Goal: Task Accomplishment & Management: Complete application form

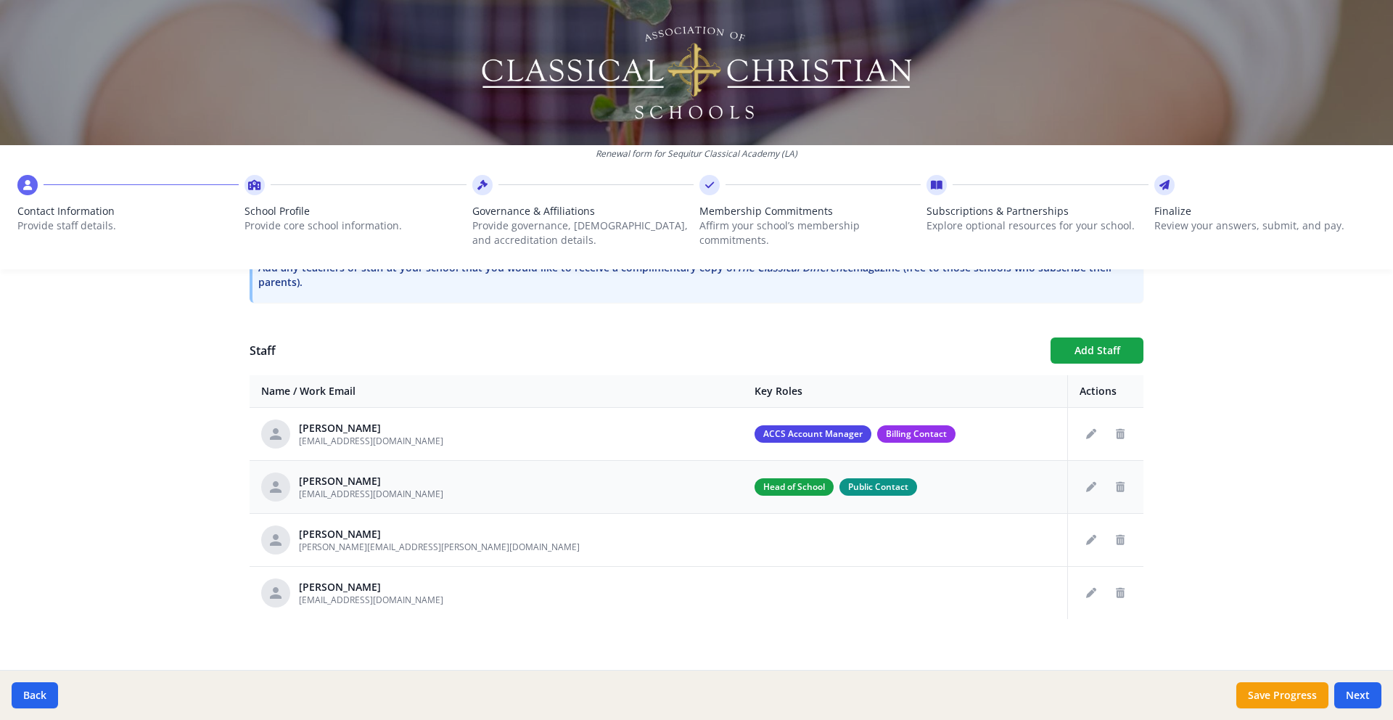
scroll to position [477, 0]
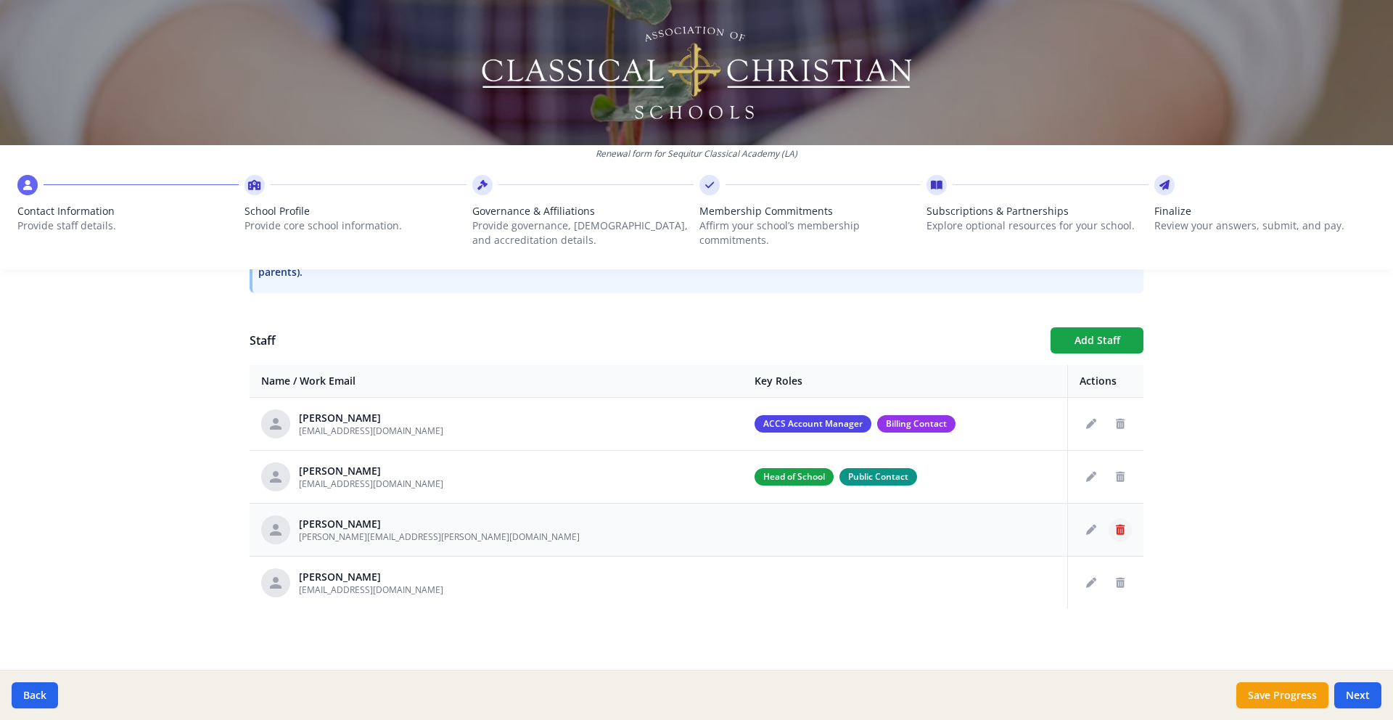
click at [1121, 533] on icon "Delete staff" at bounding box center [1120, 529] width 9 height 10
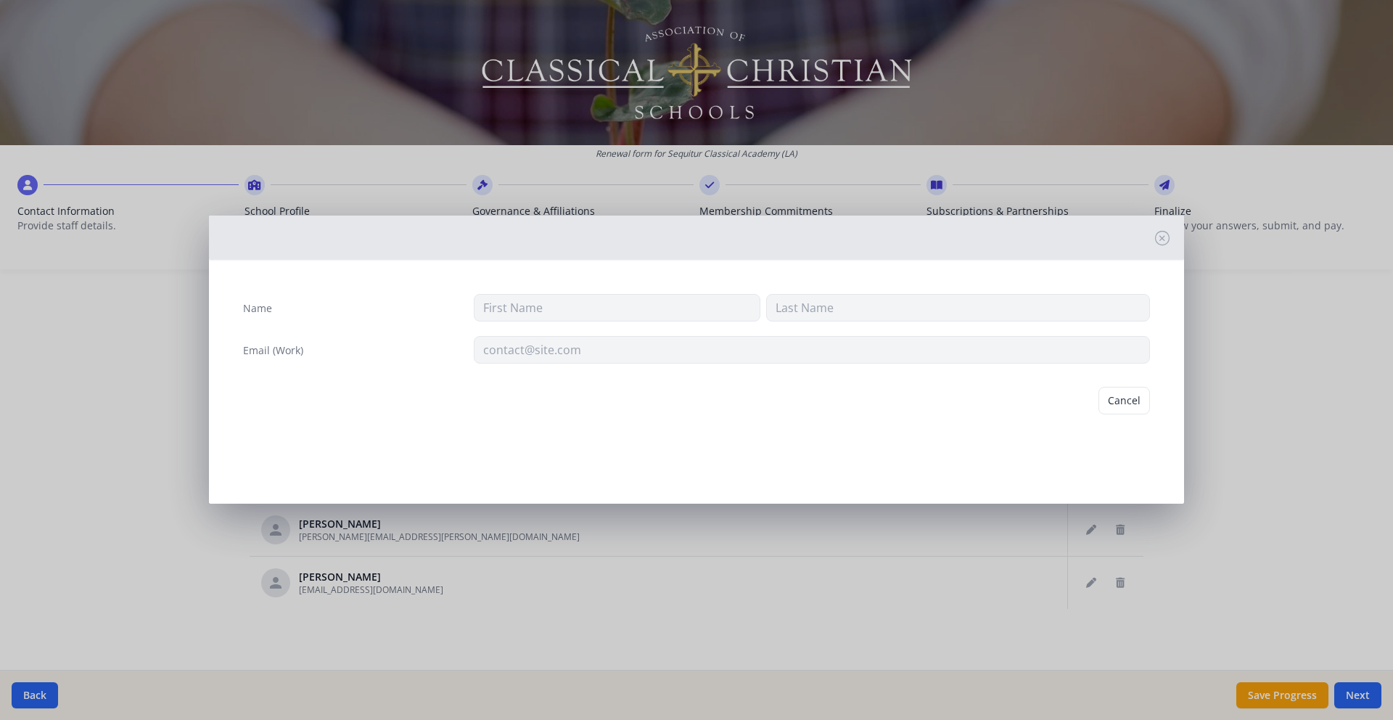
type input "Thomas"
type input "Achord"
type input "thomas.achord@gmail.com"
click at [1133, 401] on button "Delete" at bounding box center [1125, 401] width 50 height 28
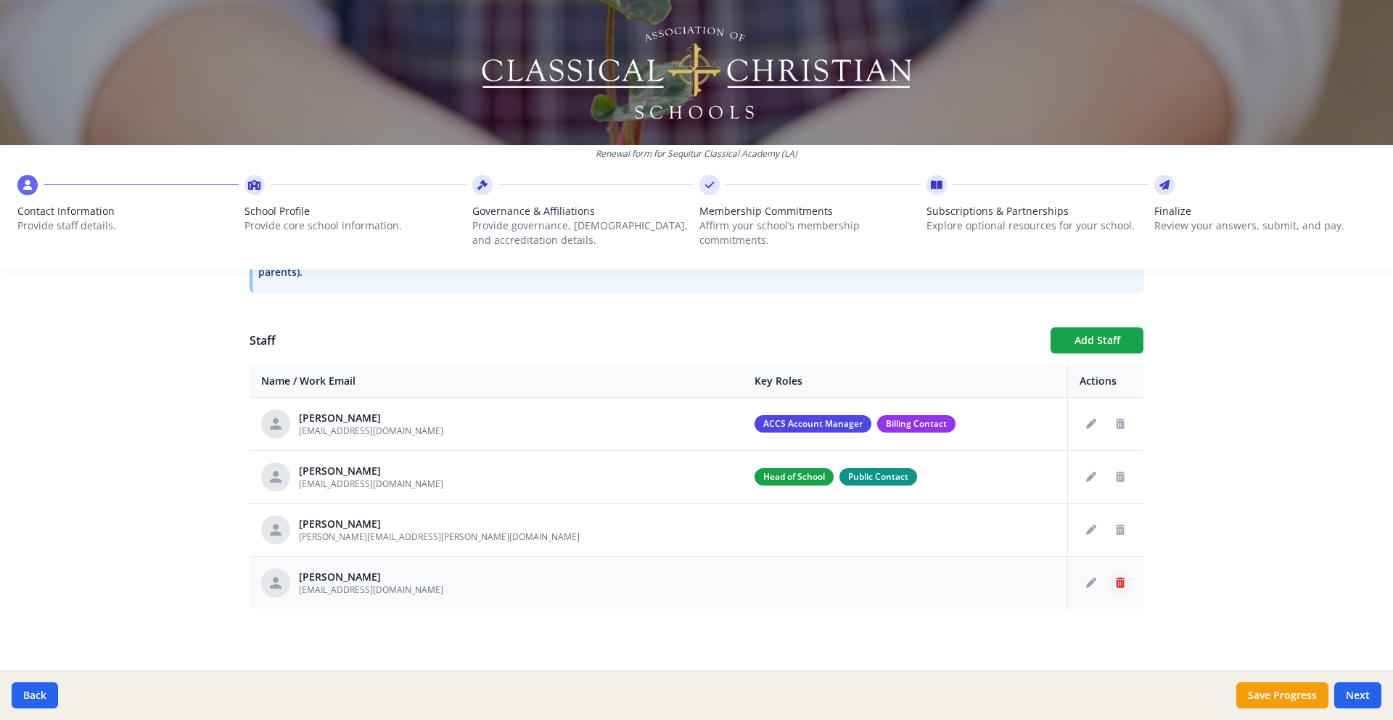
scroll to position [424, 0]
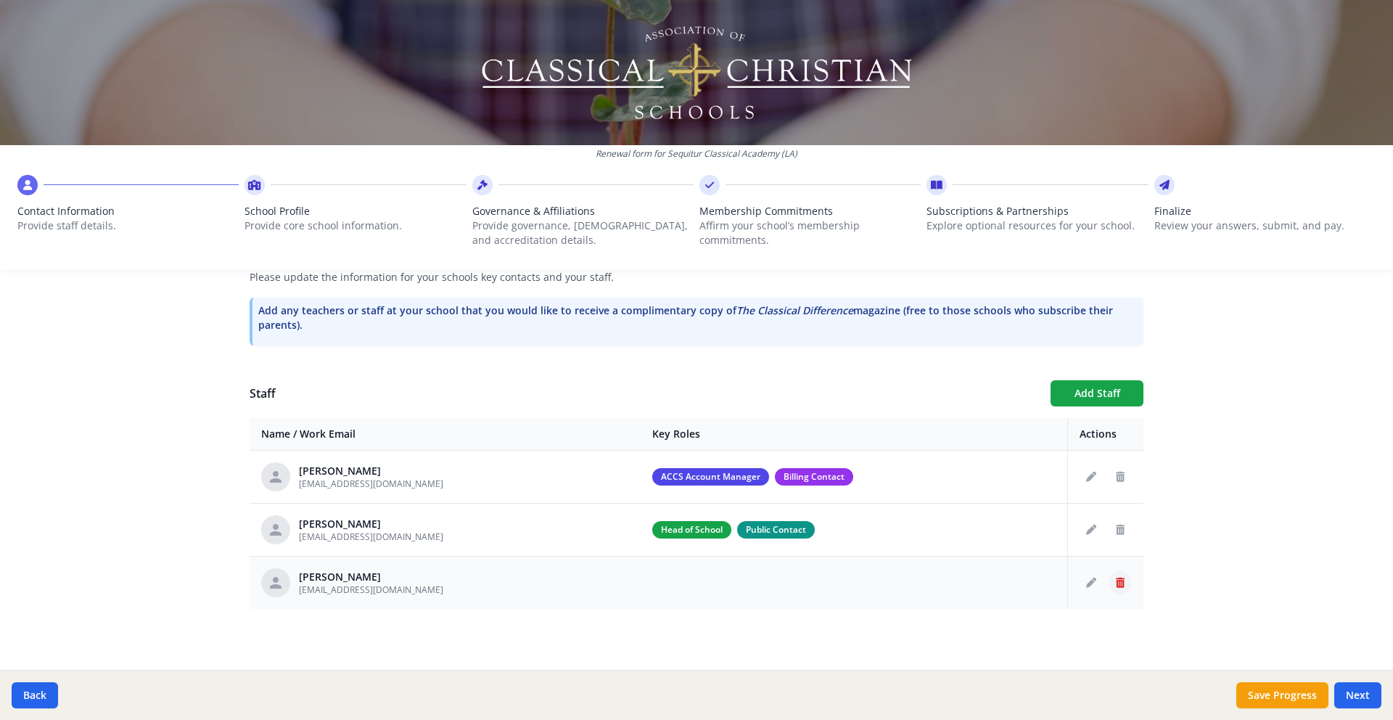
click at [1119, 585] on icon "Delete staff" at bounding box center [1120, 582] width 9 height 10
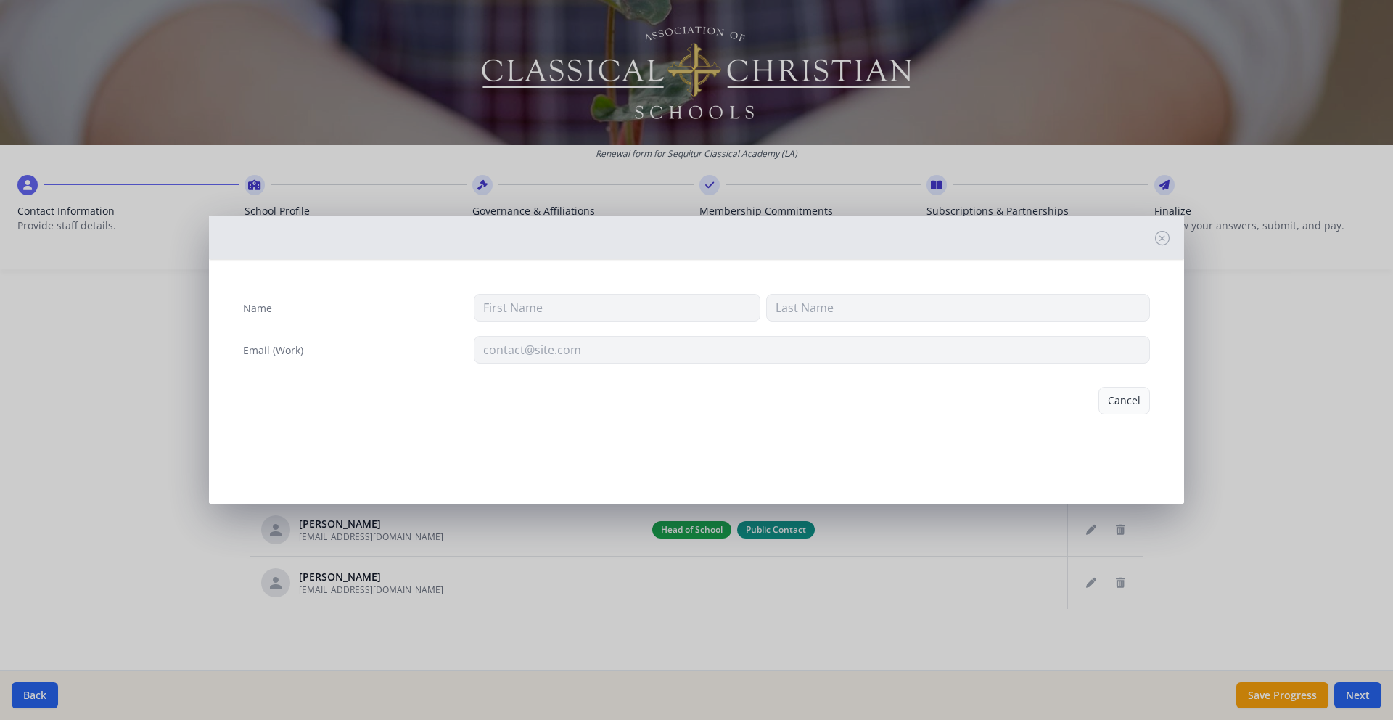
type input "Brian"
type input "Daigle"
type input "bdaigle@sequiturbr.com"
click at [1113, 403] on button "Delete" at bounding box center [1125, 401] width 50 height 28
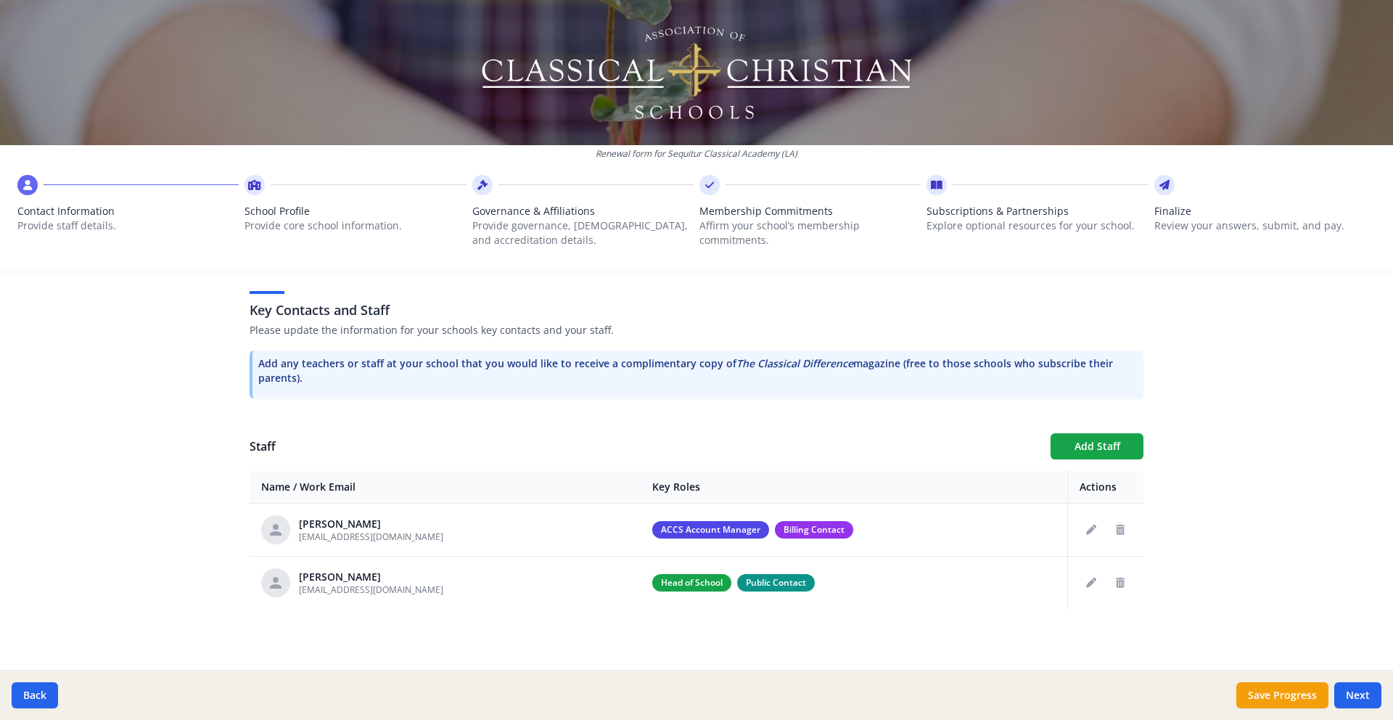
scroll to position [371, 0]
click at [1296, 701] on button "Save Progress" at bounding box center [1282, 695] width 92 height 26
click at [1365, 696] on button "Next" at bounding box center [1357, 695] width 47 height 26
type input "(225) 800-7074"
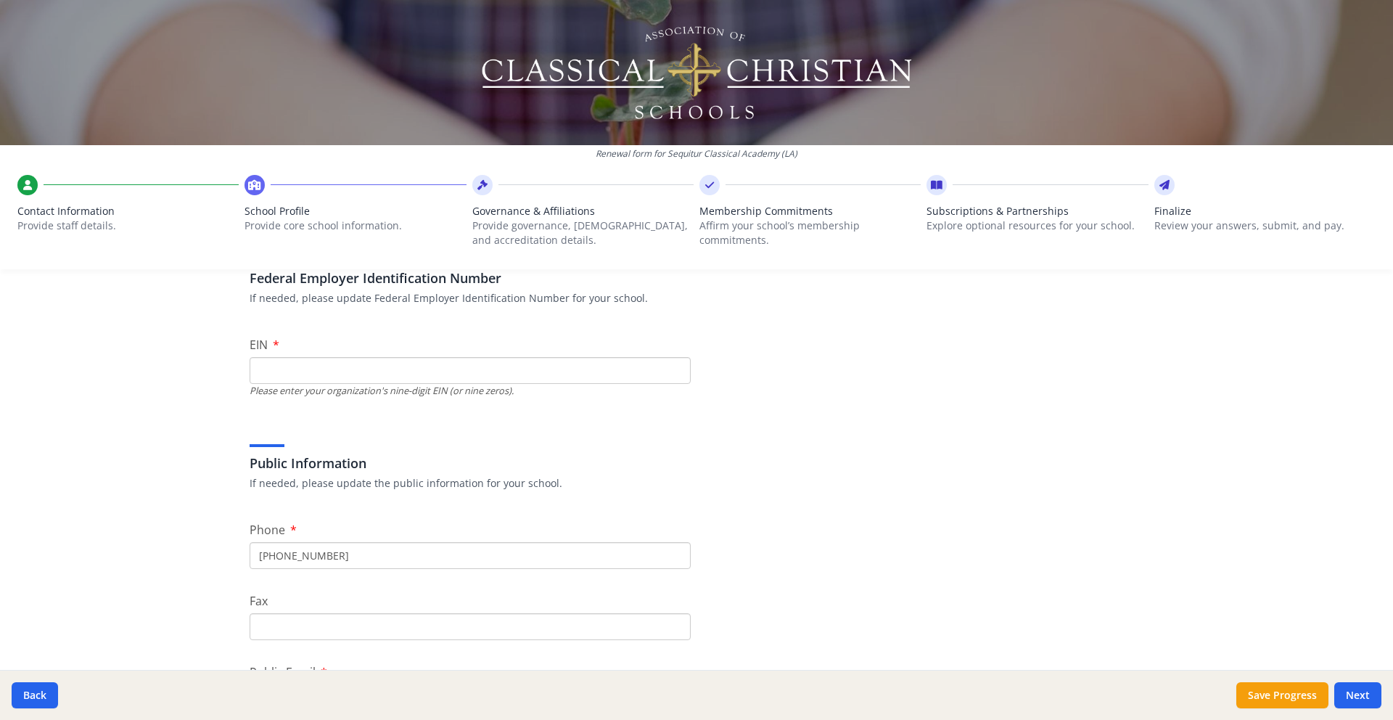
scroll to position [115, 0]
click at [19, 699] on button "Back" at bounding box center [35, 695] width 46 height 26
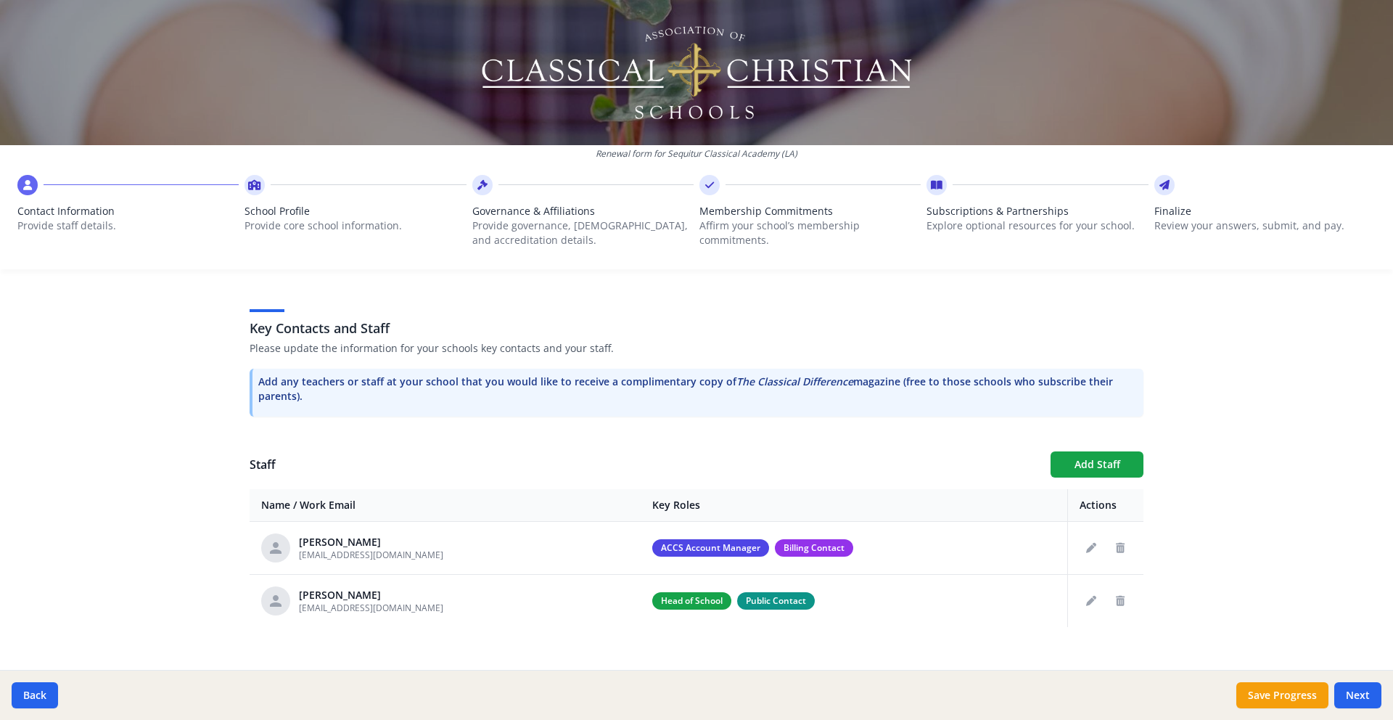
scroll to position [371, 0]
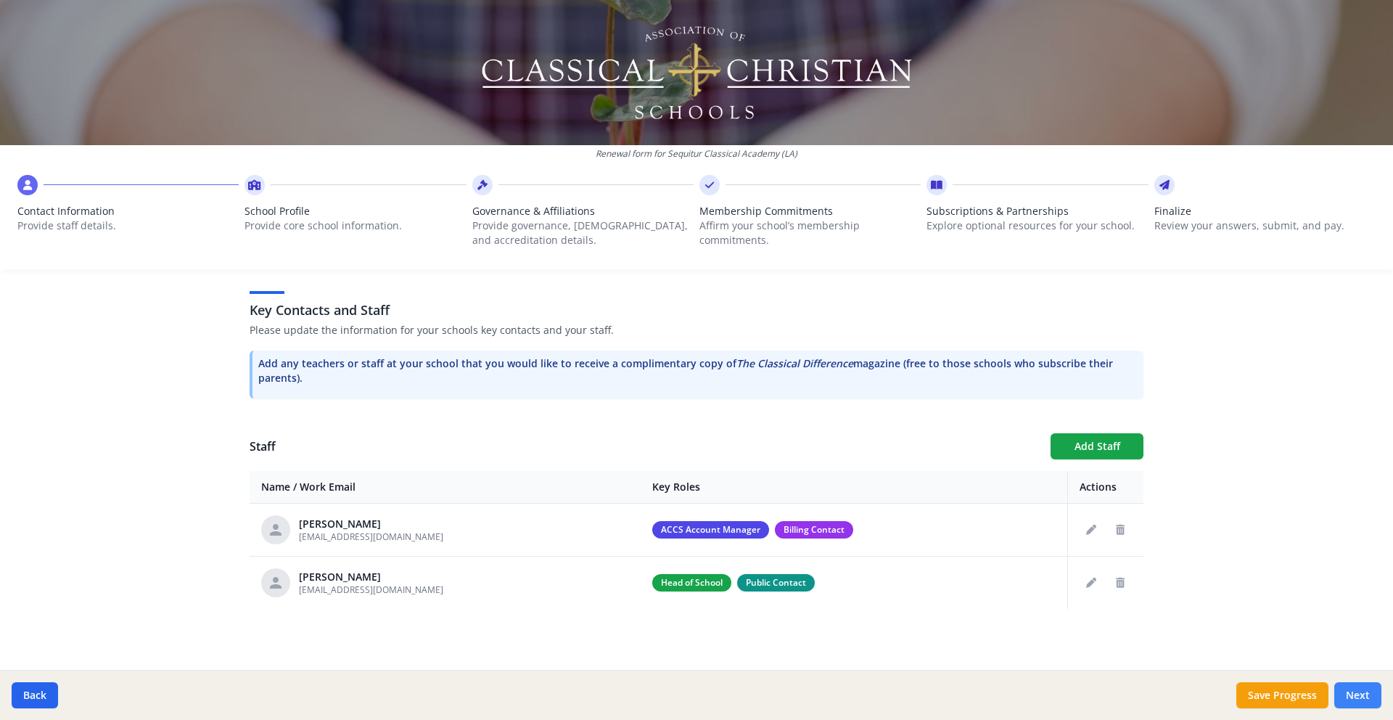
click at [1364, 696] on button "Next" at bounding box center [1357, 695] width 47 height 26
type input "(225) 800-7074"
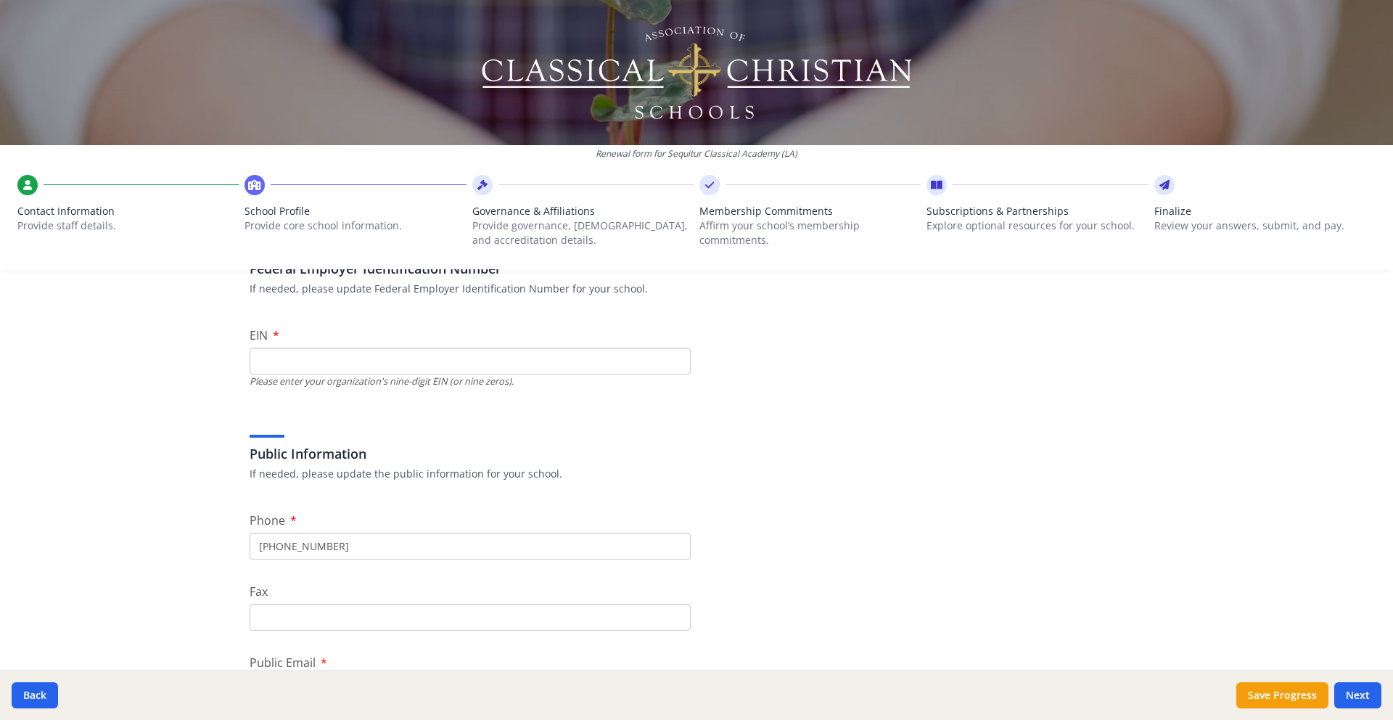
scroll to position [219, 0]
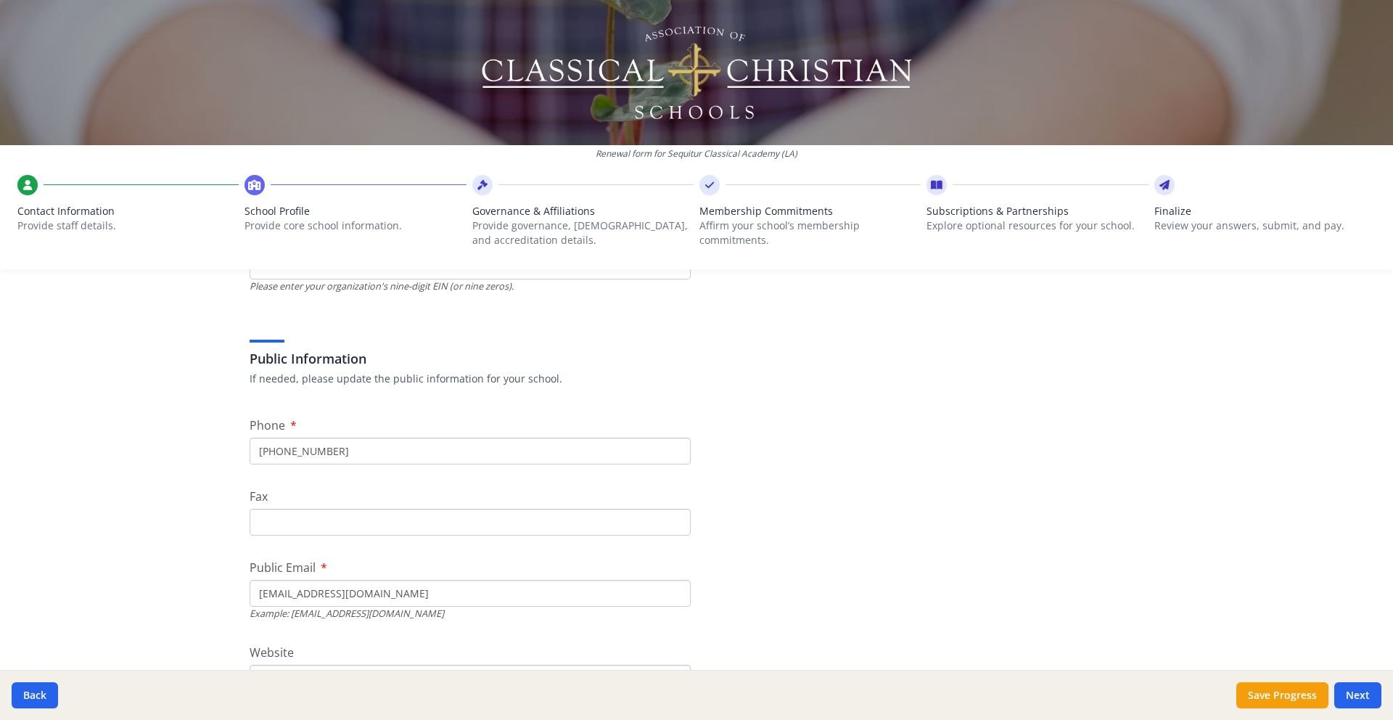
click at [344, 454] on input "(225) 800-7074" at bounding box center [470, 450] width 441 height 27
type input "225 242 9737"
click at [413, 594] on input "tachord@sequiturbr.com" at bounding box center [470, 593] width 441 height 27
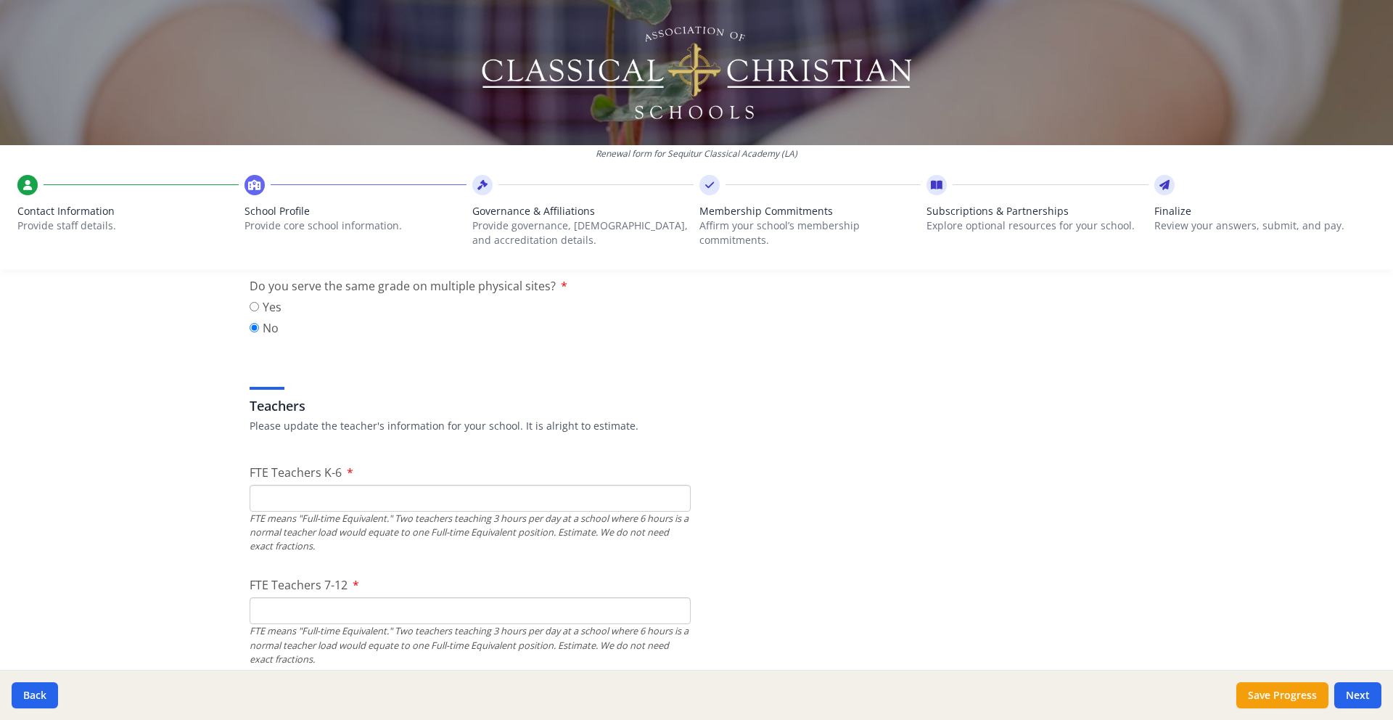
scroll to position [740, 0]
type input "sequitur@sequiturbr.com"
click at [280, 496] on input "FTE Teachers K-6" at bounding box center [470, 497] width 441 height 27
type input "8"
click at [287, 609] on input "FTE Teachers 7-12" at bounding box center [470, 609] width 441 height 27
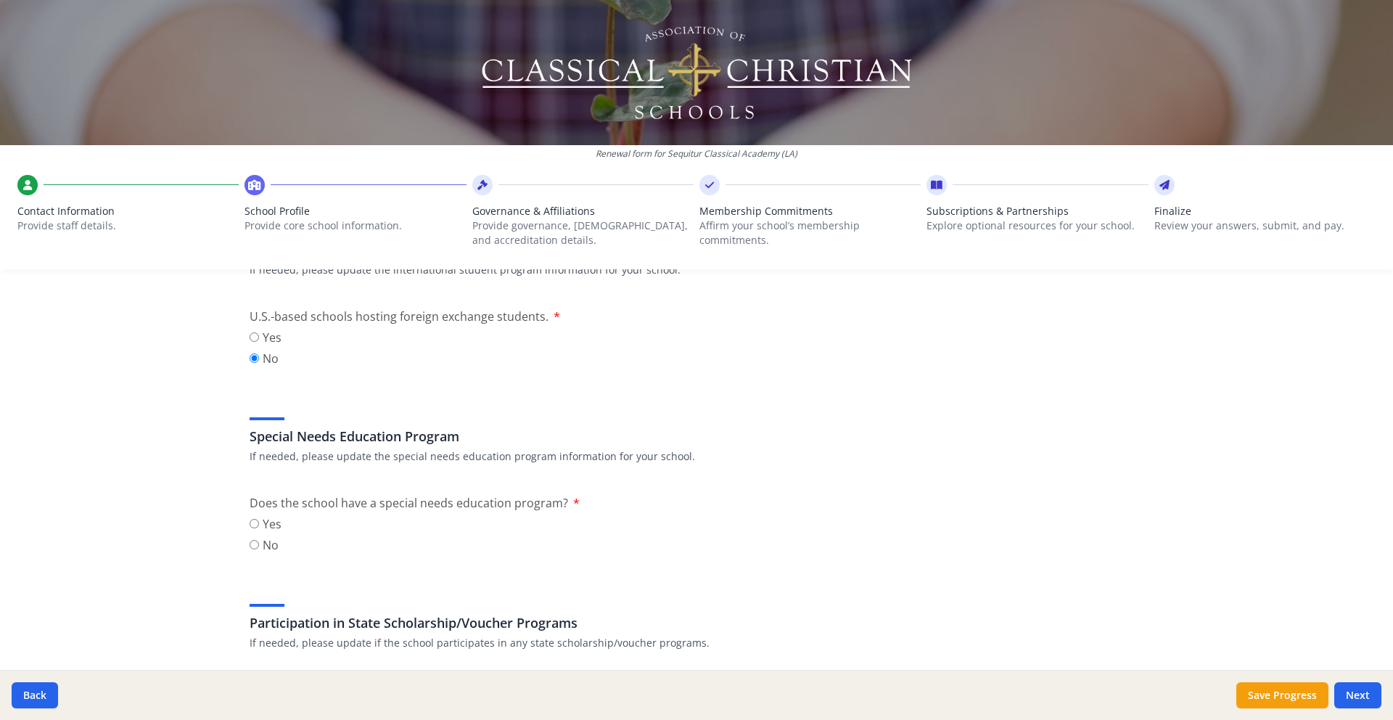
scroll to position [1555, 0]
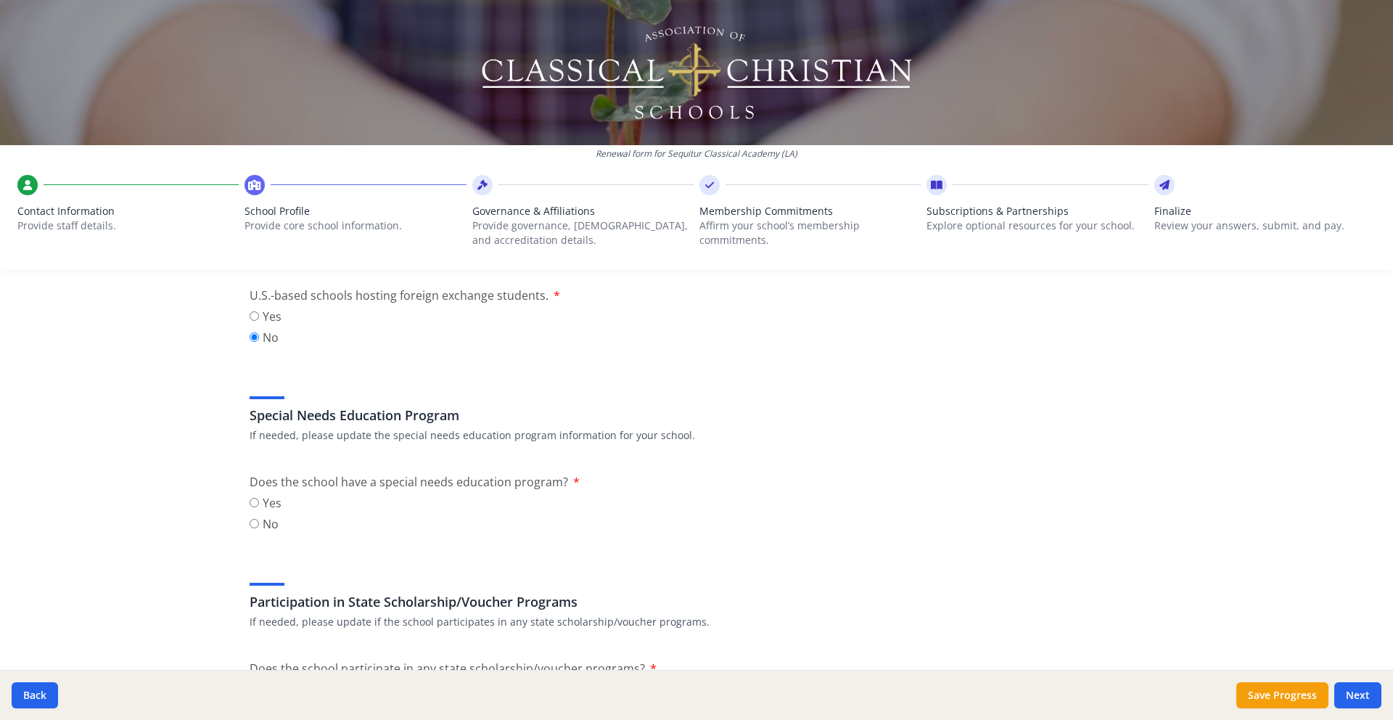
type input "12"
click at [255, 526] on input "No" at bounding box center [254, 523] width 9 height 9
radio input "true"
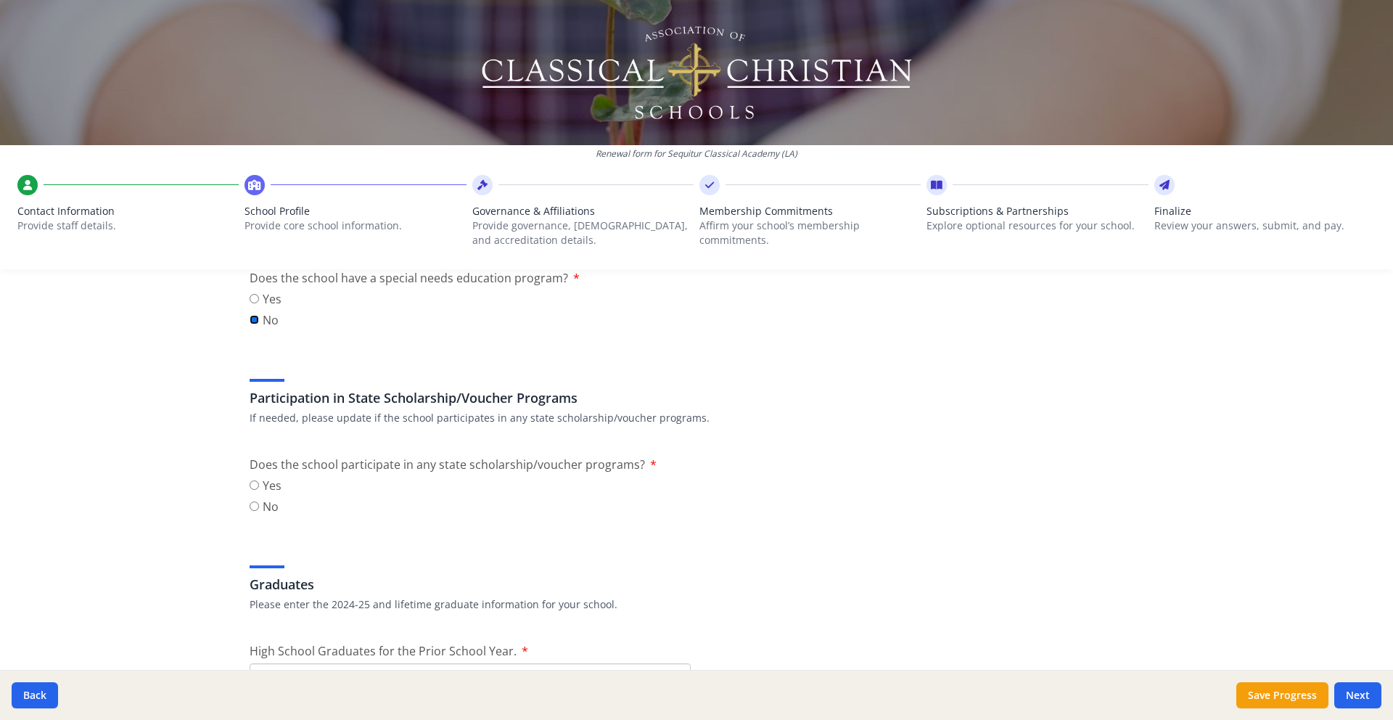
scroll to position [1761, 0]
click at [252, 504] on input "No" at bounding box center [254, 503] width 9 height 9
radio input "true"
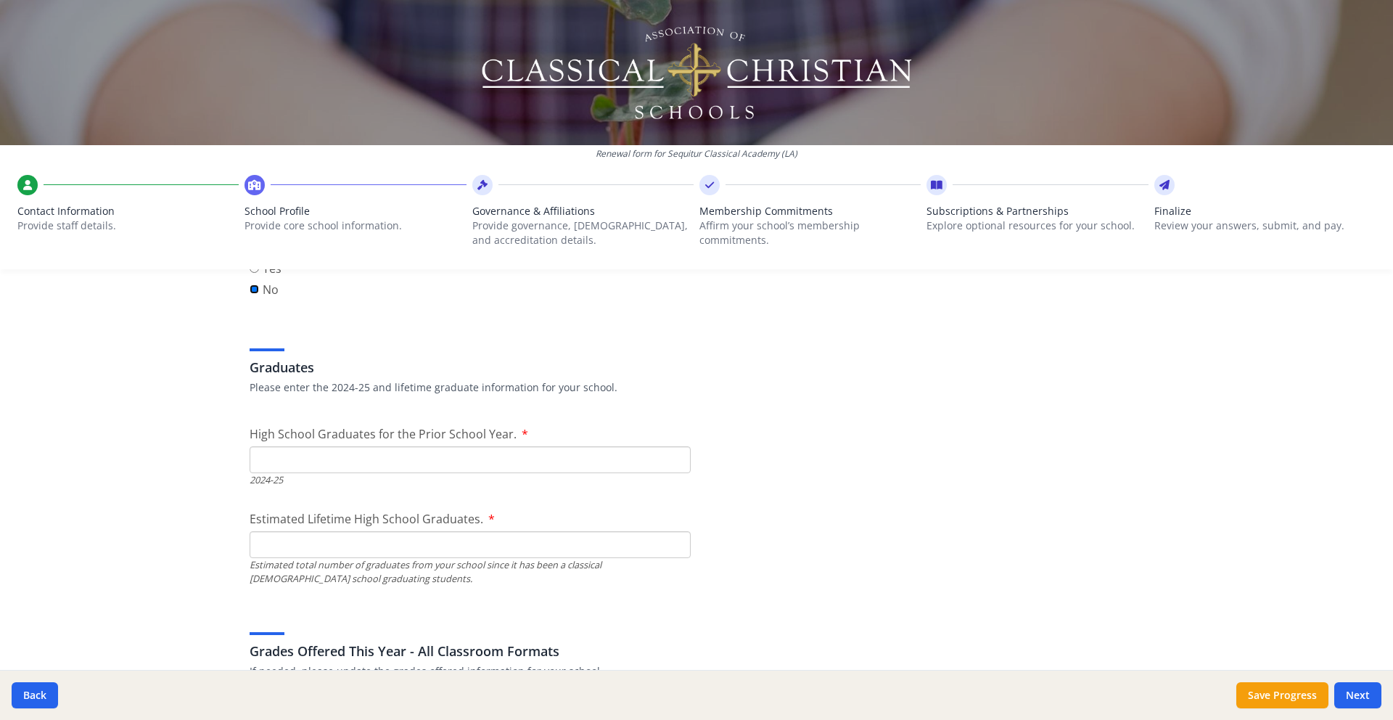
scroll to position [1977, 0]
click at [522, 431] on label "High School Graduates for the Prior School Year." at bounding box center [389, 432] width 279 height 17
click at [522, 445] on input "High School Graduates for the Prior School Year." at bounding box center [470, 458] width 441 height 27
type input "1"
type input "12"
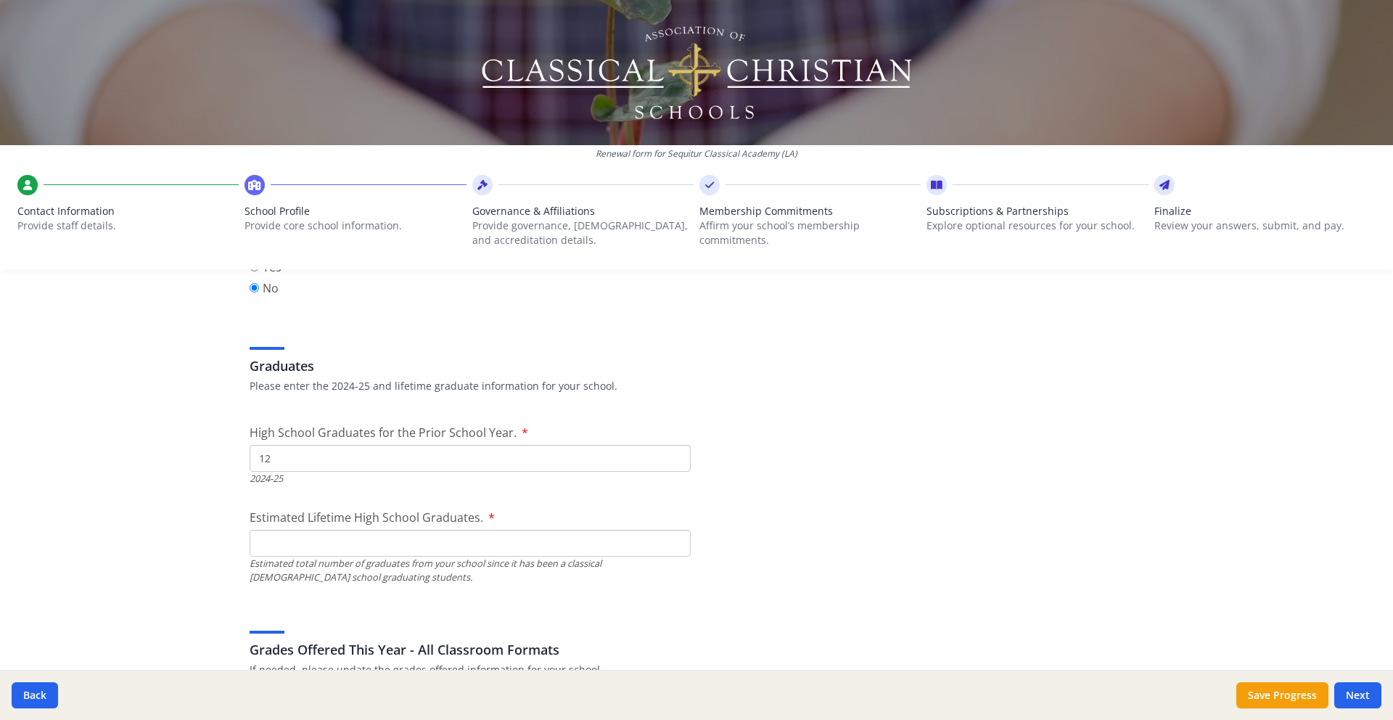
click at [361, 542] on input "Estimated Lifetime High School Graduates." at bounding box center [470, 543] width 441 height 27
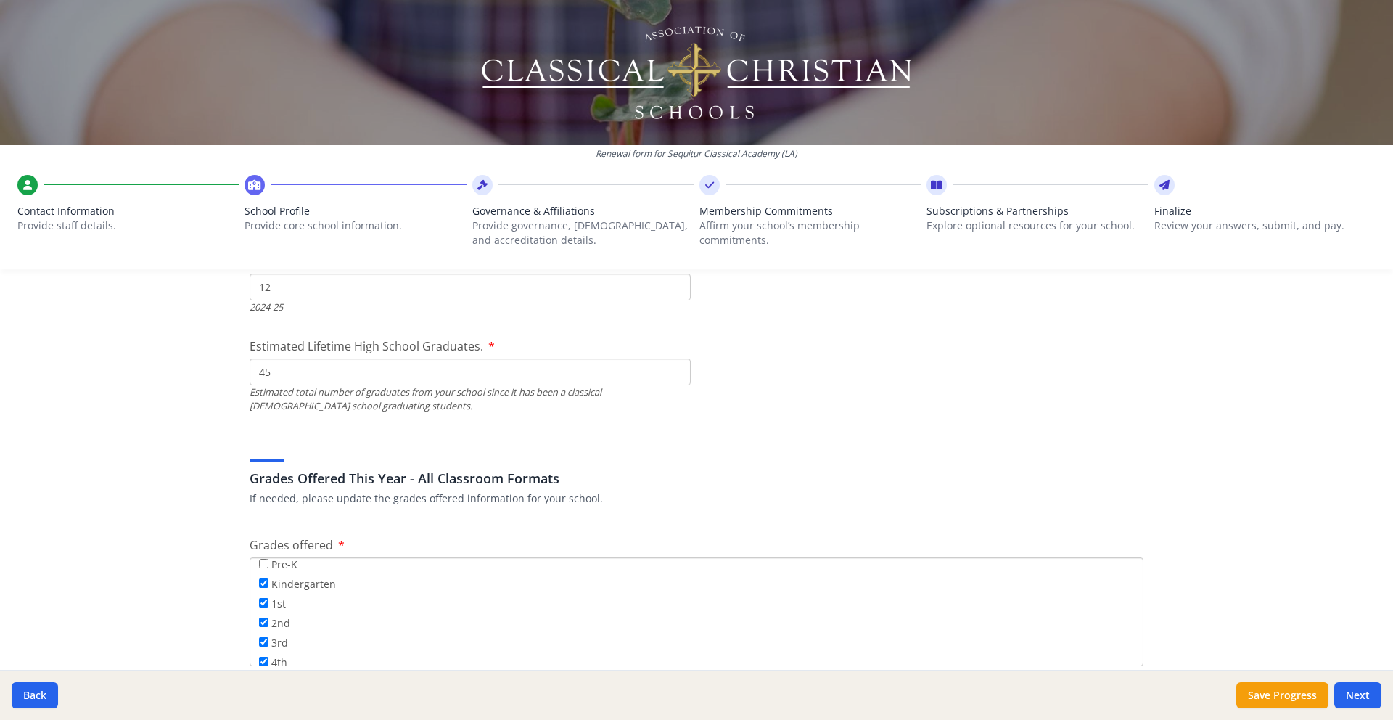
scroll to position [0, 0]
type input "45"
click at [260, 565] on input "Pre-K" at bounding box center [263, 569] width 9 height 9
checkbox input "true"
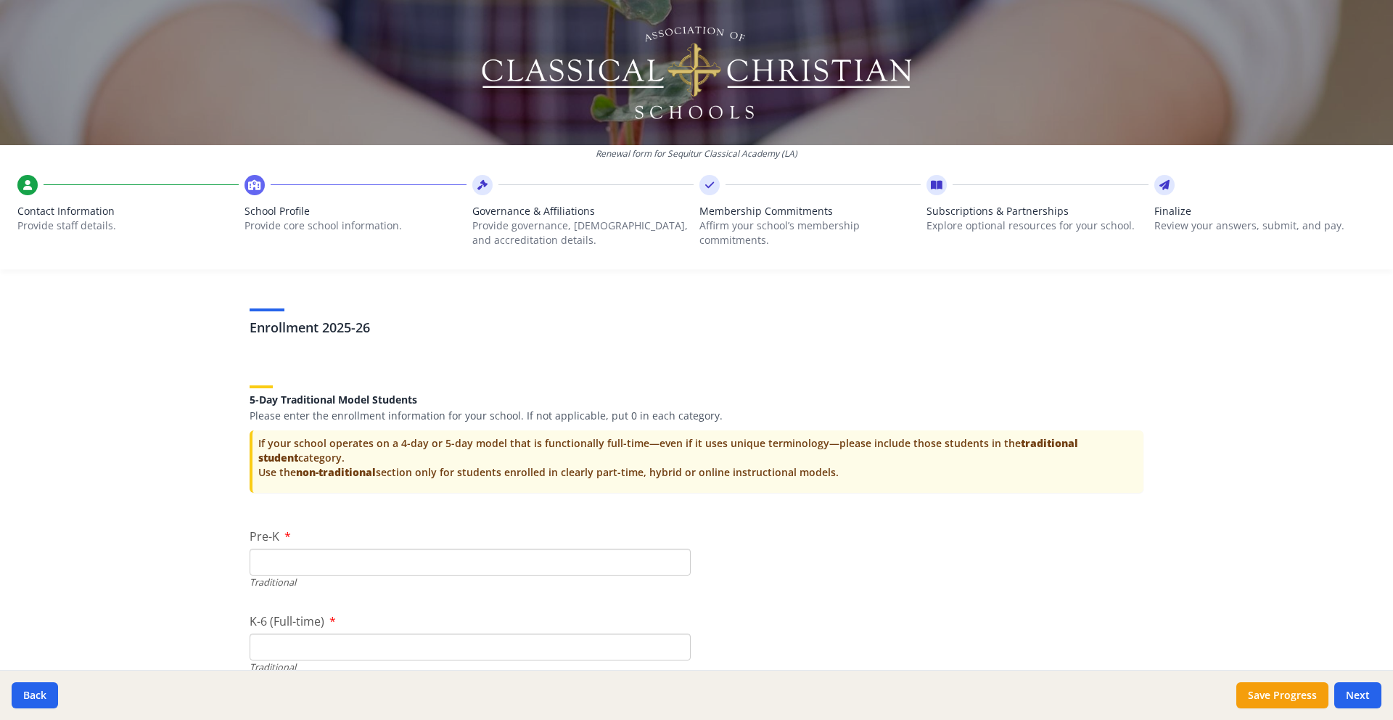
scroll to position [2806, 0]
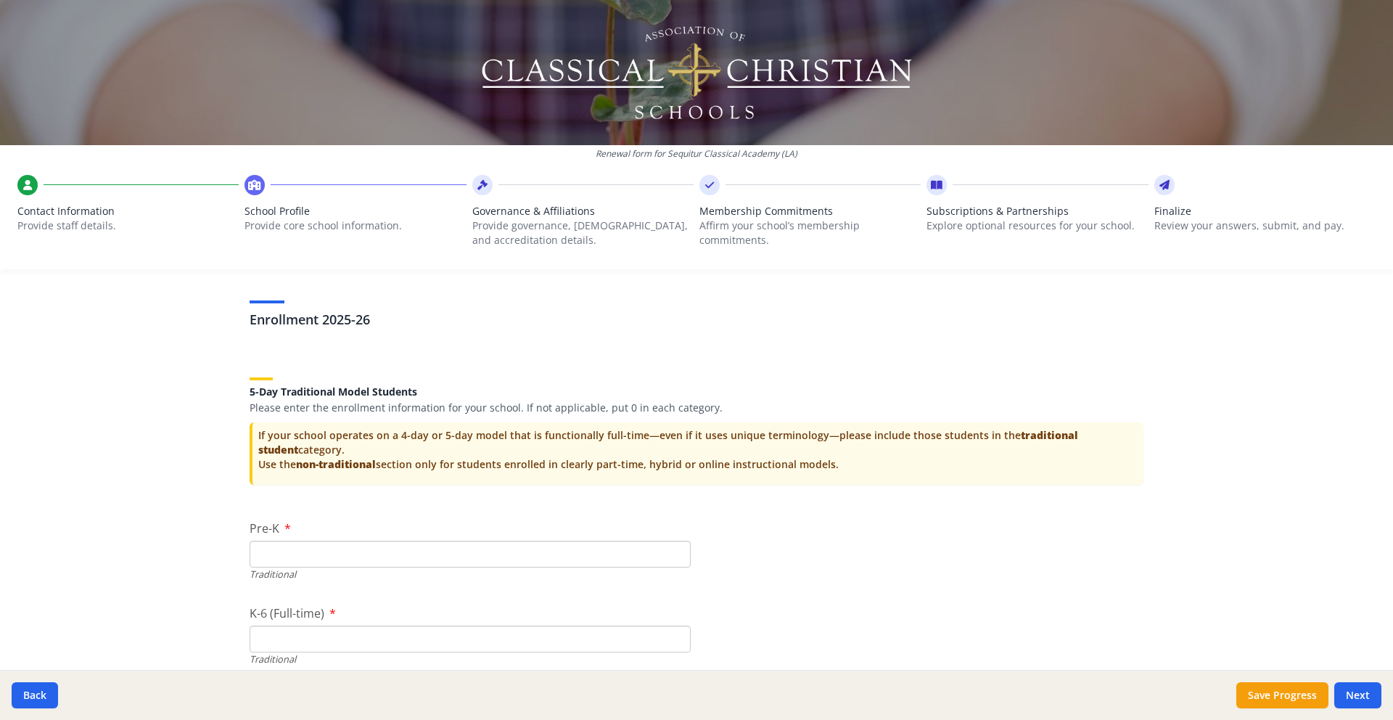
click at [379, 553] on input "Pre-K" at bounding box center [470, 553] width 441 height 27
type input "11"
click at [342, 635] on input "K-6 (Full-time)" at bounding box center [470, 638] width 441 height 27
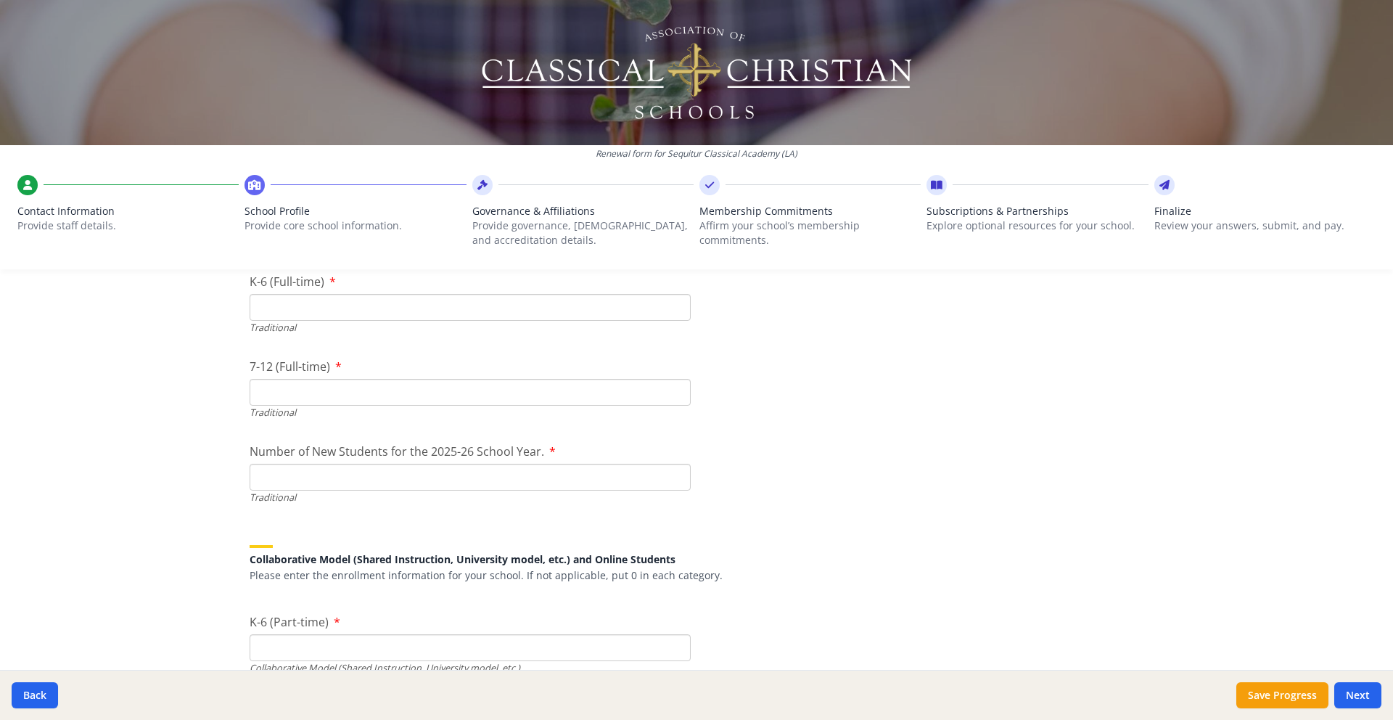
scroll to position [3138, 0]
click at [316, 398] on input "7-12 (Full-time)" at bounding box center [470, 391] width 441 height 27
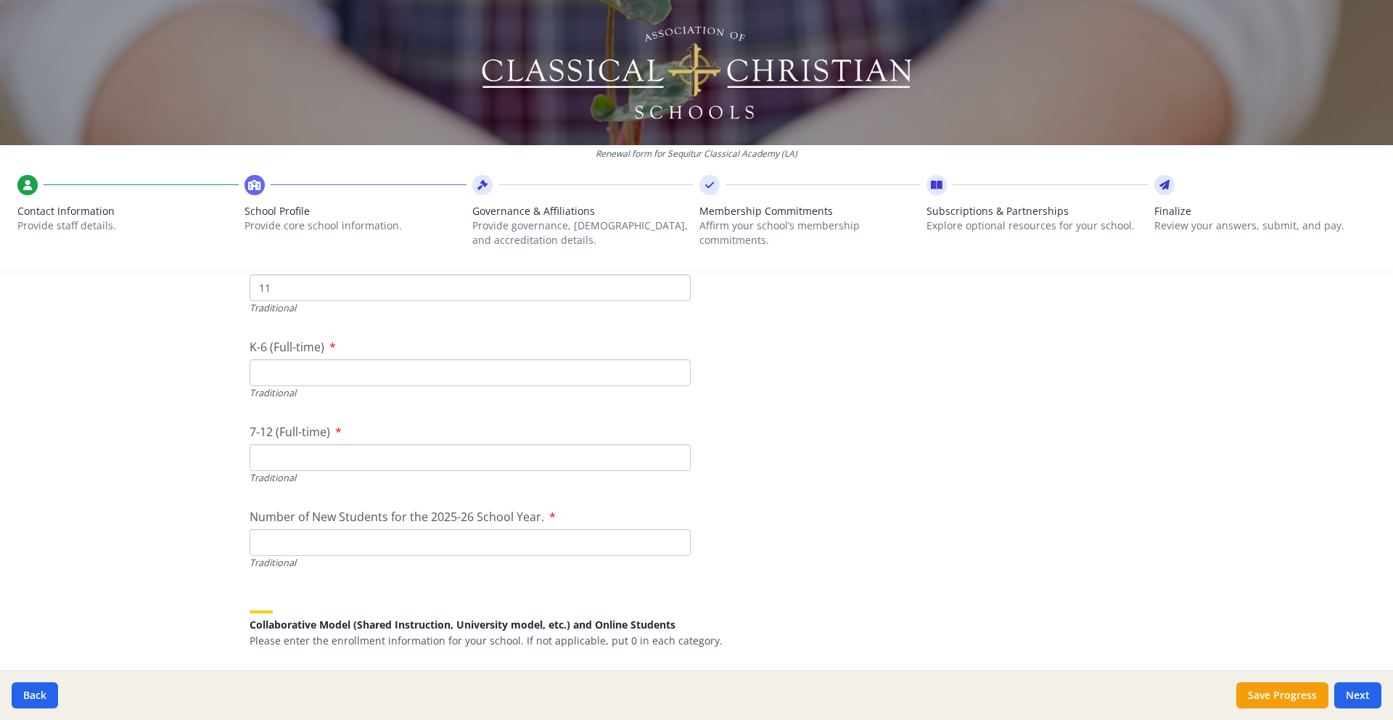
scroll to position [3070, 0]
click at [302, 379] on input "K-6 (Full-time)" at bounding box center [470, 374] width 441 height 27
type input "73"
click at [301, 463] on input "7-12 (Full-time)" at bounding box center [470, 459] width 441 height 27
type input "81"
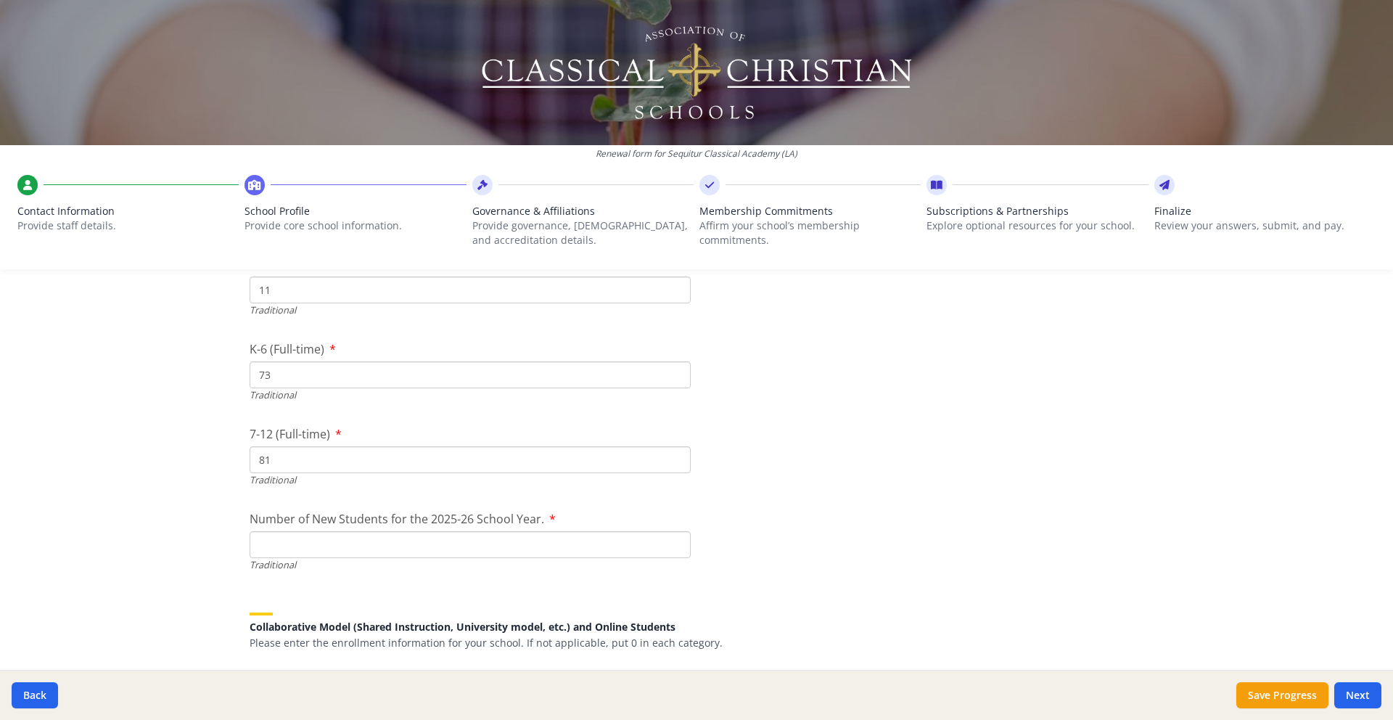
click at [349, 549] on input "Number of New Students for the 2025-26 School Year." at bounding box center [470, 544] width 441 height 27
click at [548, 516] on label "Number of New Students for the 2025-26 School Year." at bounding box center [403, 518] width 306 height 17
click at [548, 531] on input "Number of New Students for the 2025-26 School Year." at bounding box center [470, 544] width 441 height 27
drag, startPoint x: 551, startPoint y: 516, endPoint x: 504, endPoint y: 523, distance: 47.7
click at [551, 516] on label "Number of New Students for the 2025-26 School Year." at bounding box center [403, 518] width 306 height 17
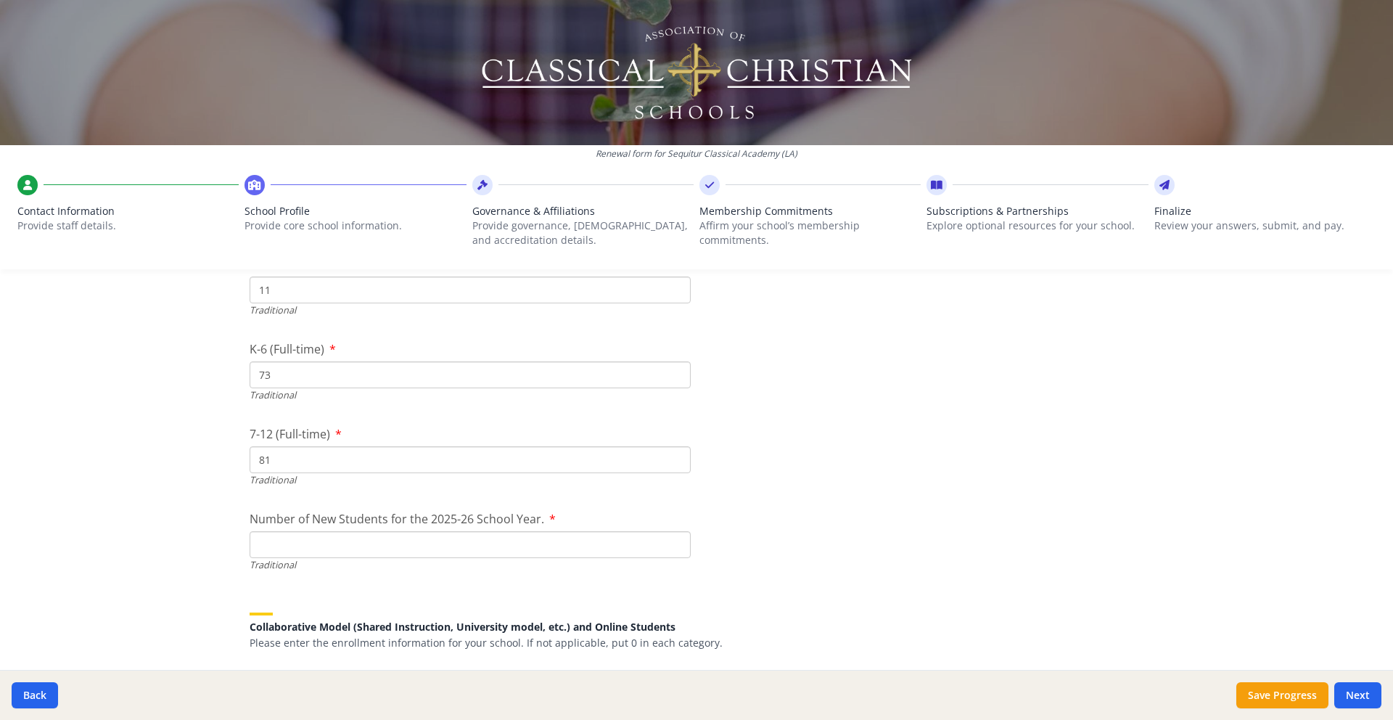
click at [551, 531] on input "Number of New Students for the 2025-26 School Year." at bounding box center [470, 544] width 441 height 27
click at [503, 523] on span "Number of New Students for the 2025-26 School Year." at bounding box center [397, 519] width 295 height 16
click at [503, 531] on input "Number of New Students for the 2025-26 School Year." at bounding box center [470, 544] width 441 height 27
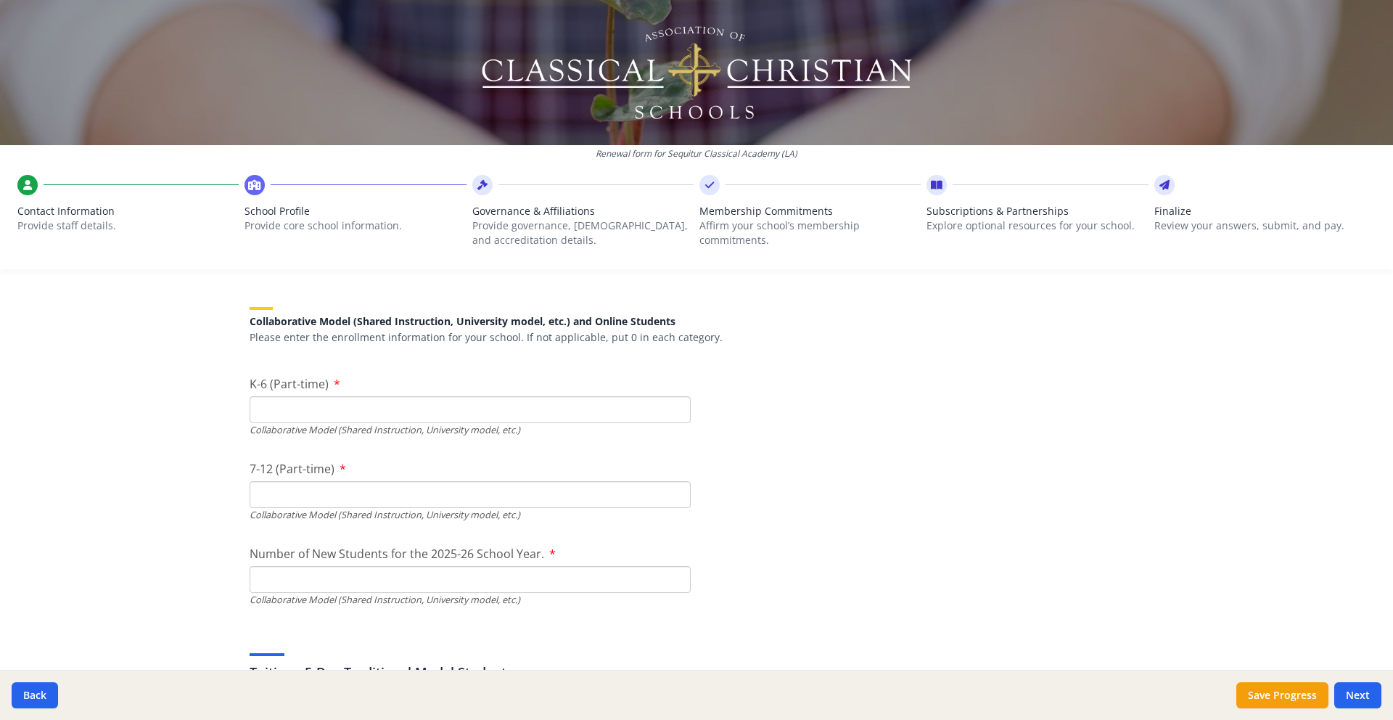
scroll to position [3384, 0]
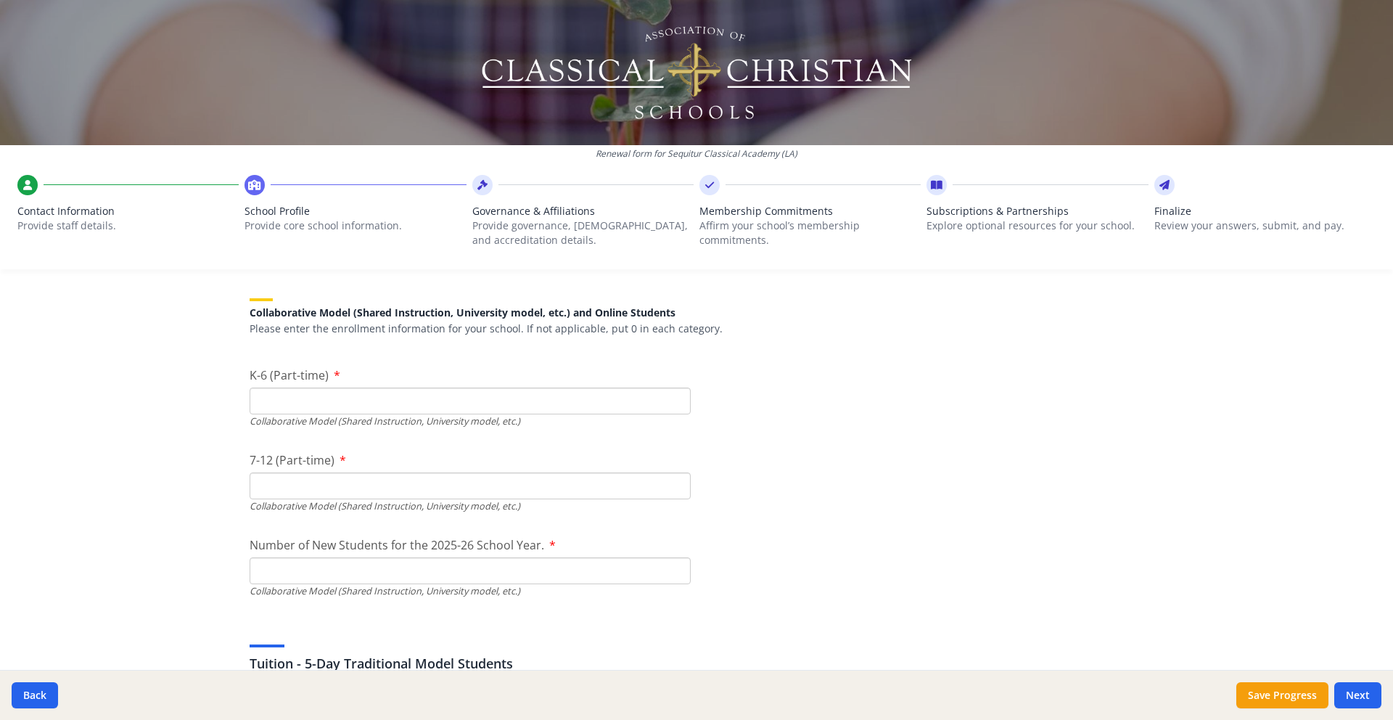
type input "40"
click at [416, 399] on input "K-6 (Part-time)" at bounding box center [470, 400] width 441 height 27
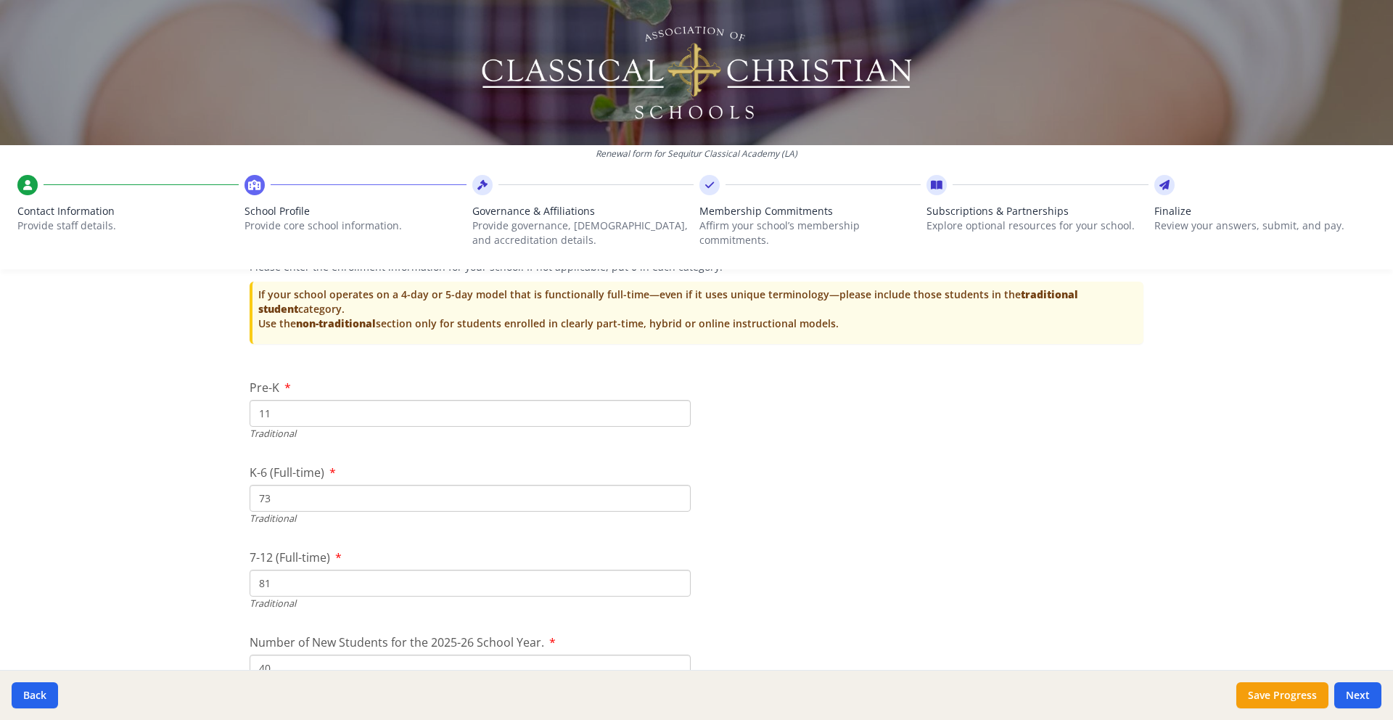
scroll to position [2894, 0]
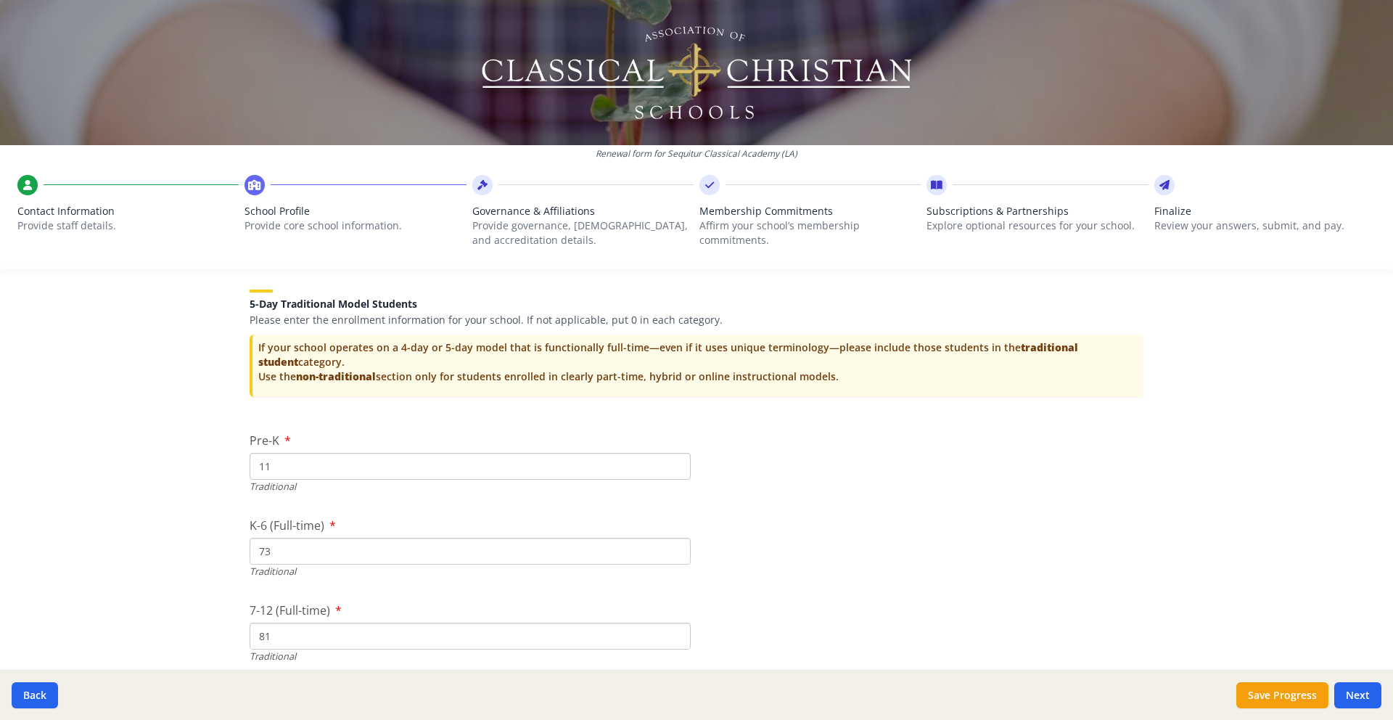
drag, startPoint x: 301, startPoint y: 465, endPoint x: 244, endPoint y: 464, distance: 56.6
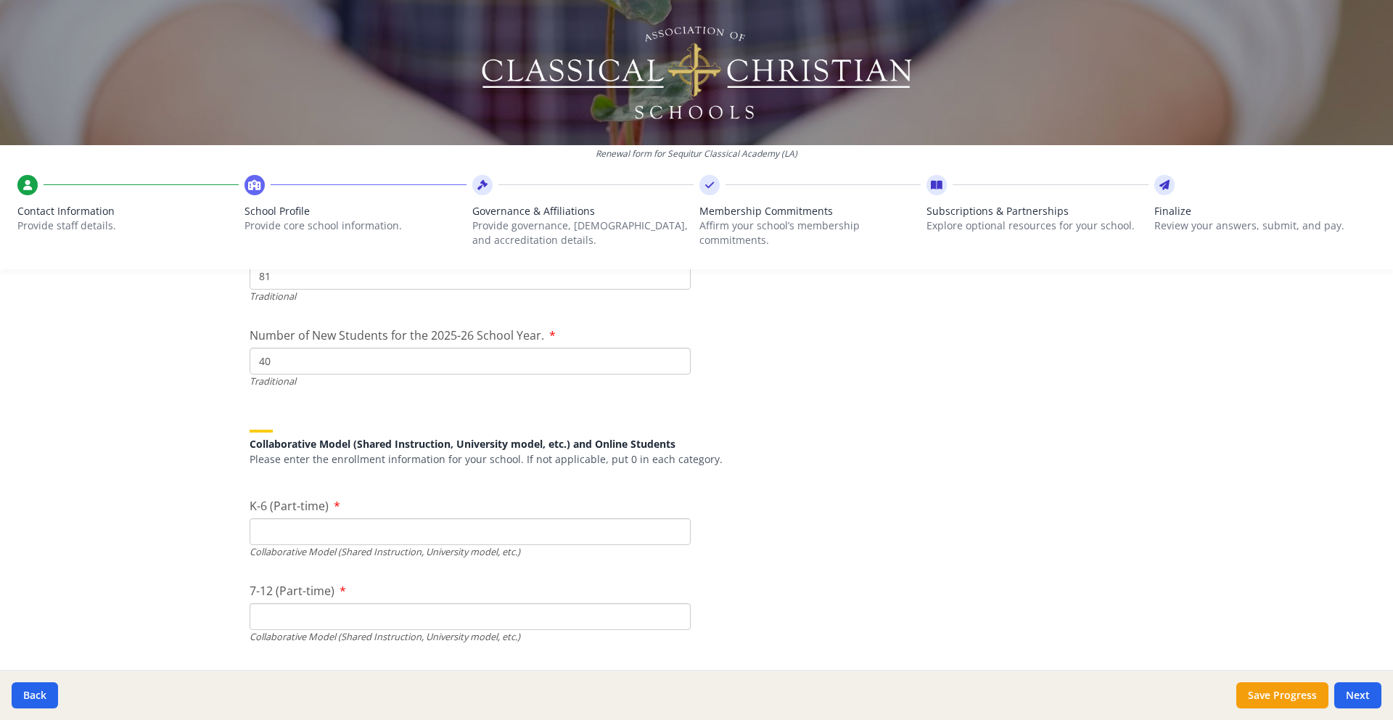
scroll to position [3282, 0]
click at [278, 529] on input "K-6 (Part-time)" at bounding box center [470, 527] width 441 height 27
type input "11"
click at [278, 607] on input "7-12 (Part-time)" at bounding box center [470, 612] width 441 height 27
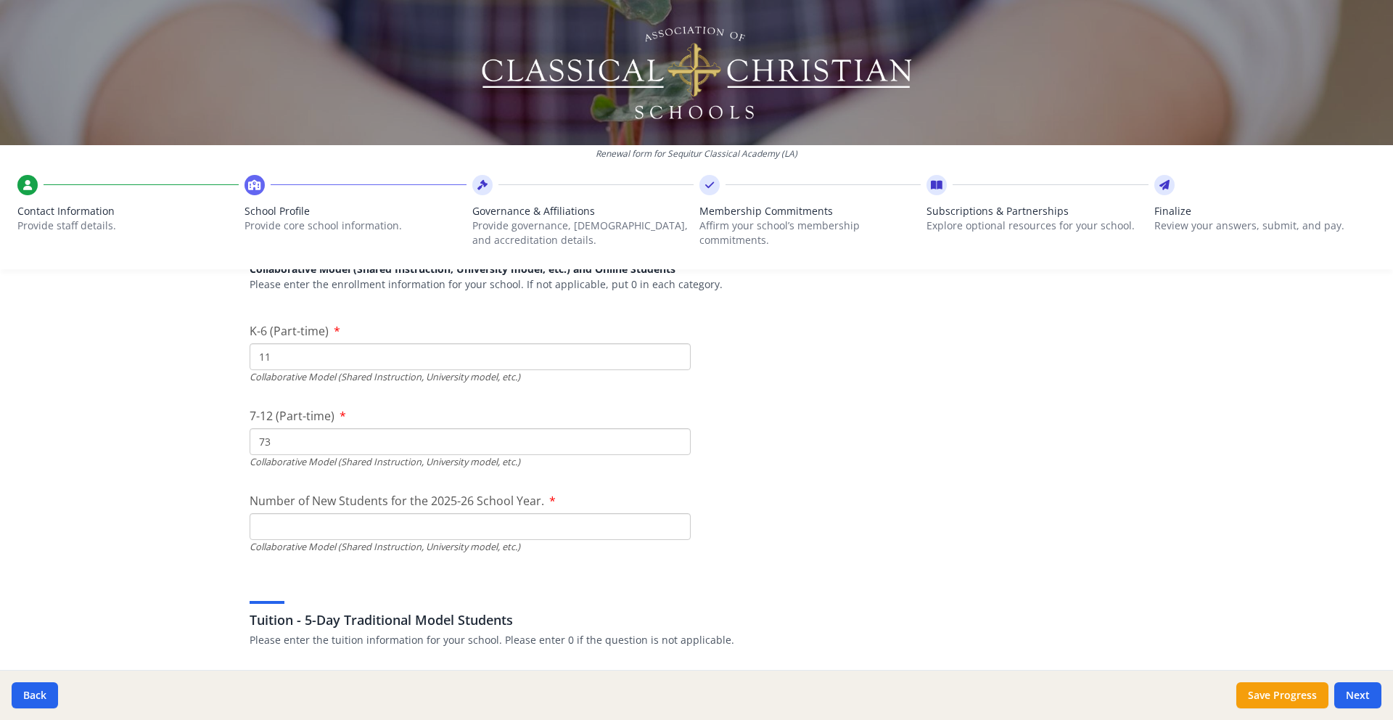
scroll to position [3451, 0]
type input "73"
click at [289, 362] on input "11" at bounding box center [470, 358] width 441 height 27
type input "1"
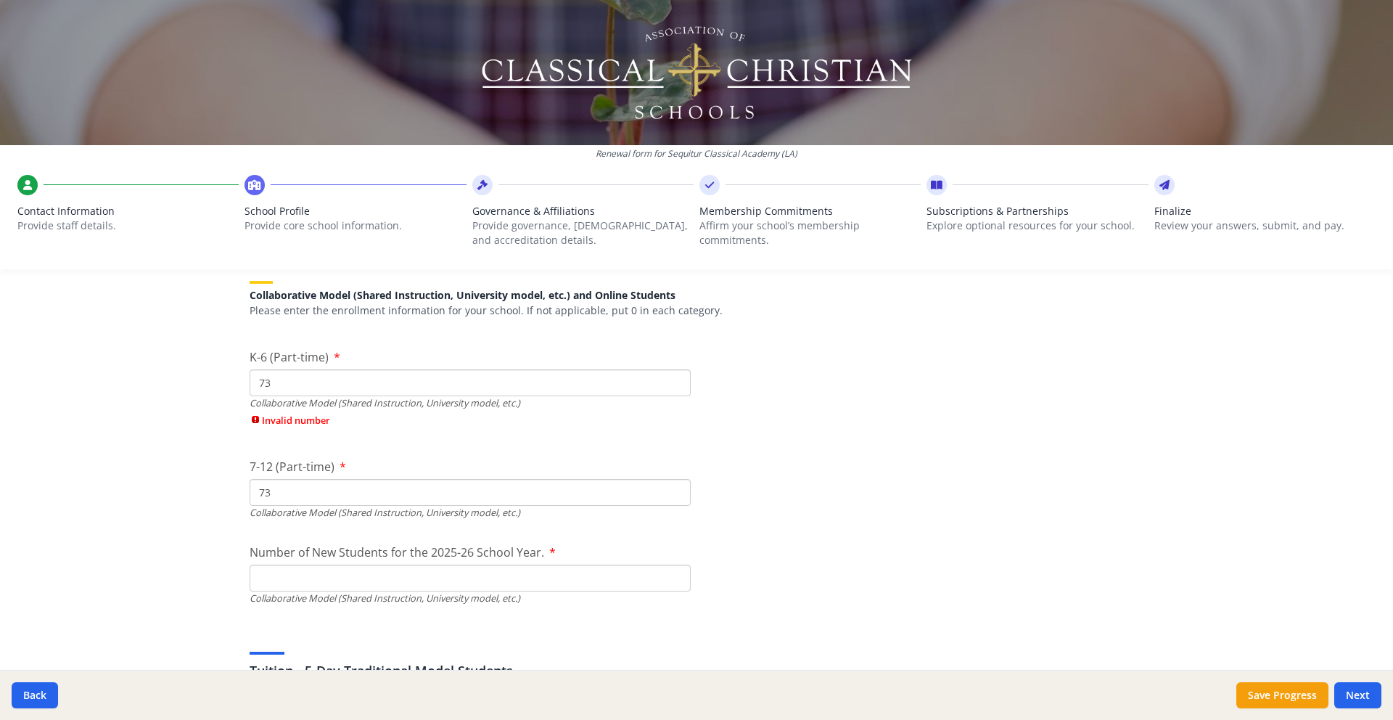
scroll to position [3447, 0]
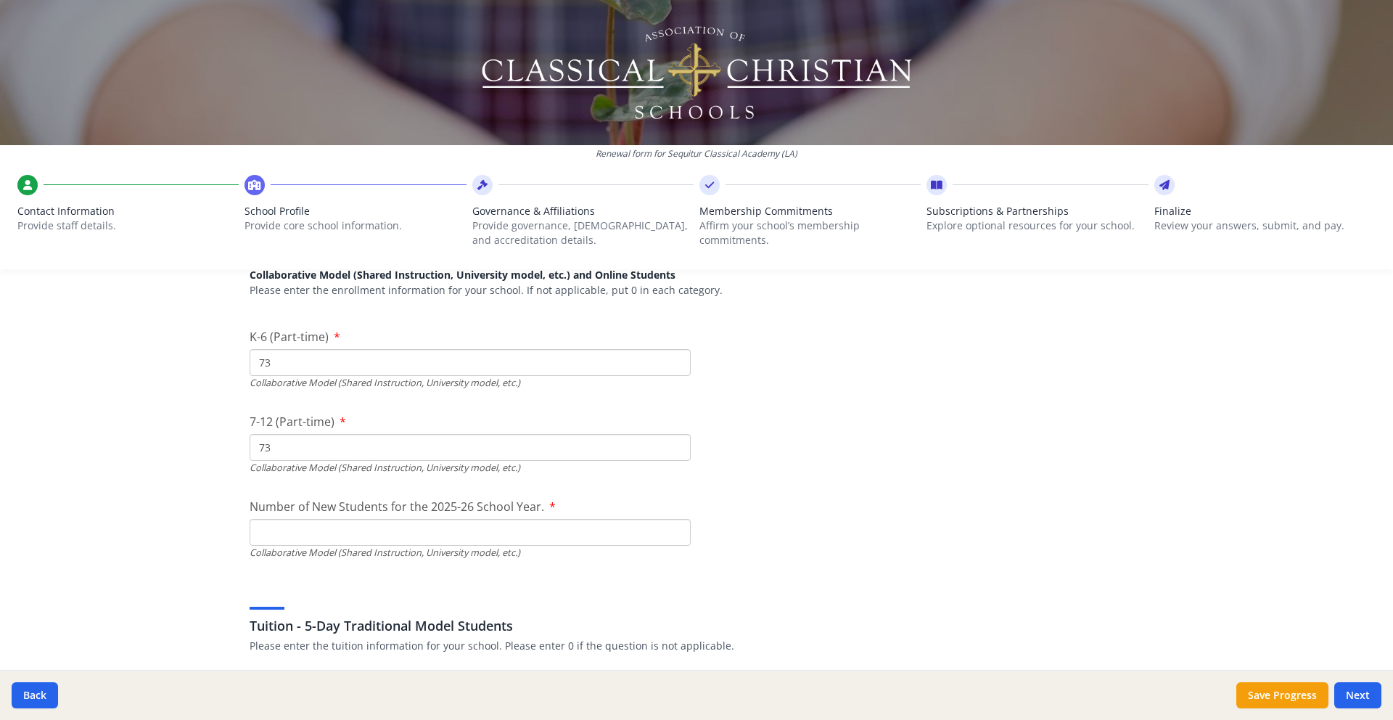
type input "73"
click at [285, 450] on input "73" at bounding box center [470, 447] width 441 height 27
type input "7"
type input "81"
click at [273, 205] on input "Number of New Students for the 2025-26 School Year." at bounding box center [470, 191] width 441 height 27
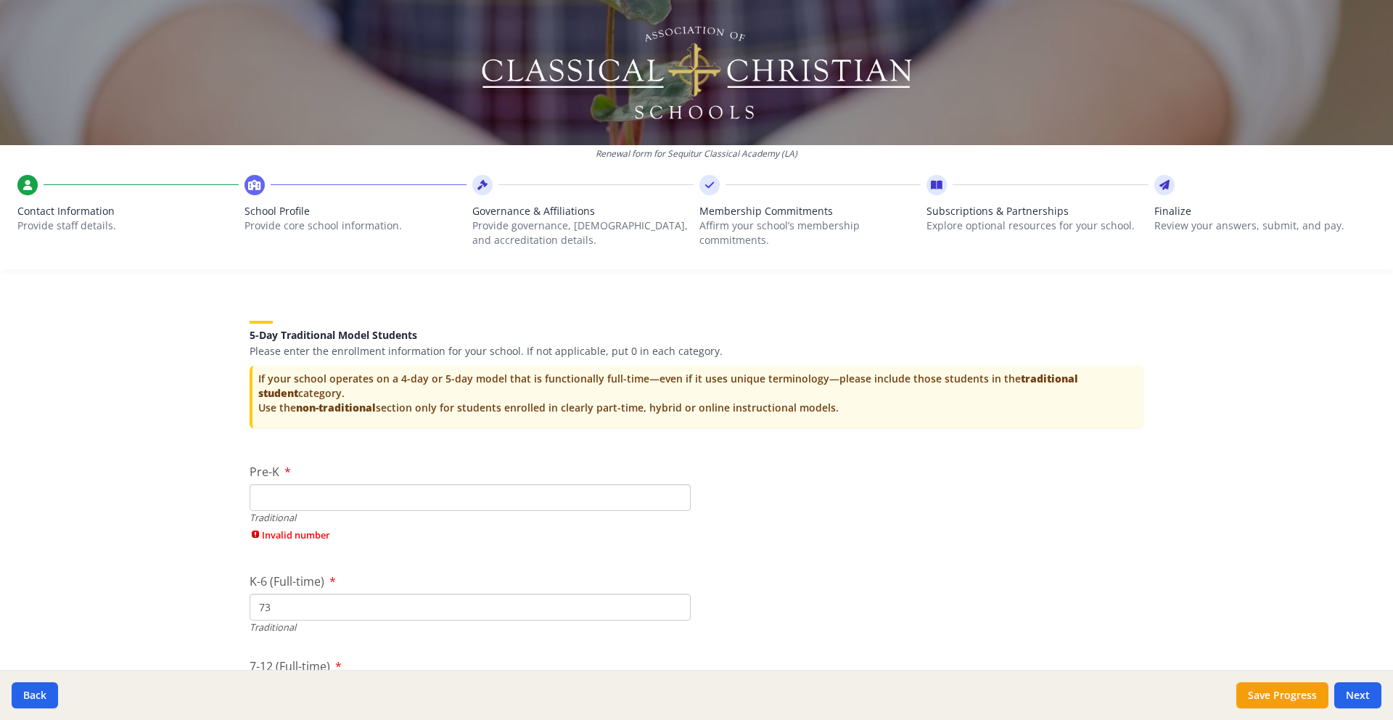
scroll to position [2865, 0]
click at [308, 593] on input "73" at bounding box center [470, 603] width 441 height 27
click at [324, 602] on input "73" at bounding box center [470, 603] width 441 height 27
type input "7"
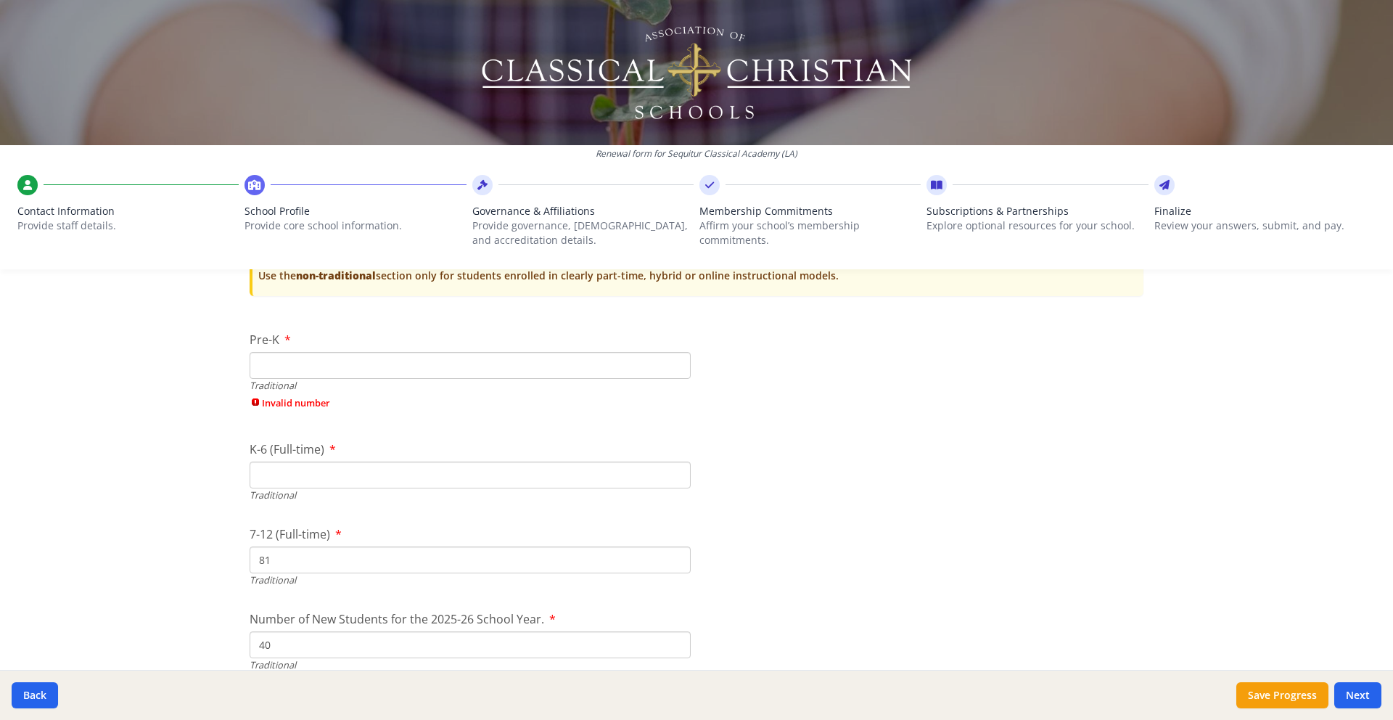
scroll to position [3041, 0]
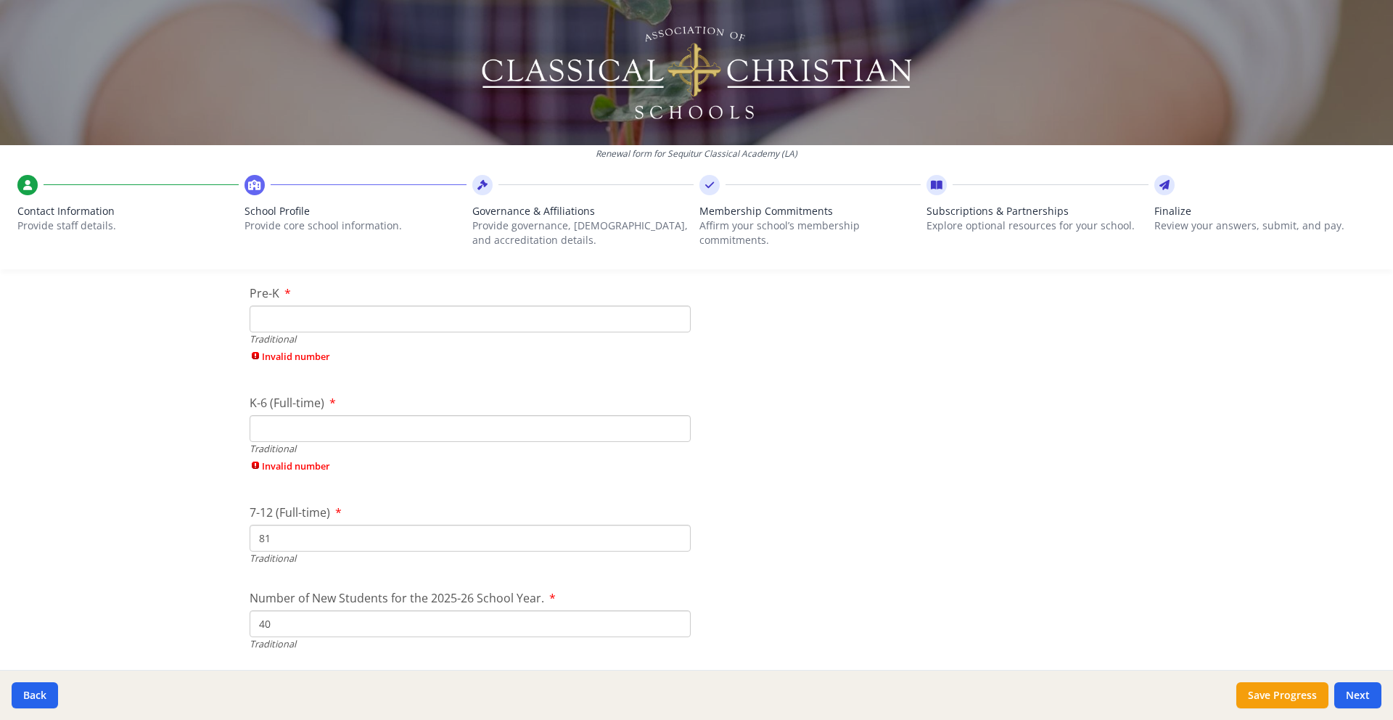
click at [275, 321] on input "Pre-K" at bounding box center [470, 318] width 441 height 27
type input "0"
click at [281, 437] on div "K-6 (Full-time) Traditional Invalid number" at bounding box center [470, 437] width 441 height 86
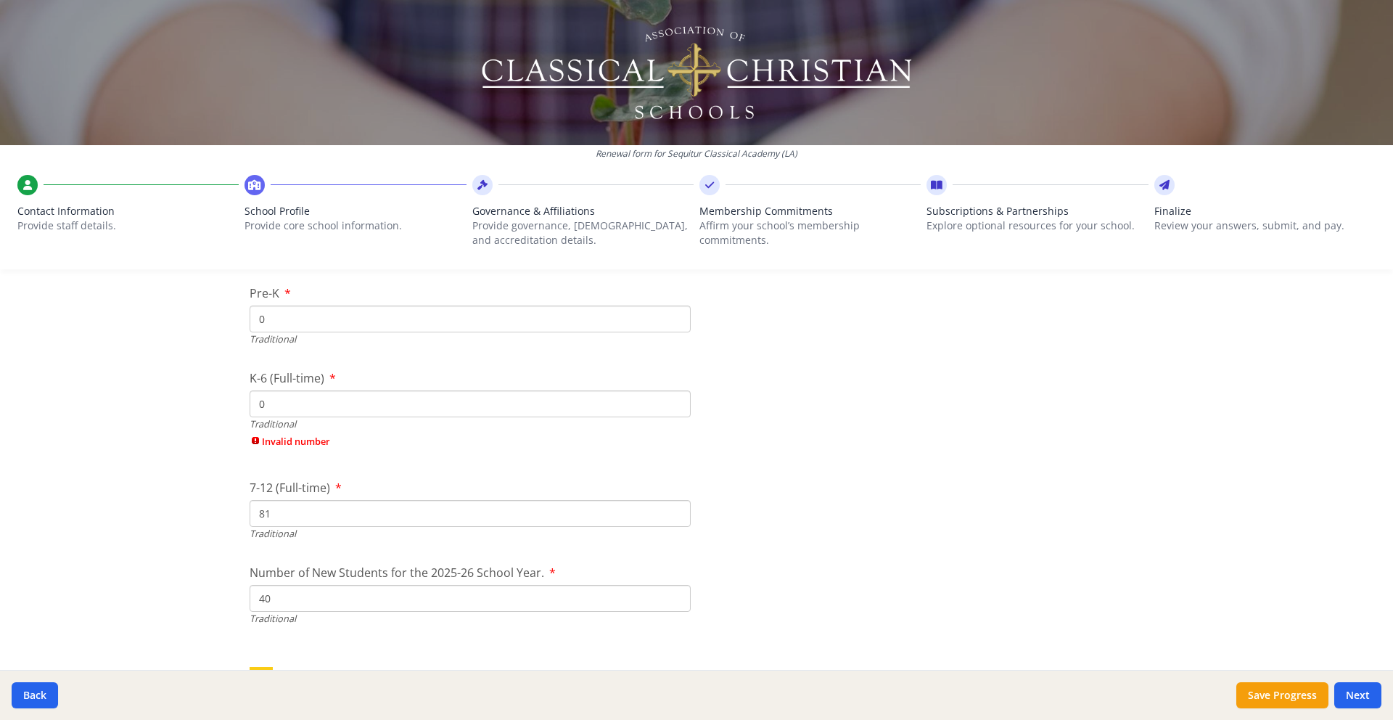
type input "0"
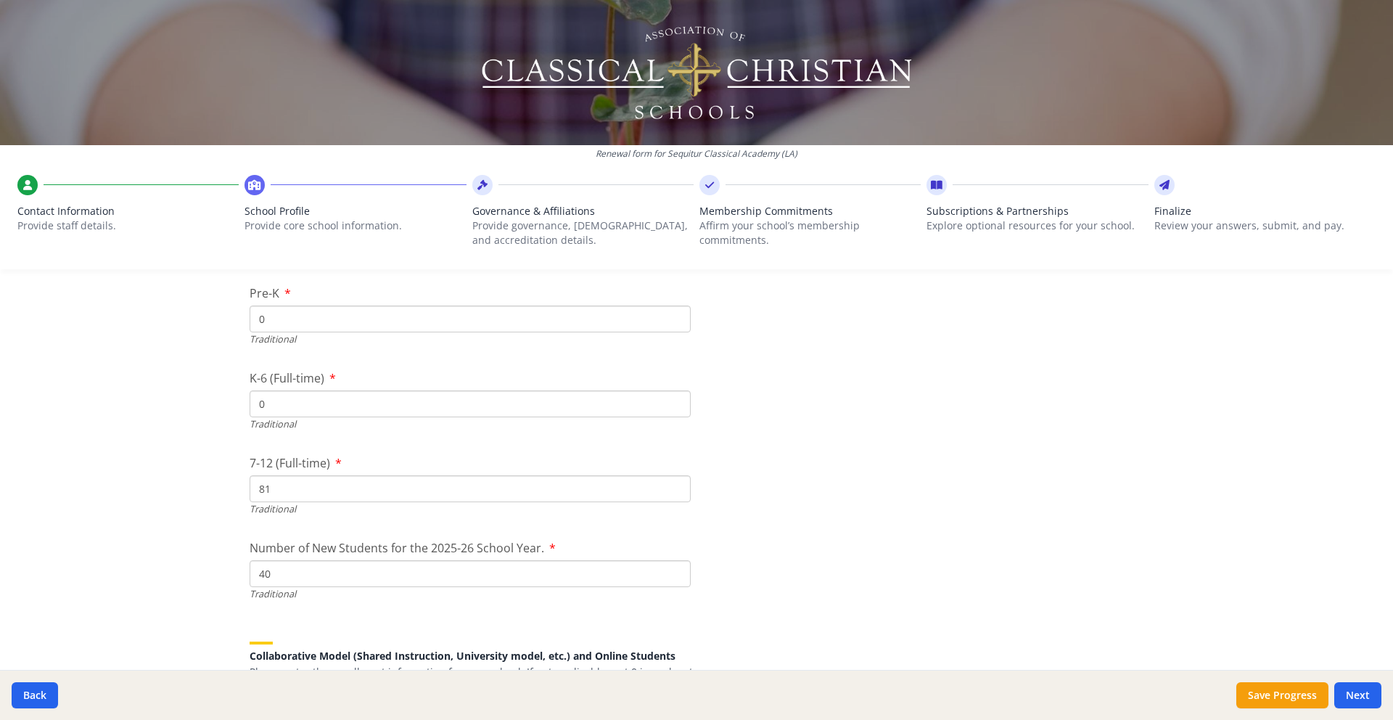
drag, startPoint x: 284, startPoint y: 515, endPoint x: 236, endPoint y: 510, distance: 47.4
drag, startPoint x: 269, startPoint y: 483, endPoint x: 249, endPoint y: 484, distance: 20.3
click at [252, 484] on input "81" at bounding box center [470, 488] width 441 height 27
type input "0"
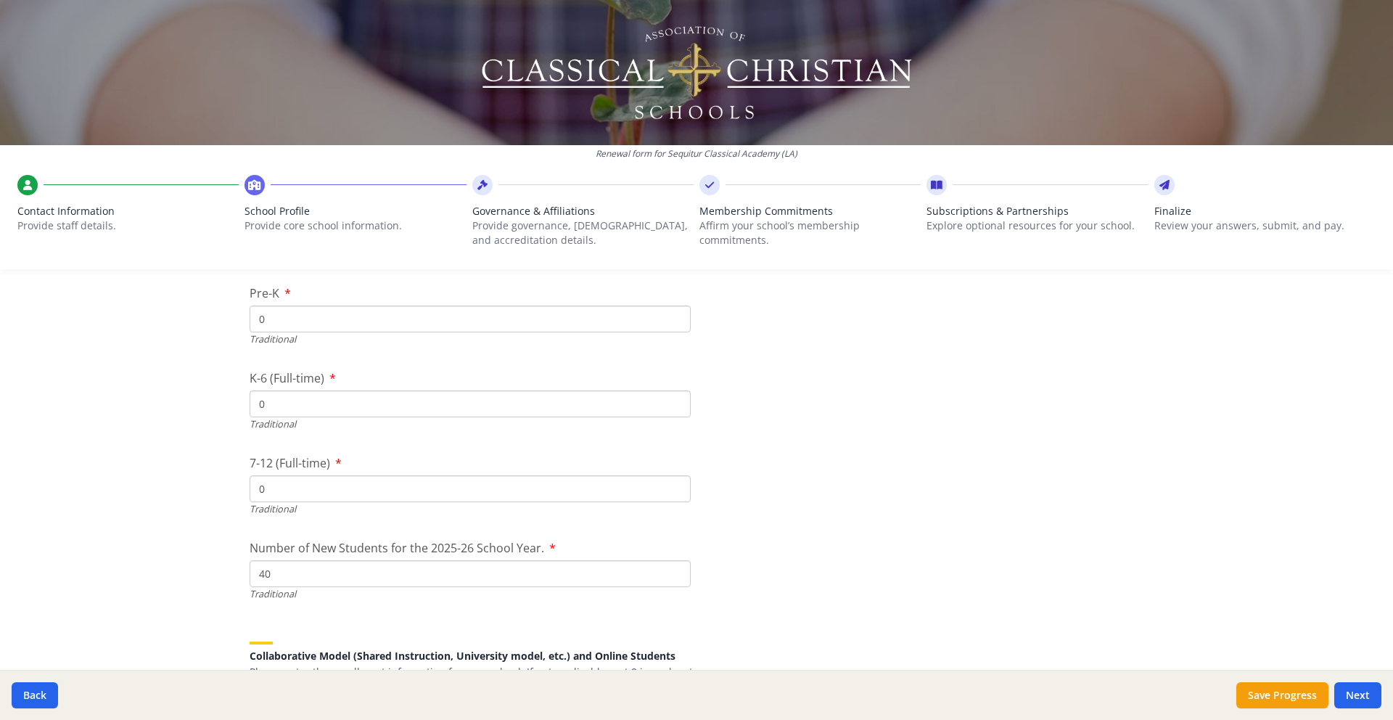
click at [276, 572] on input "40" at bounding box center [470, 573] width 441 height 27
type input "4"
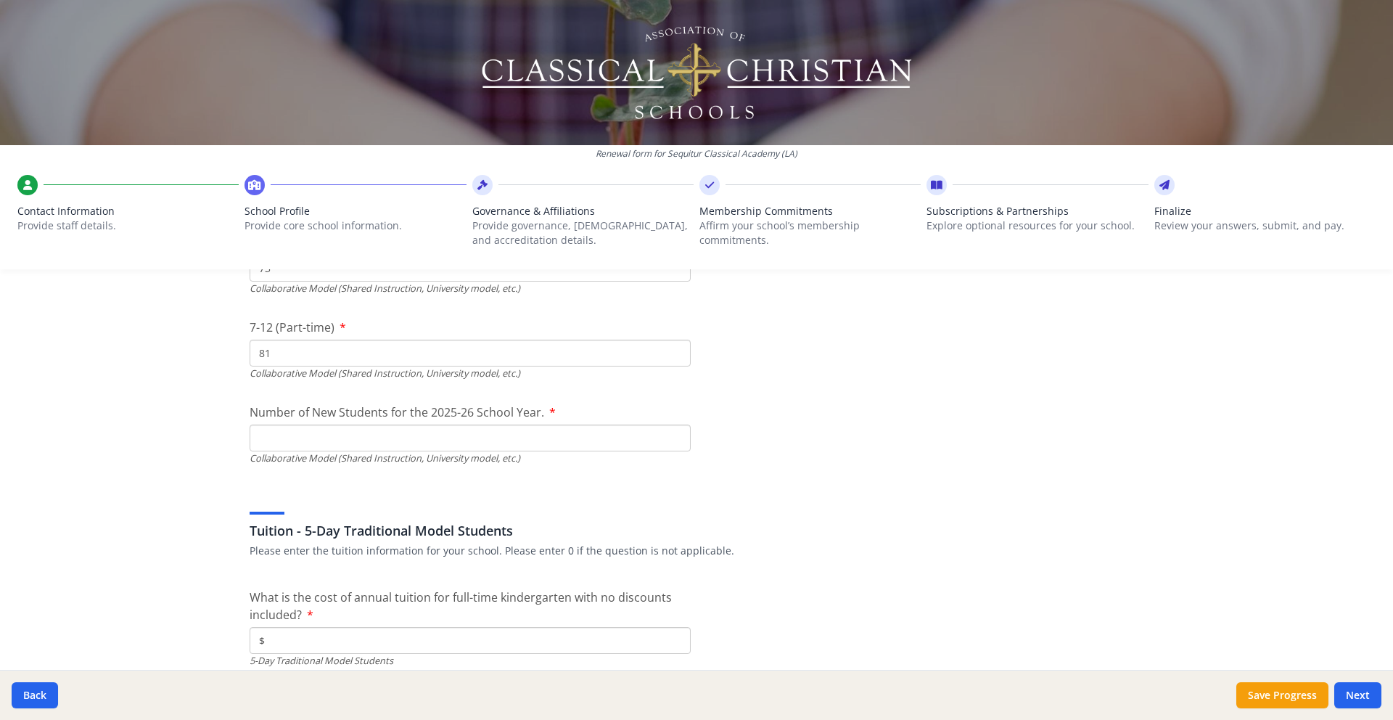
scroll to position [3501, 0]
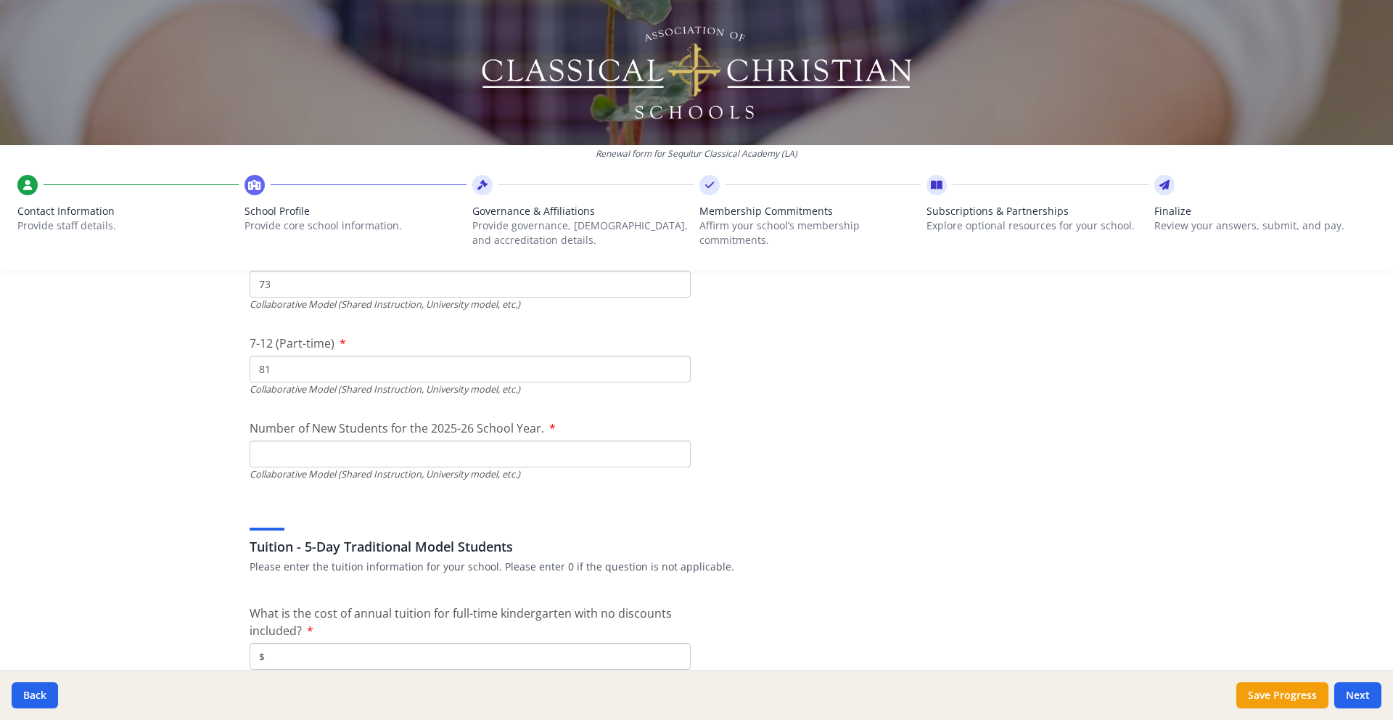
type input "0"
click at [313, 127] on input "Number of New Students for the 2025-26 School Year." at bounding box center [470, 113] width 441 height 27
type input "35"
click at [550, 528] on div "Tuition - 5-Day Traditional Model Students Please enter the tuition information…" at bounding box center [697, 539] width 894 height 70
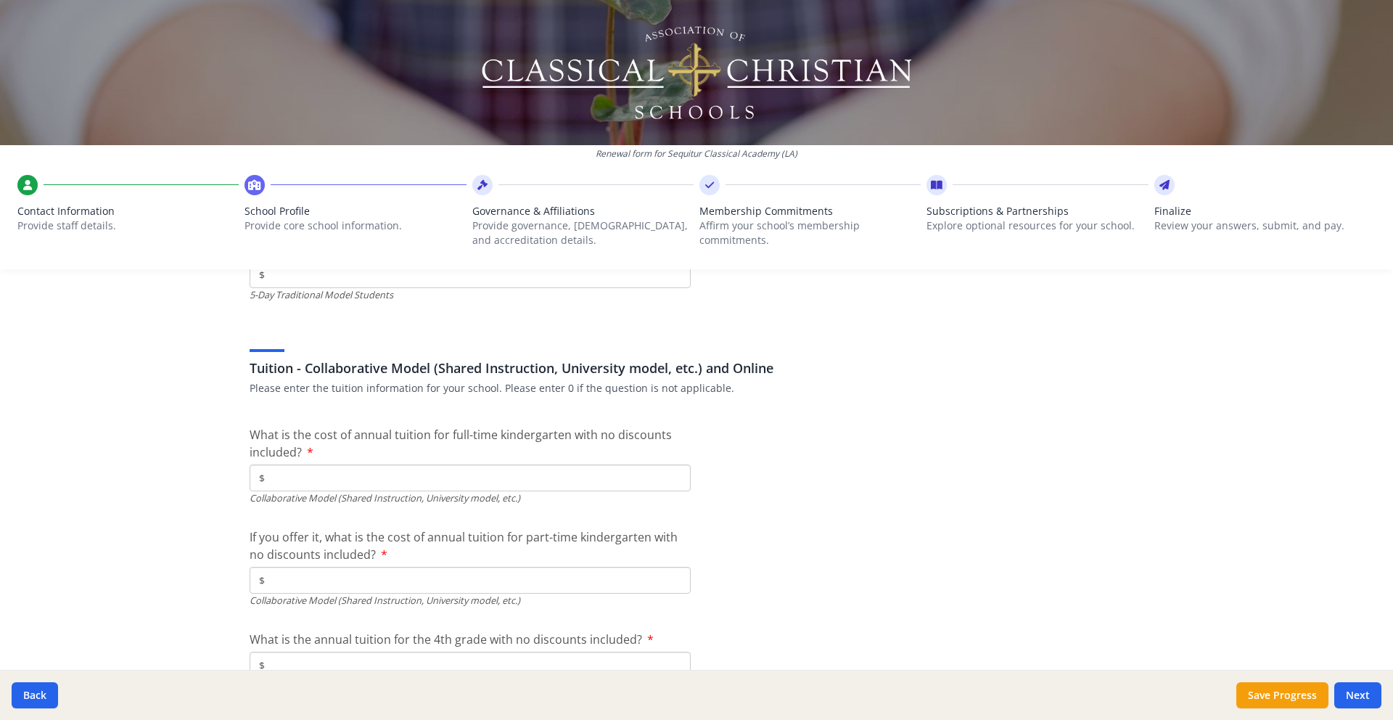
scroll to position [4343, 0]
type input "$4 510"
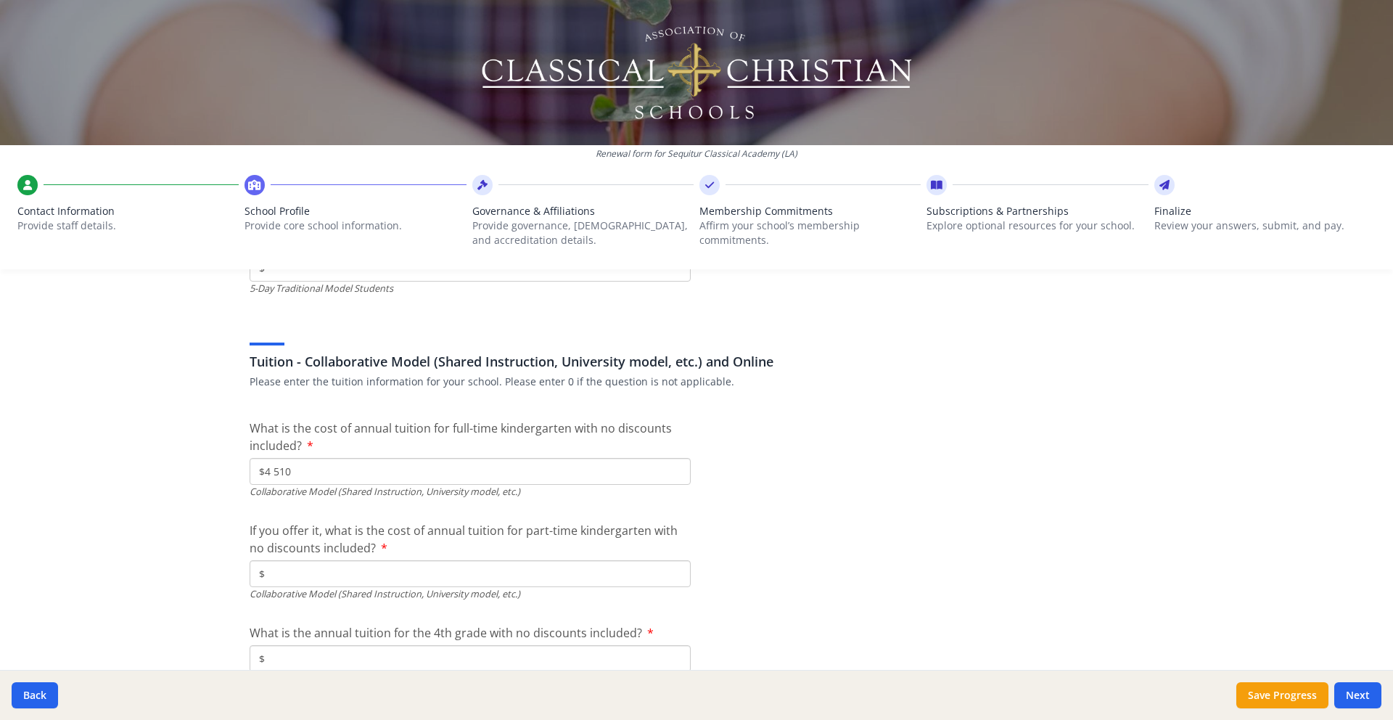
click at [383, 589] on div "Collaborative Model (Shared Instruction, University model, etc.)" at bounding box center [470, 594] width 441 height 14
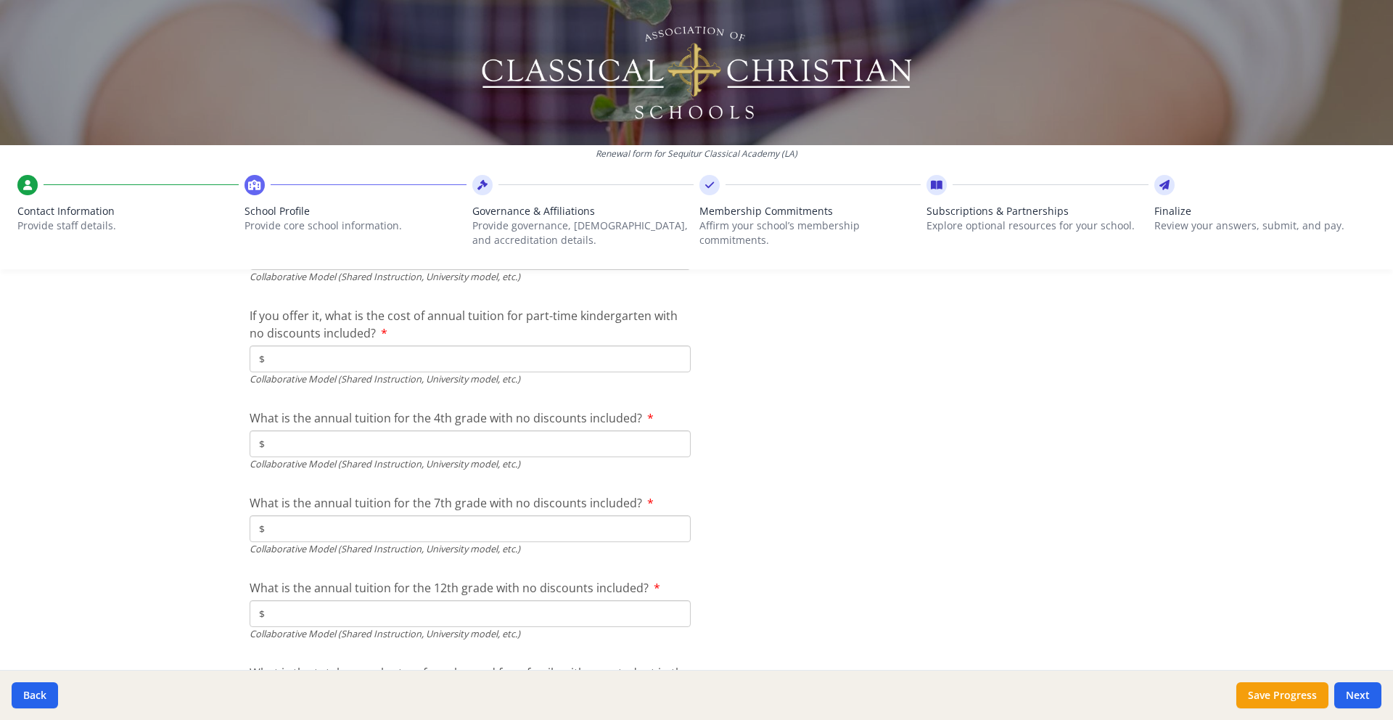
scroll to position [4573, 0]
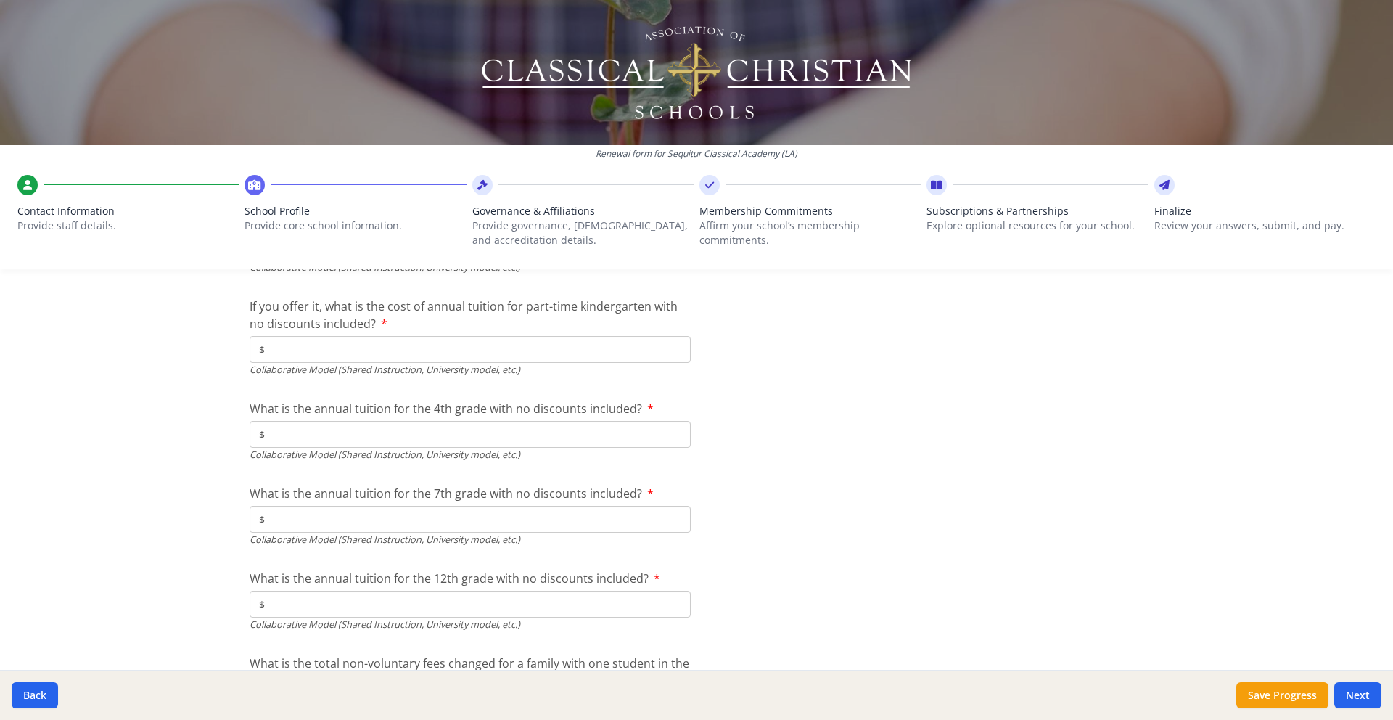
type input "$5 030"
type input "$5 315"
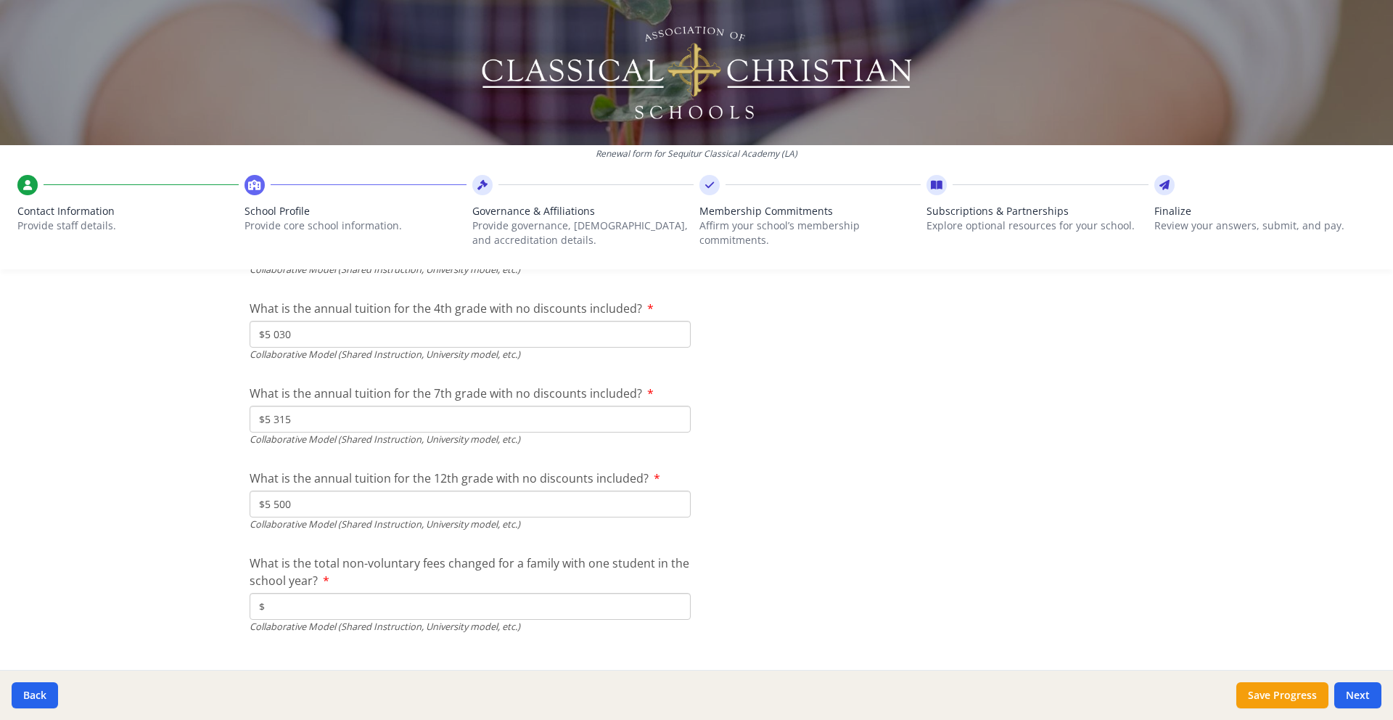
scroll to position [4698, 0]
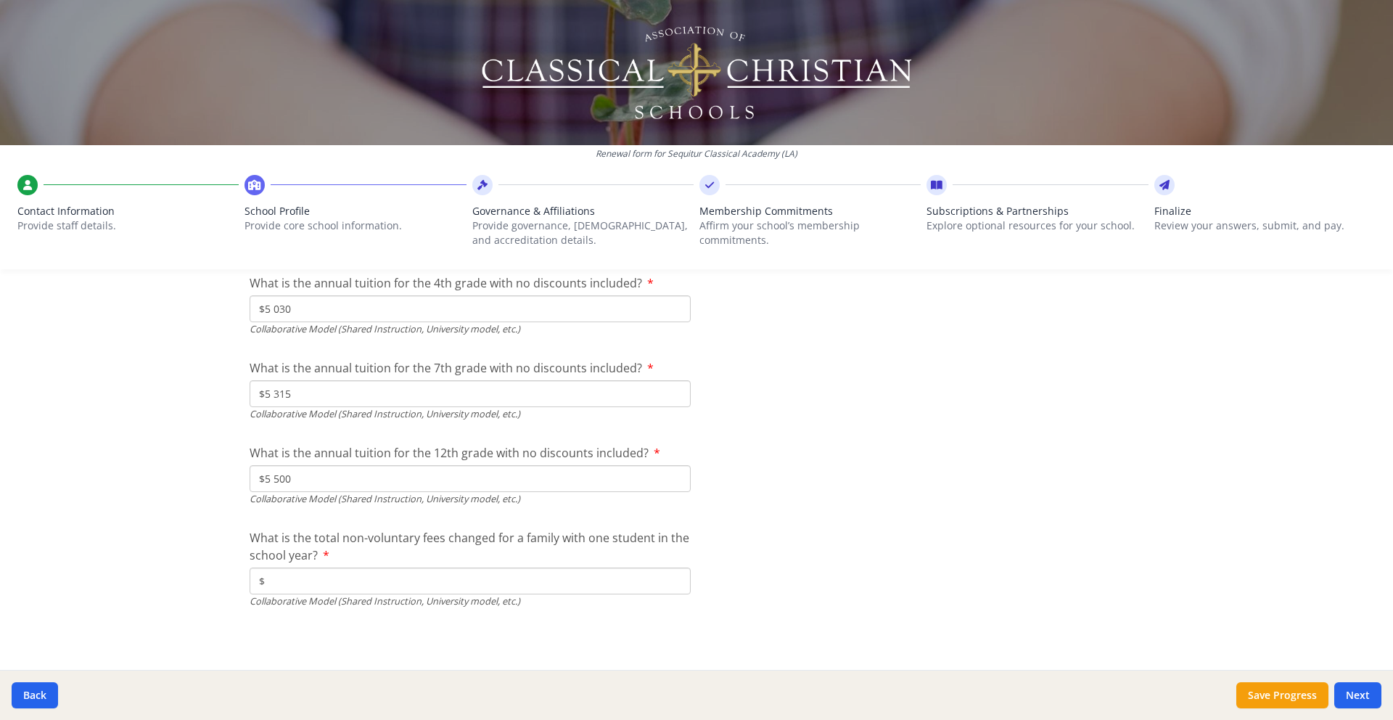
type input "$5 500"
click at [323, 588] on input "$" at bounding box center [470, 580] width 441 height 27
type input "$400"
click at [1383, 700] on div "Back Save Progress Next" at bounding box center [696, 695] width 1393 height 50
click at [1363, 699] on button "Next" at bounding box center [1357, 695] width 47 height 26
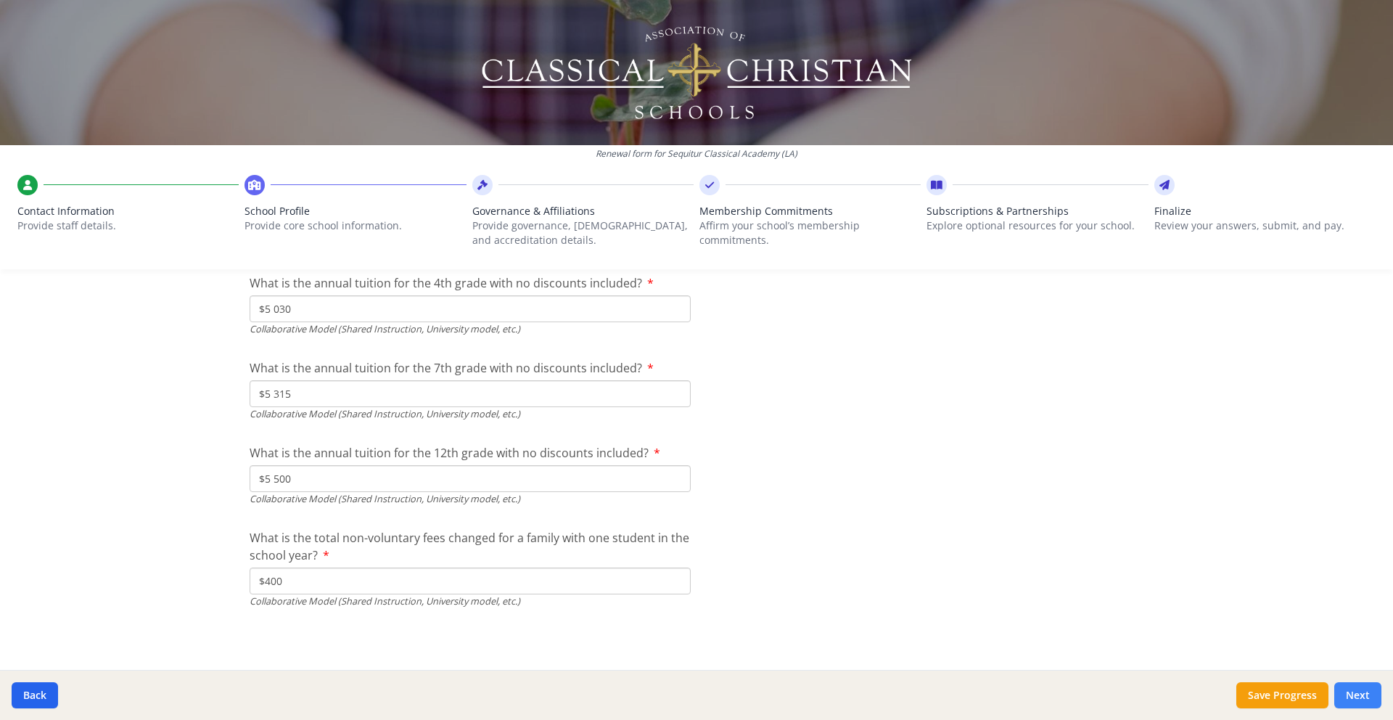
scroll to position [4872, 0]
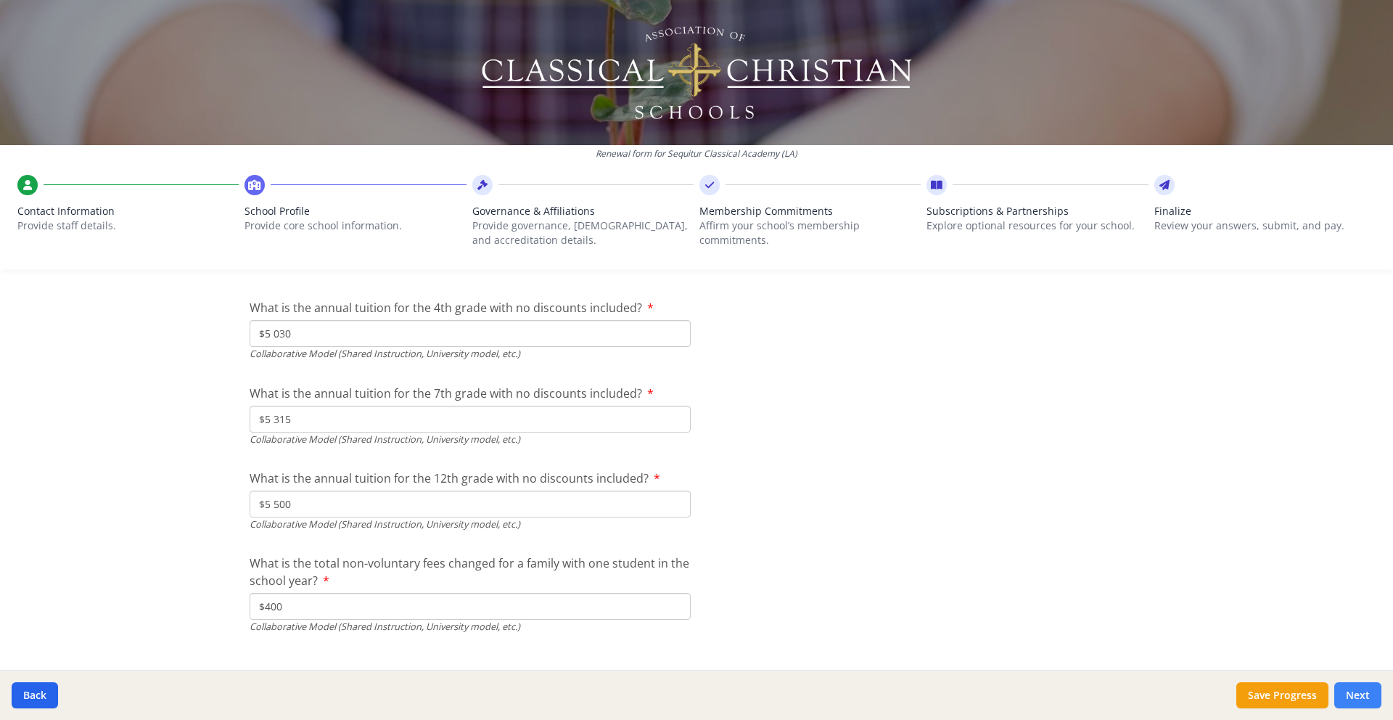
click at [1362, 696] on button "Next" at bounding box center [1357, 695] width 47 height 26
click at [1285, 697] on button "Save Progress" at bounding box center [1282, 695] width 92 height 26
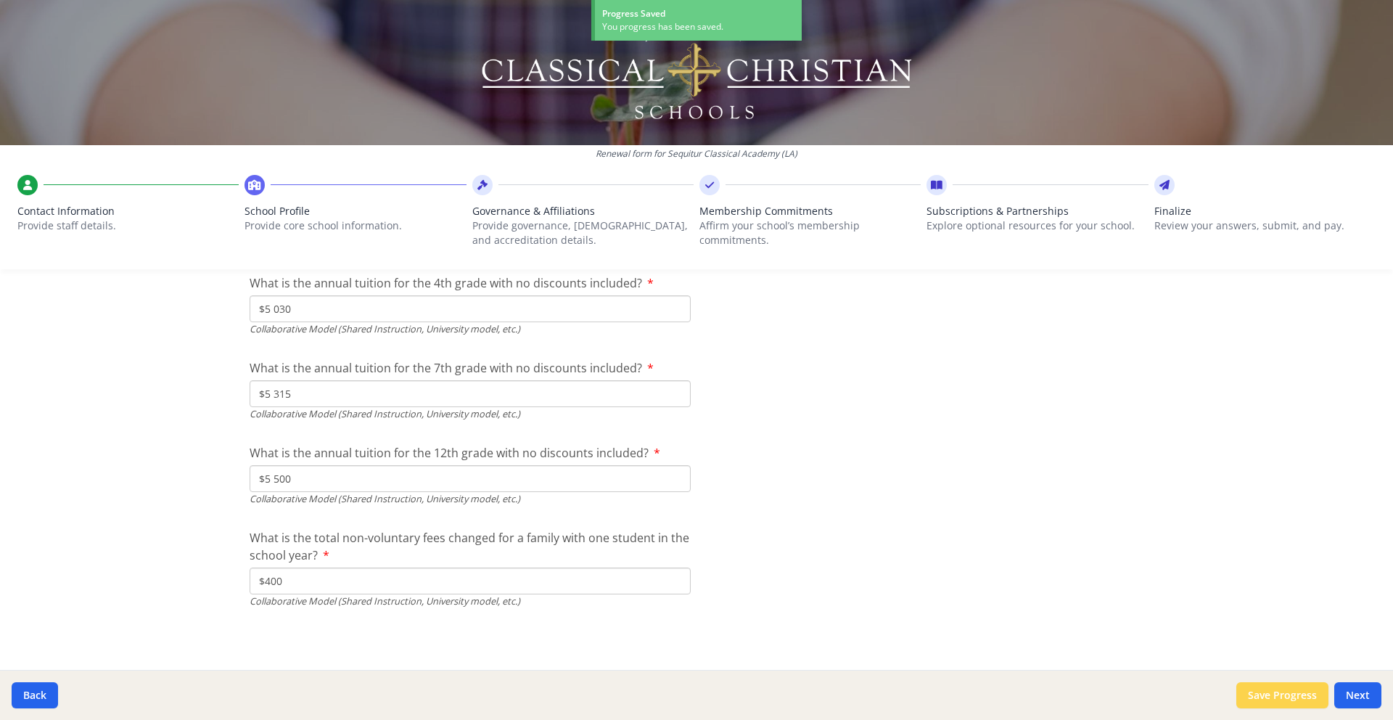
scroll to position [4698, 0]
click at [1363, 698] on button "Next" at bounding box center [1357, 695] width 47 height 26
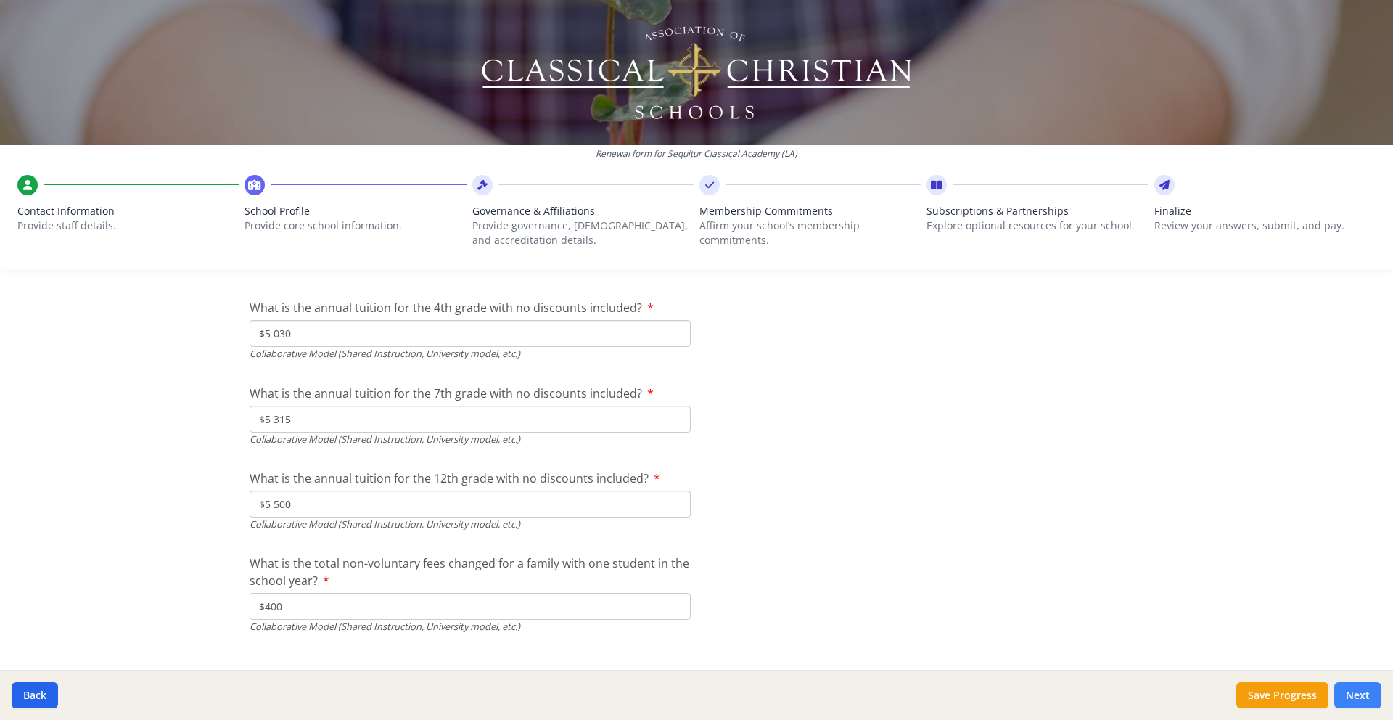
click at [1372, 693] on button "Next" at bounding box center [1357, 695] width 47 height 26
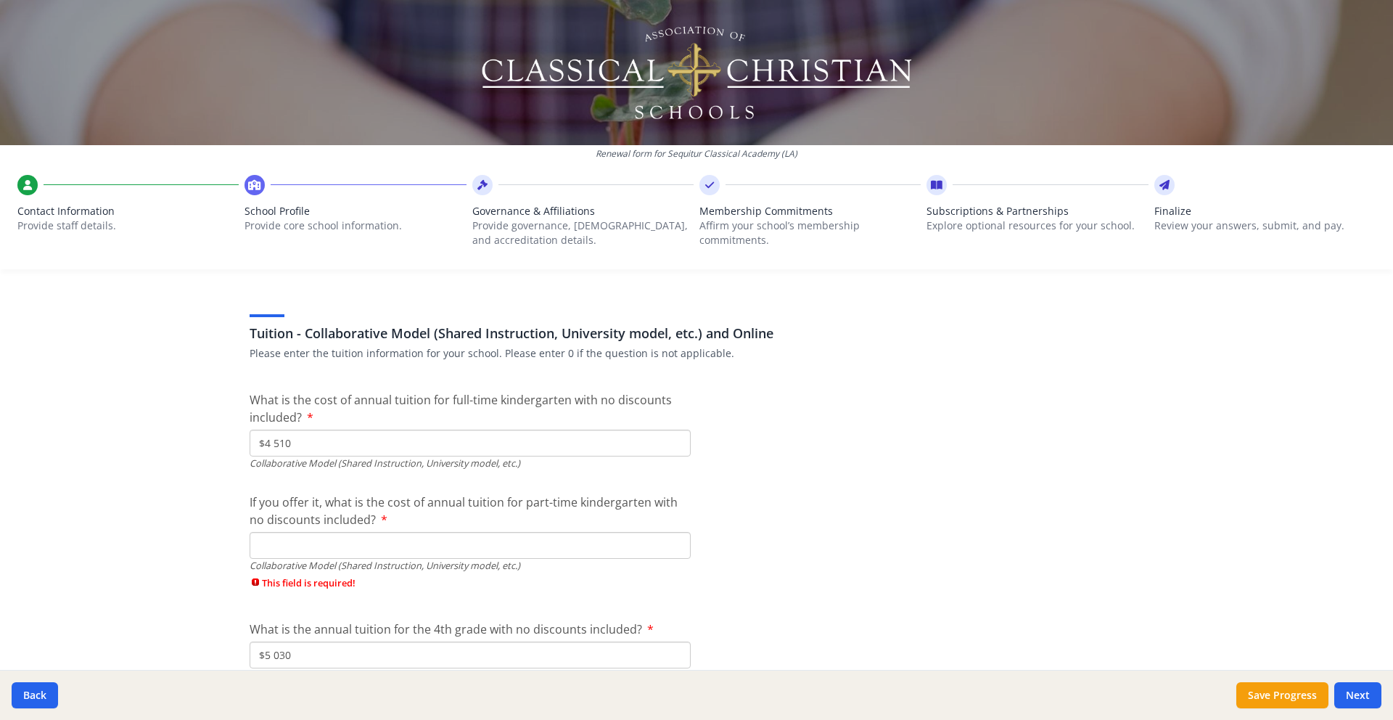
scroll to position [4555, 0]
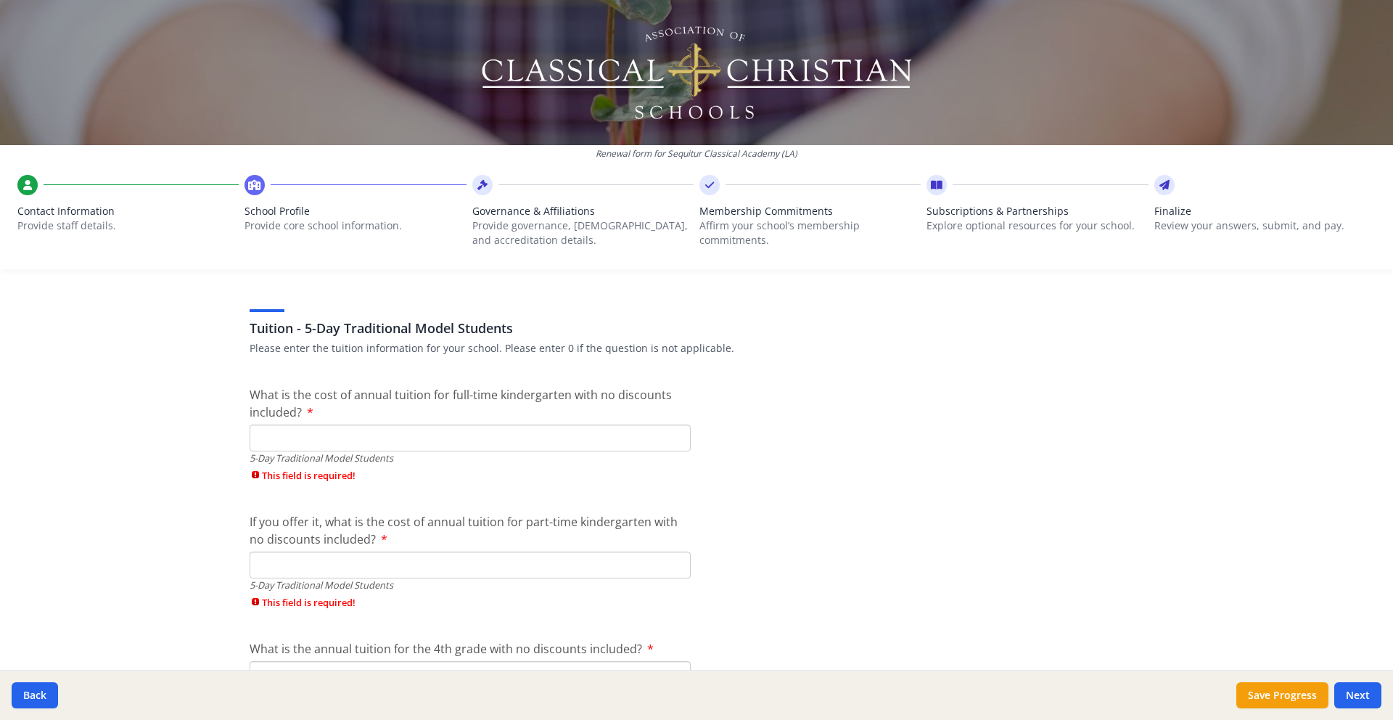
scroll to position [3747, 0]
type input "$0"
click at [437, 440] on input "What is the cost of annual tuition for full-time kindergarten with no discounts…" at bounding box center [470, 435] width 441 height 27
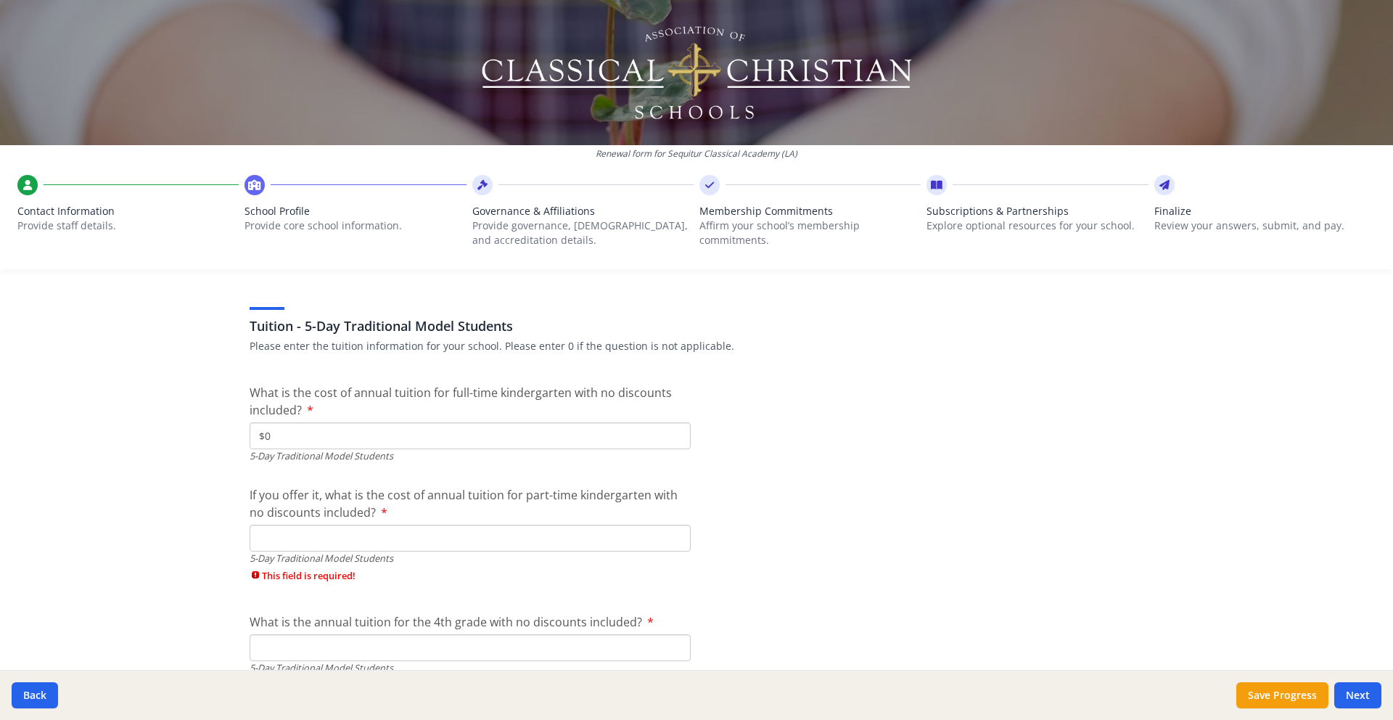
type input "$0"
click at [424, 537] on input "If you offer it, what is the cost of annual tuition for part-time kindergarten …" at bounding box center [470, 537] width 441 height 27
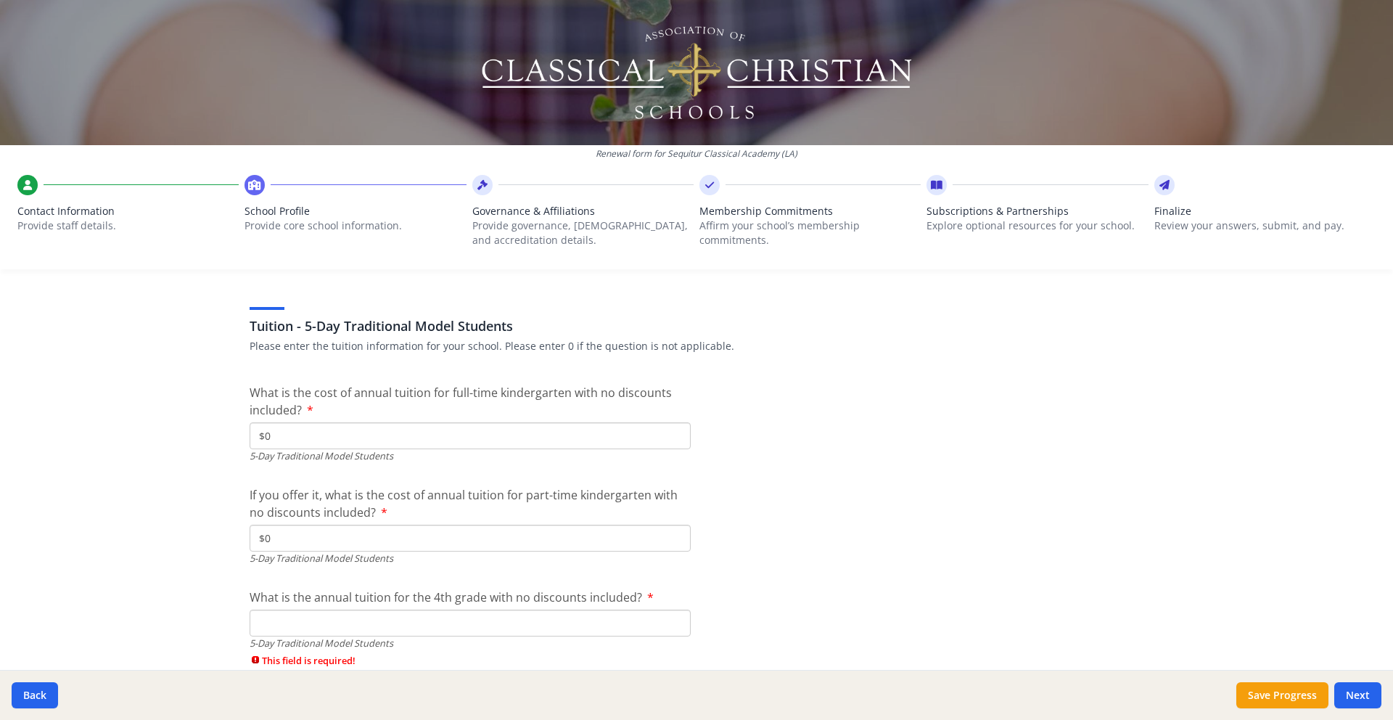
type input "$0"
click at [416, 618] on input "What is the annual tuition for the 4th grade with no discounts included?" at bounding box center [470, 622] width 441 height 27
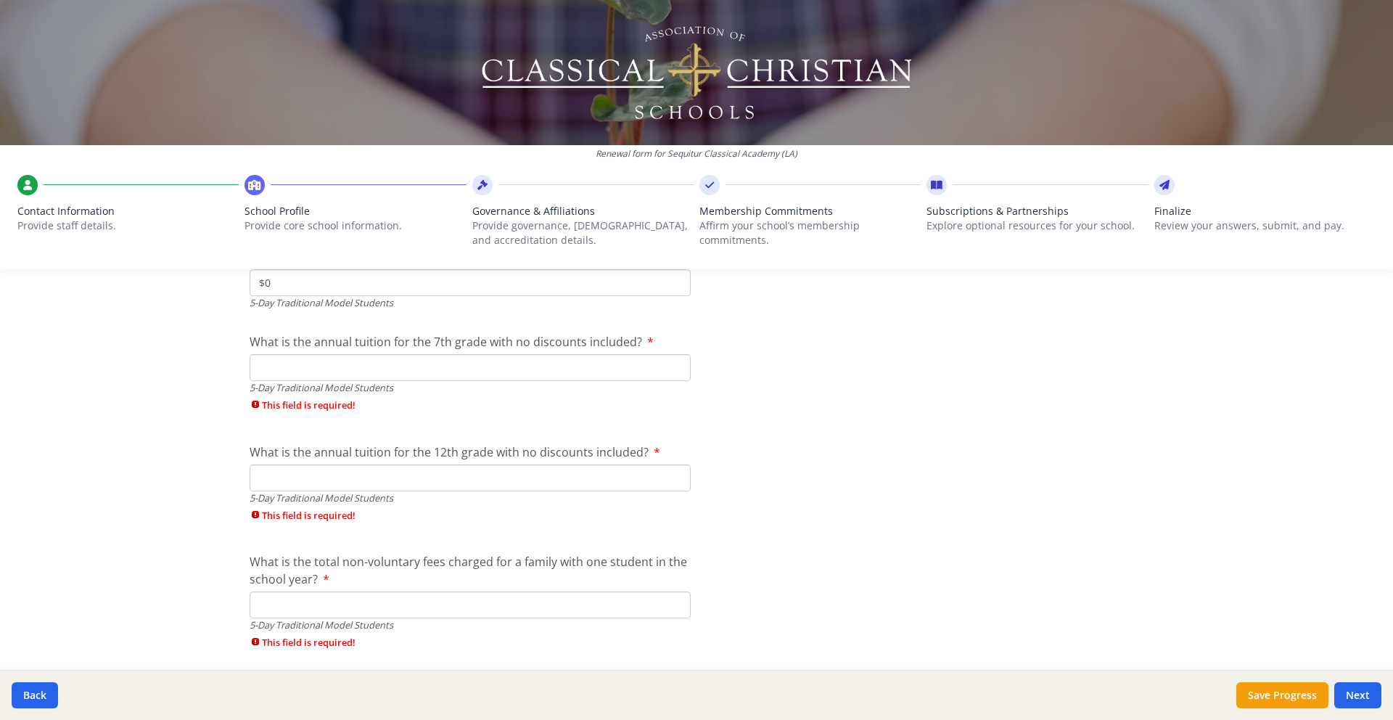
scroll to position [4090, 0]
type input "$0"
click at [336, 358] on input "What is the annual tuition for the 7th grade with no discounts included?" at bounding box center [470, 364] width 441 height 27
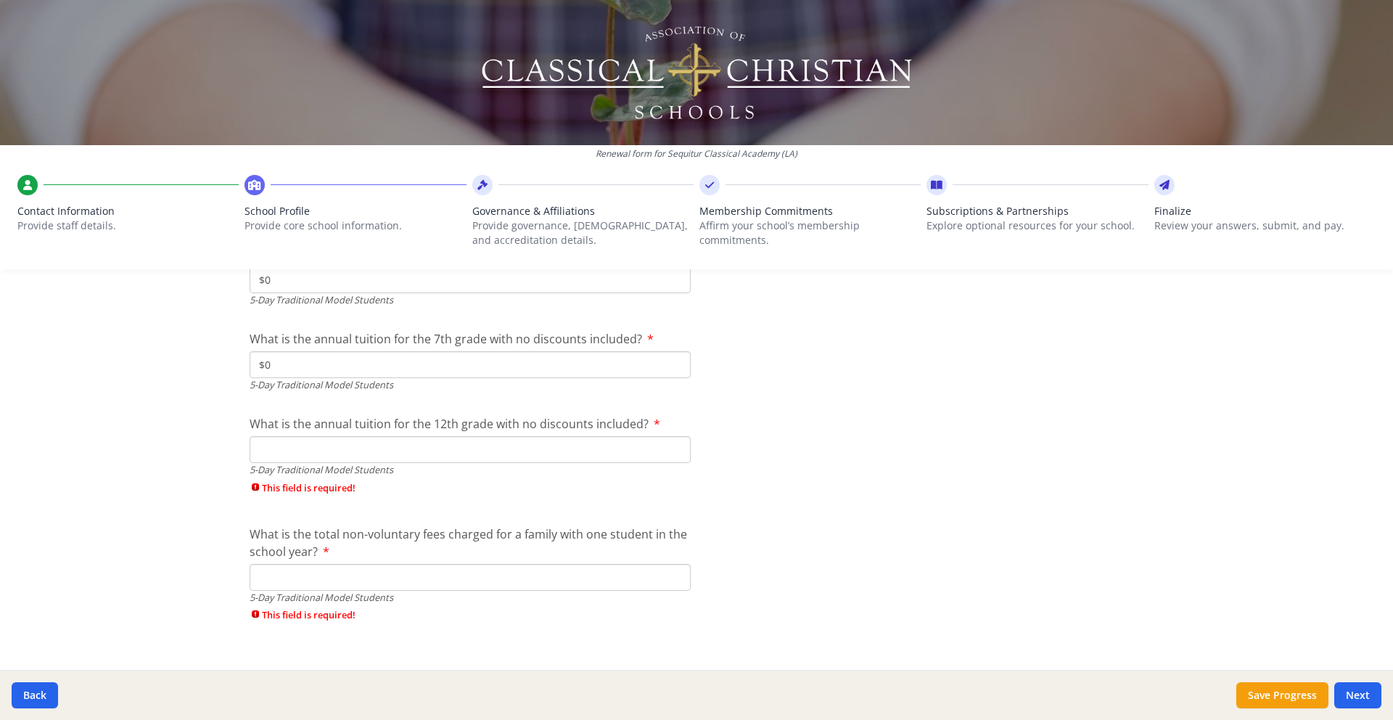
type input "$0"
click at [331, 445] on input "What is the annual tuition for the 12th grade with no discounts included?" at bounding box center [470, 449] width 441 height 27
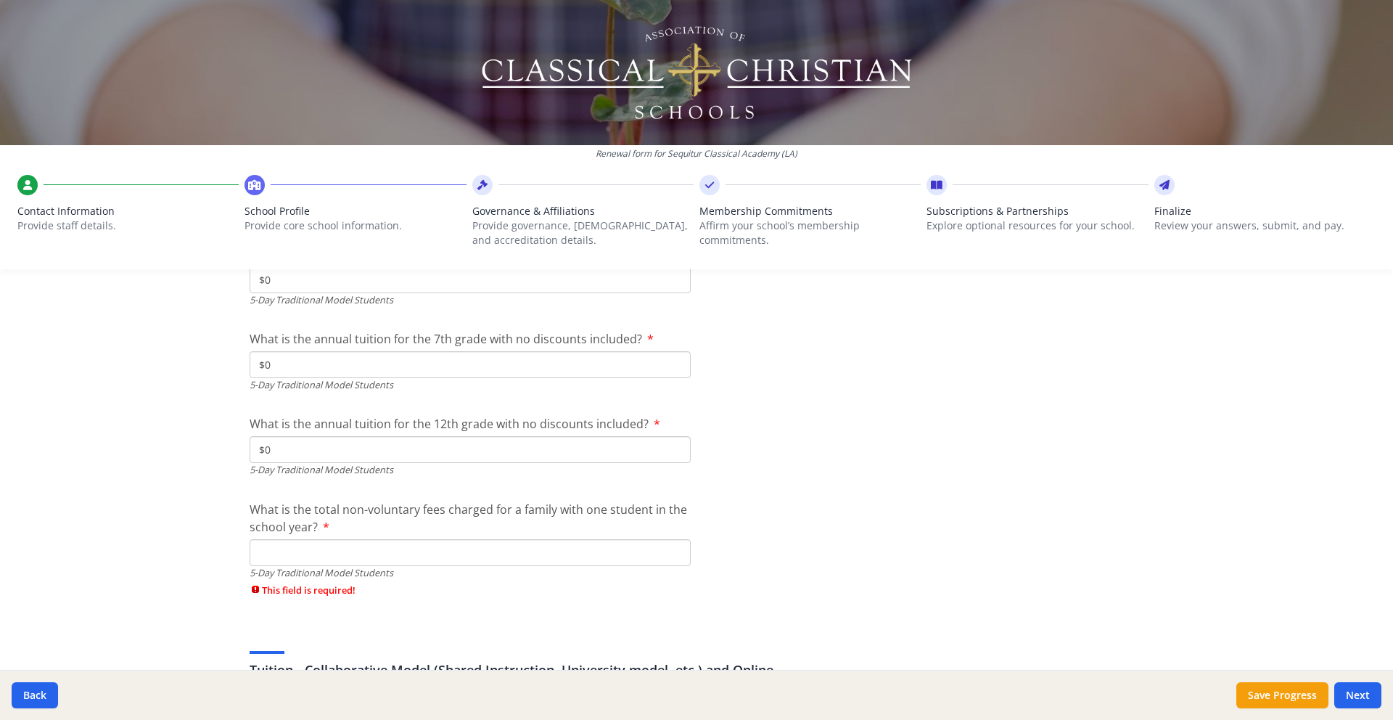
type input "$0"
click at [331, 551] on input "What is the total non-voluntary fees charged for a family with one student in t…" at bounding box center [470, 552] width 441 height 27
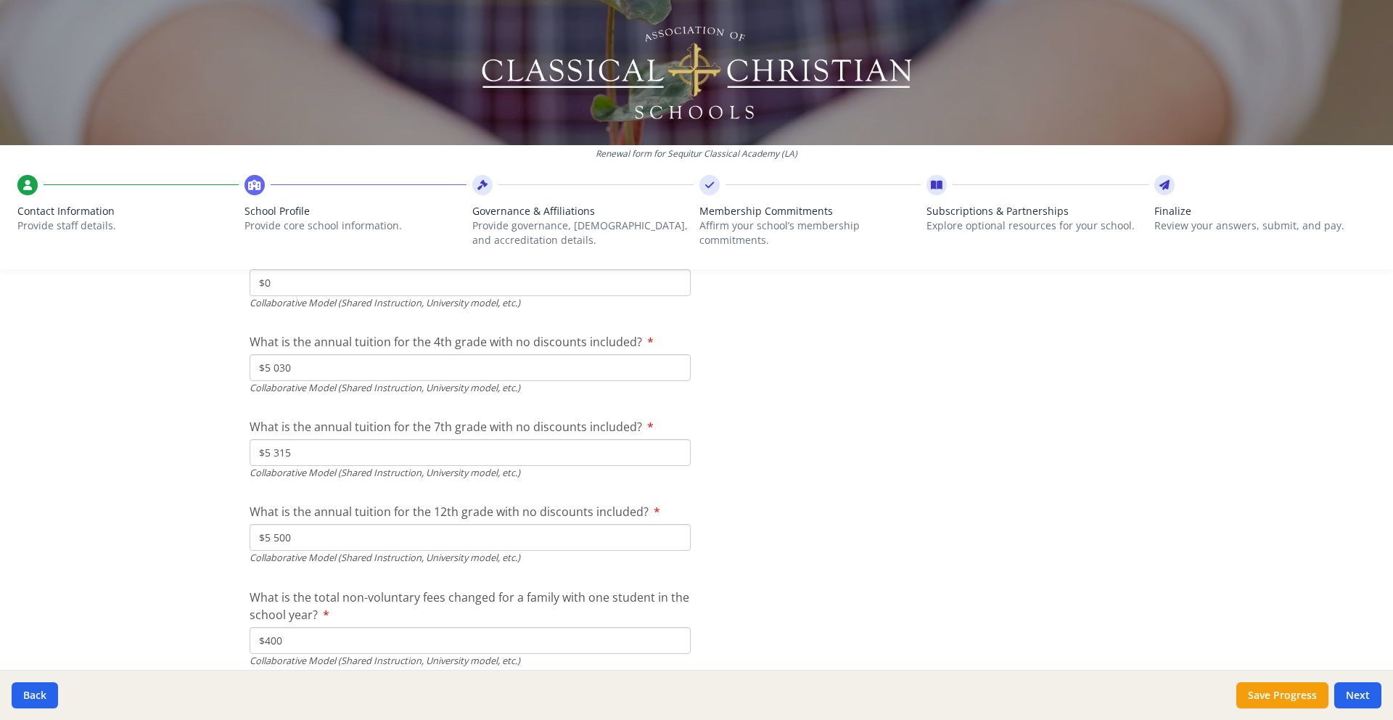
scroll to position [4723, 0]
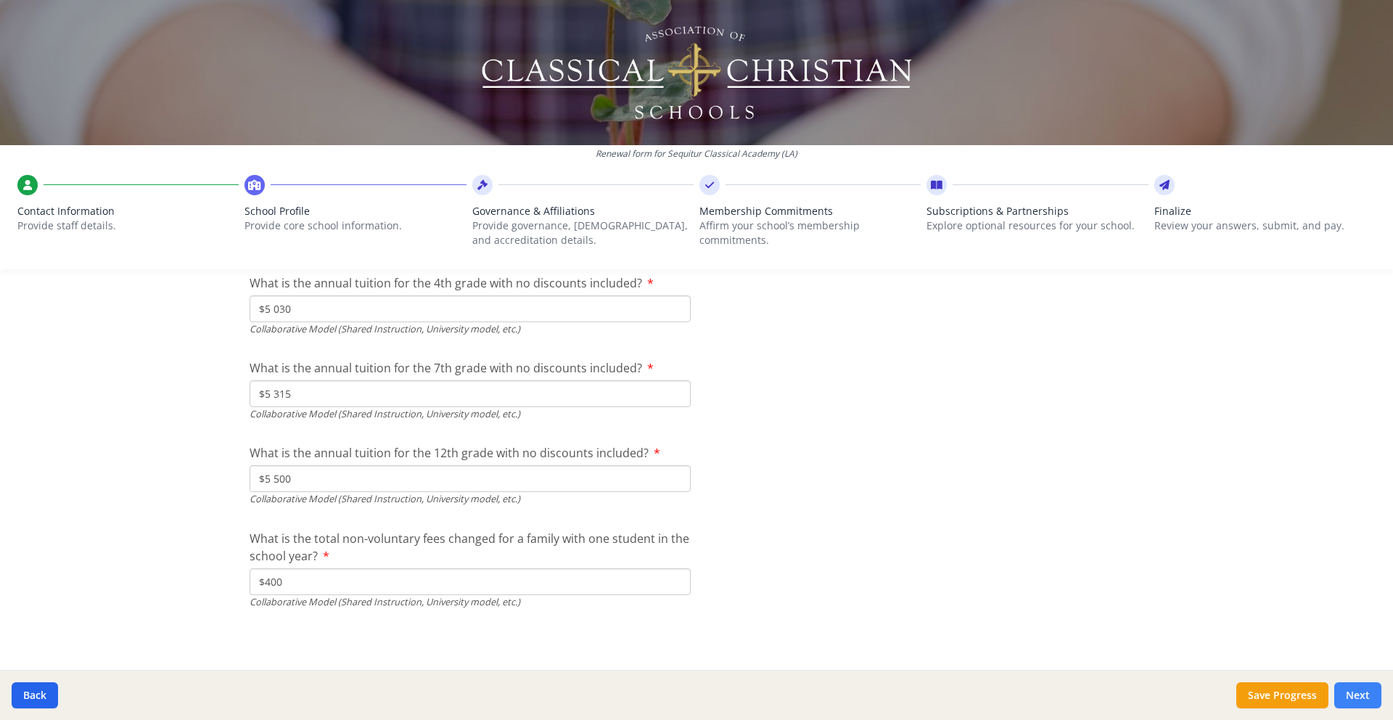
type input "$0"
click at [1354, 693] on button "Next" at bounding box center [1357, 695] width 47 height 26
drag, startPoint x: 1276, startPoint y: 693, endPoint x: 1265, endPoint y: 687, distance: 12.3
click at [1276, 693] on button "Save Progress" at bounding box center [1282, 695] width 92 height 26
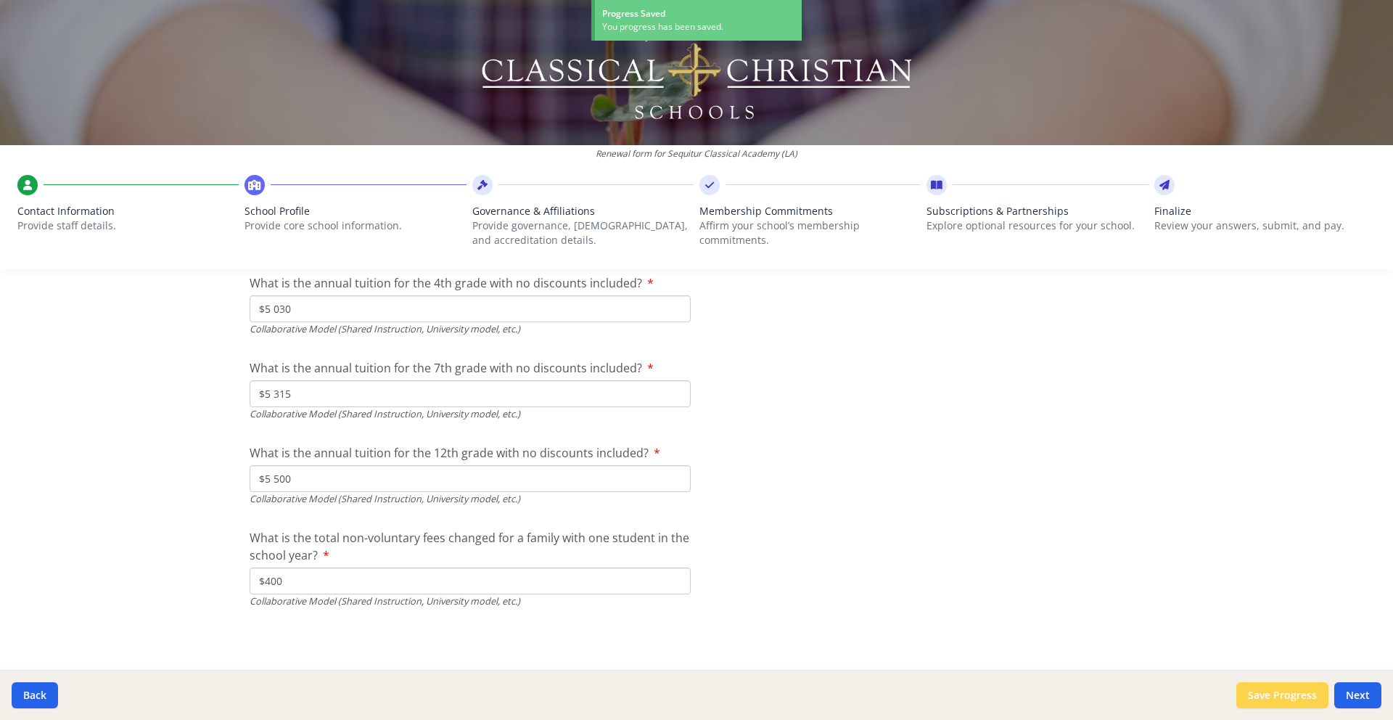
scroll to position [4698, 0]
click at [1355, 696] on button "Next" at bounding box center [1357, 695] width 47 height 26
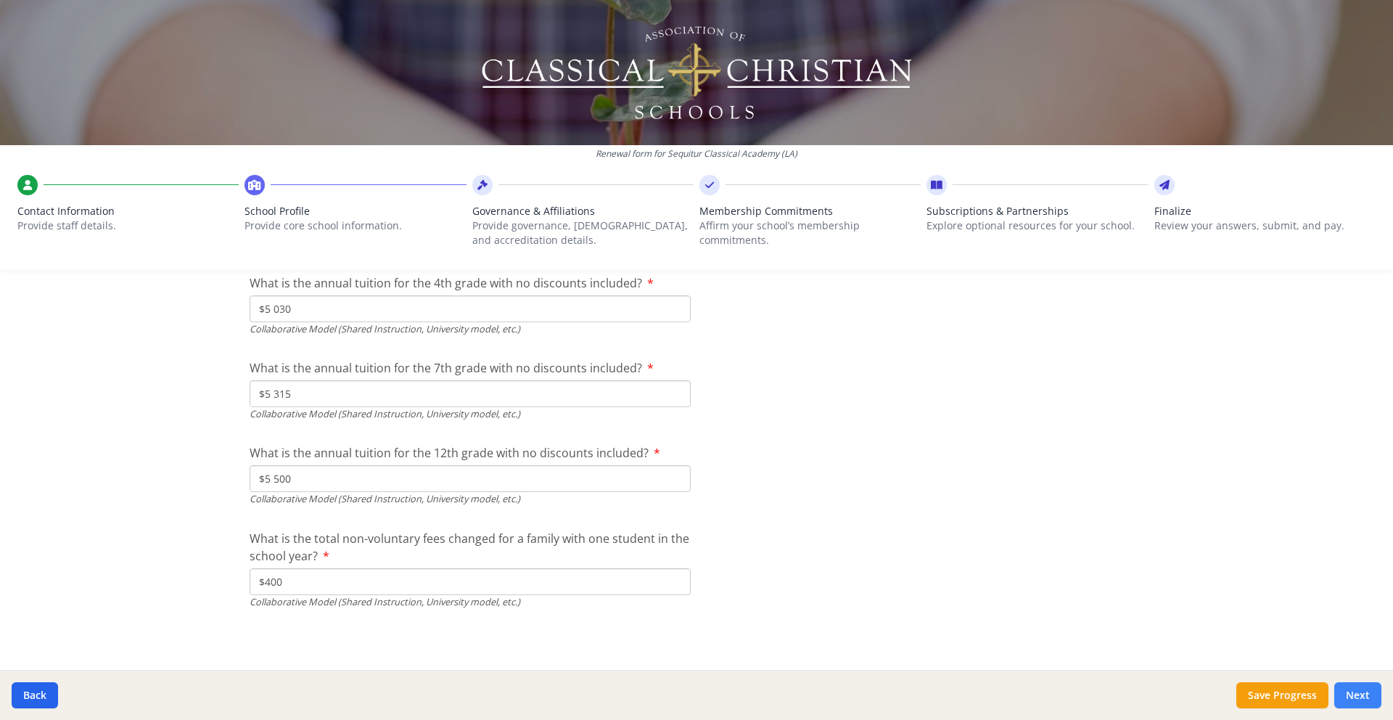
click at [1356, 691] on button "Next" at bounding box center [1357, 695] width 47 height 26
click at [1356, 701] on button "Next" at bounding box center [1357, 695] width 47 height 26
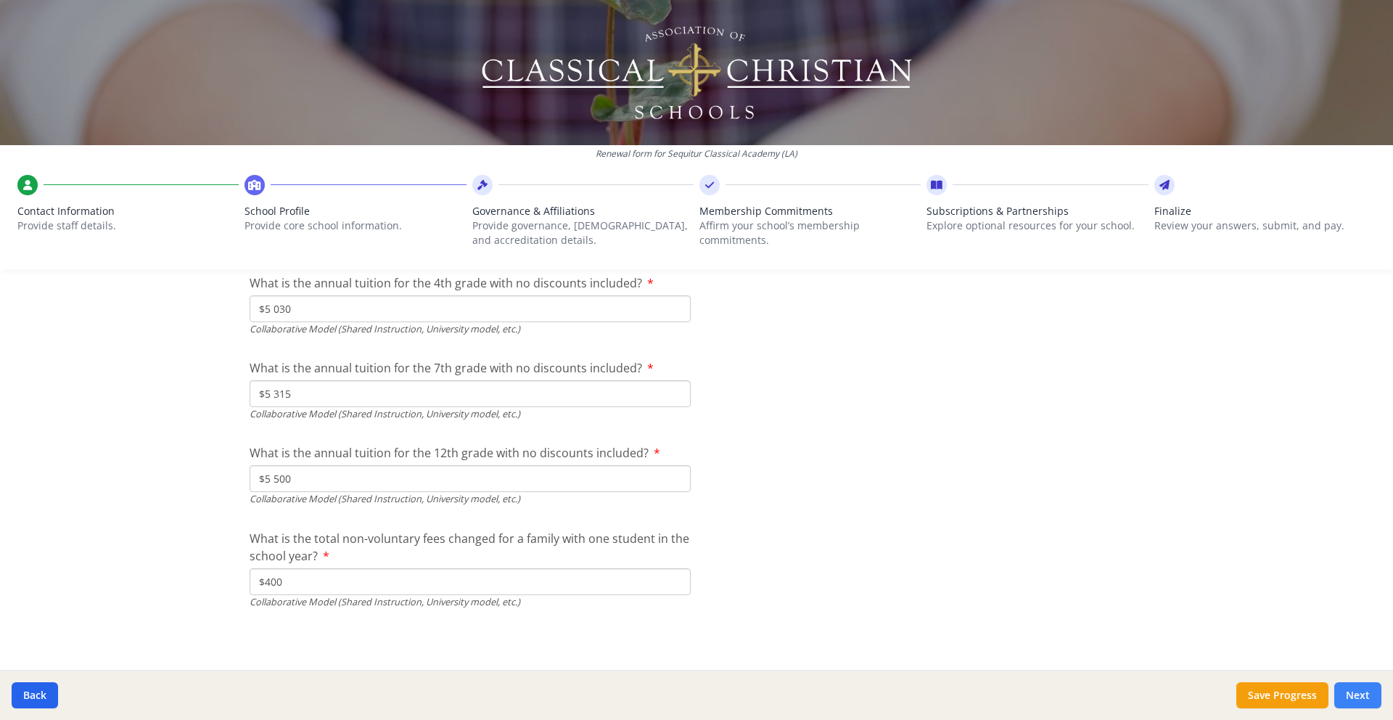
click at [1356, 701] on button "Next" at bounding box center [1357, 695] width 47 height 26
drag, startPoint x: 1356, startPoint y: 701, endPoint x: 1350, endPoint y: 697, distance: 7.5
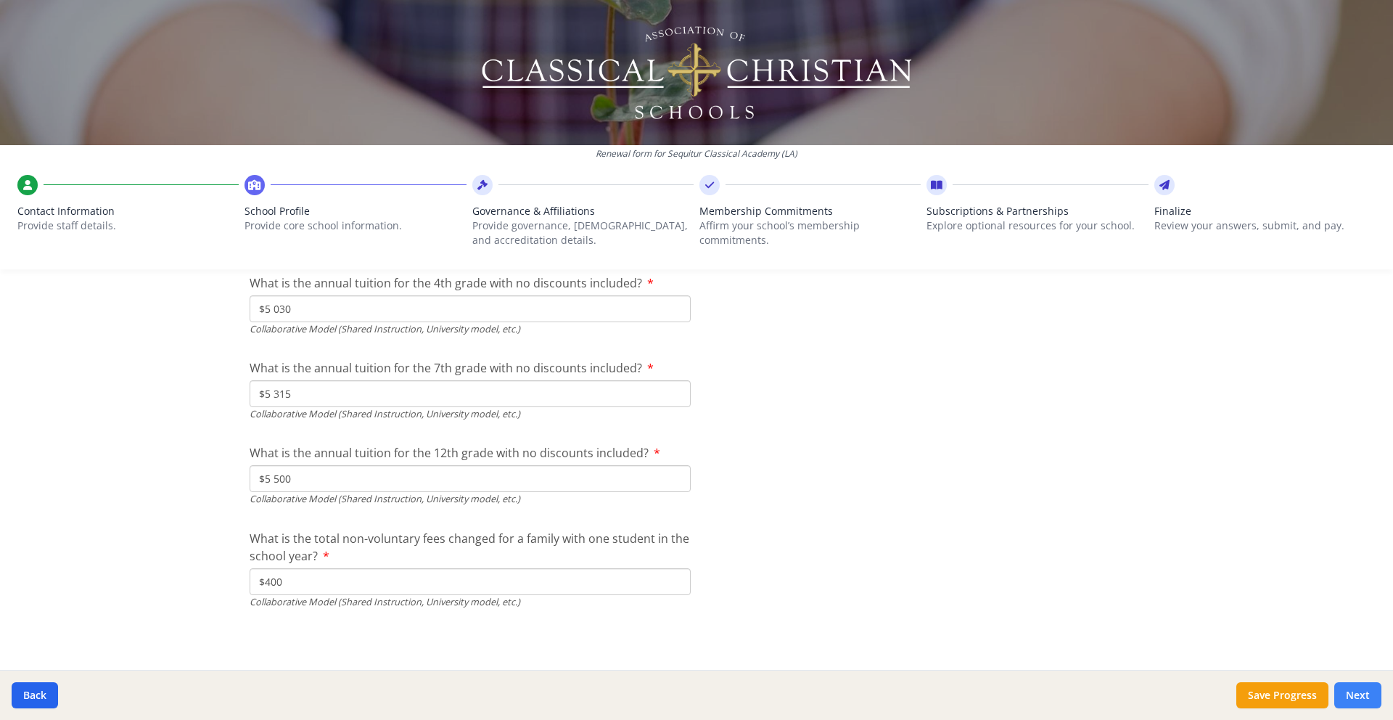
click at [1355, 700] on button "Next" at bounding box center [1357, 695] width 47 height 26
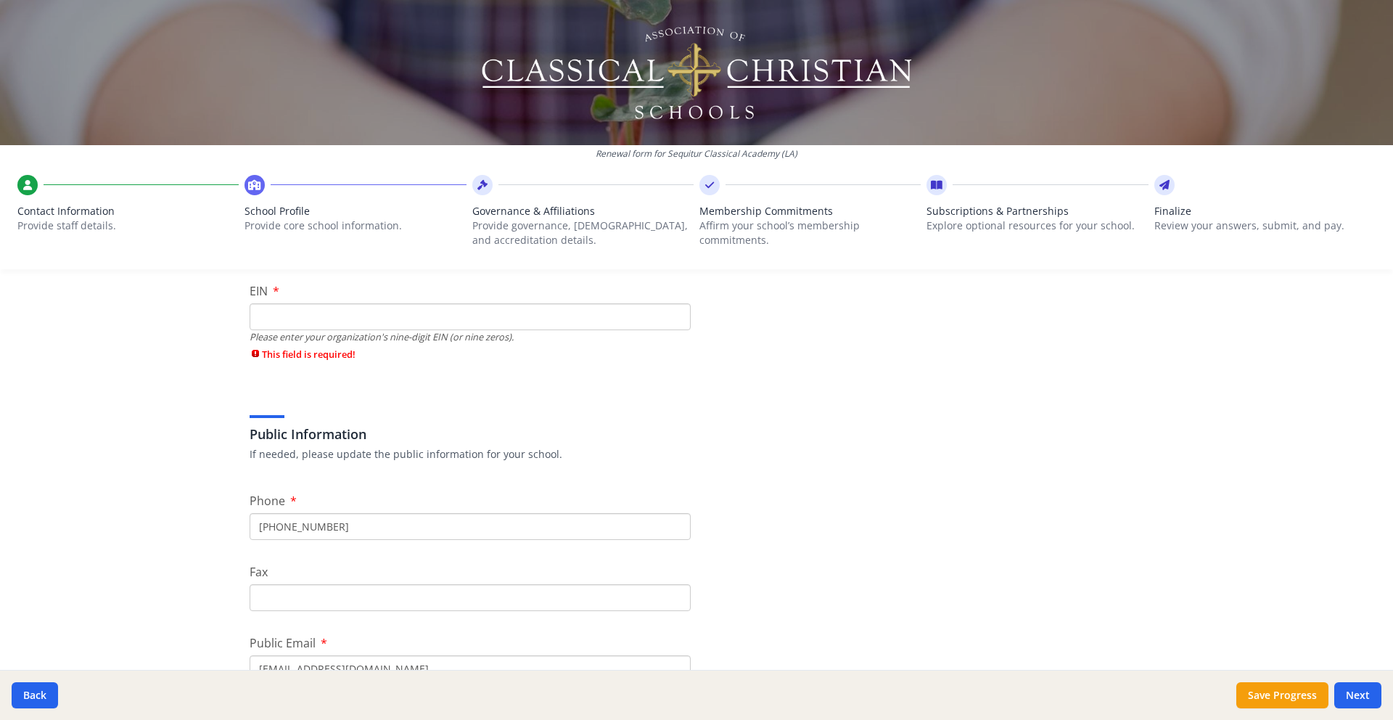
scroll to position [0, 0]
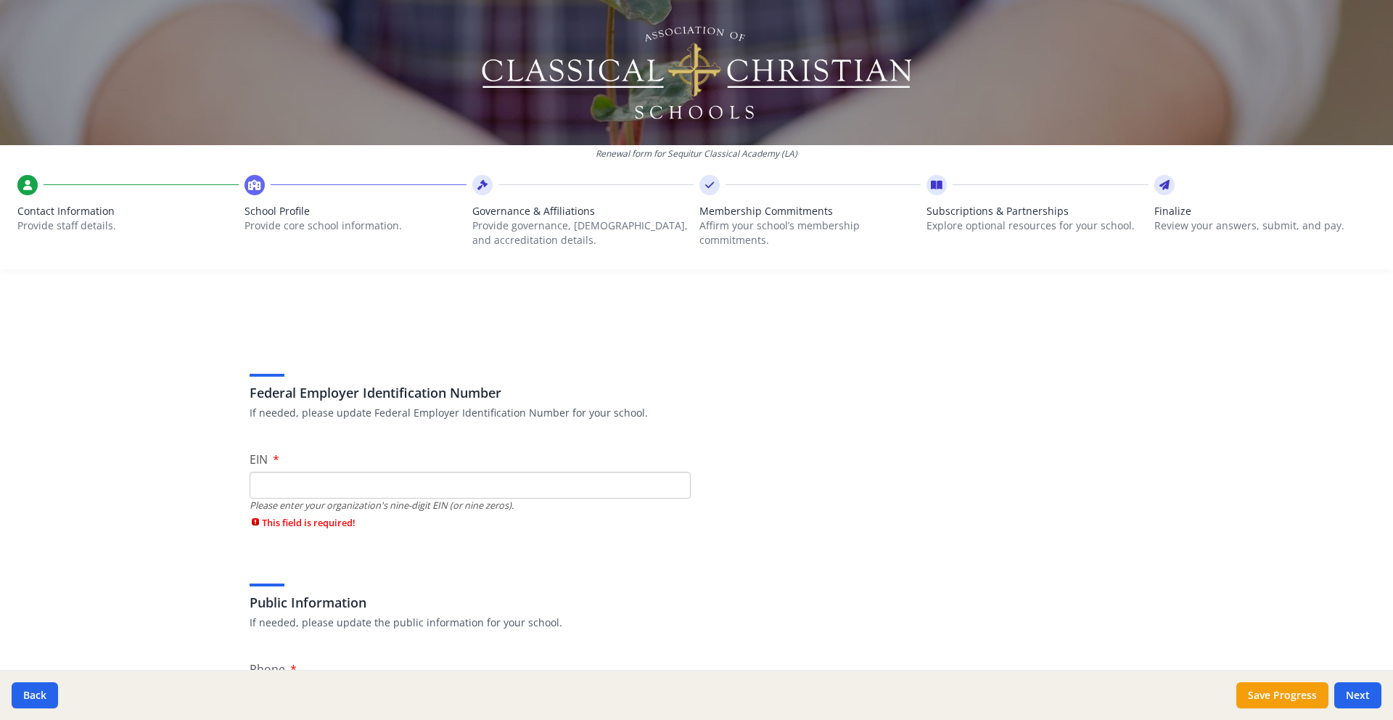
click at [539, 493] on input "EIN" at bounding box center [470, 484] width 441 height 27
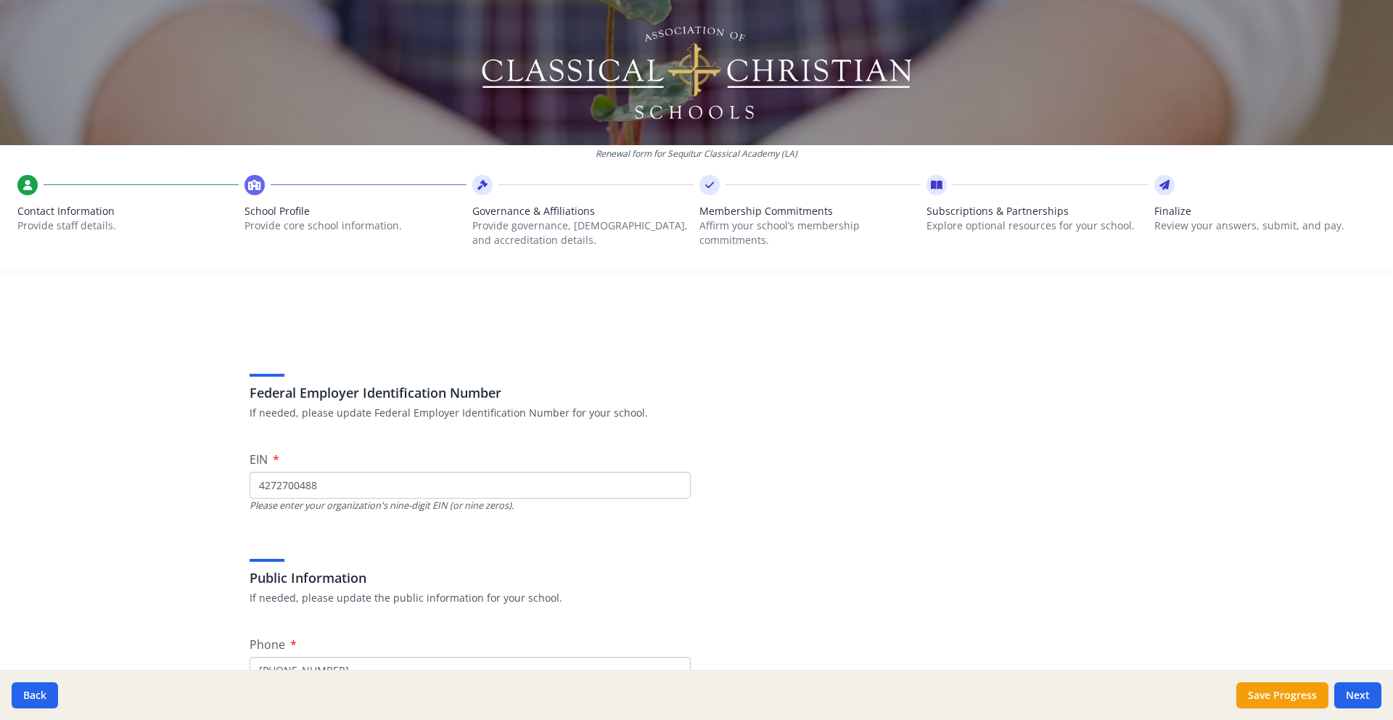
click at [268, 490] on input "4272700488" at bounding box center [470, 484] width 441 height 27
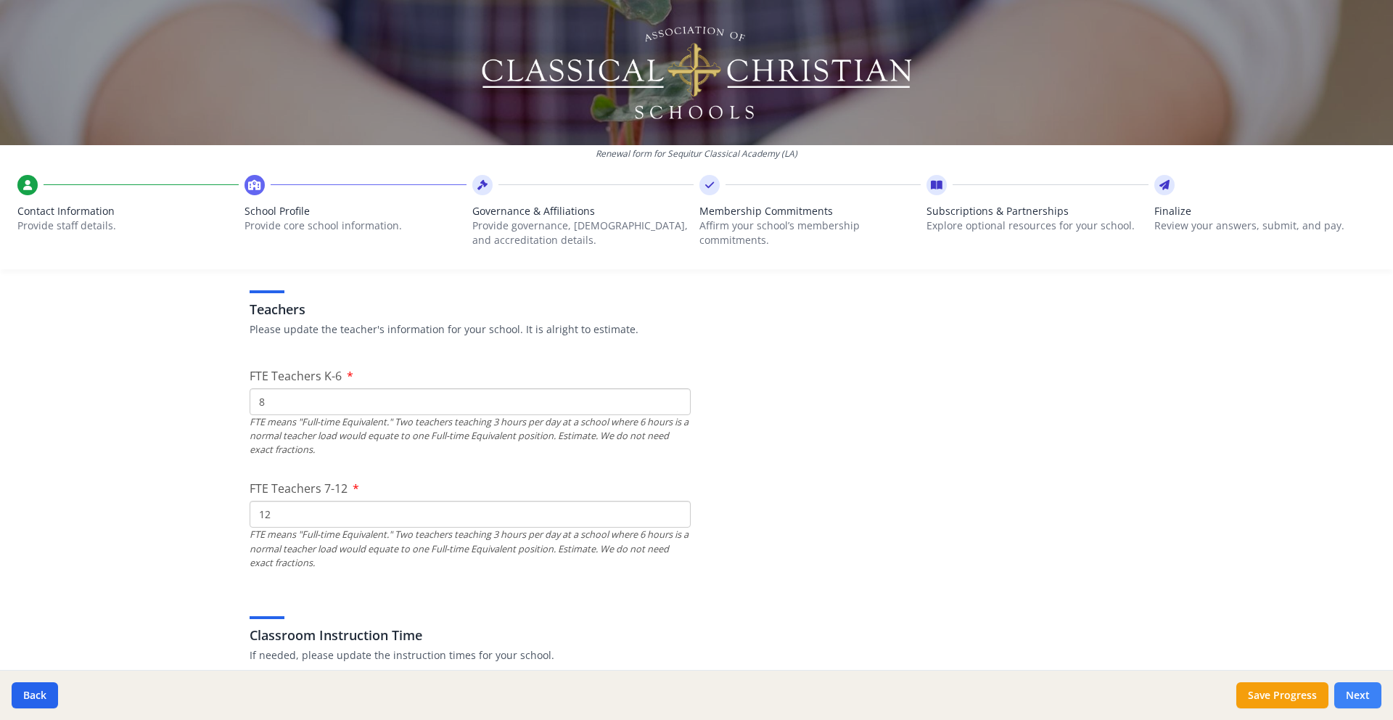
type input "472700488"
click at [1356, 688] on button "Next" at bounding box center [1357, 695] width 47 height 26
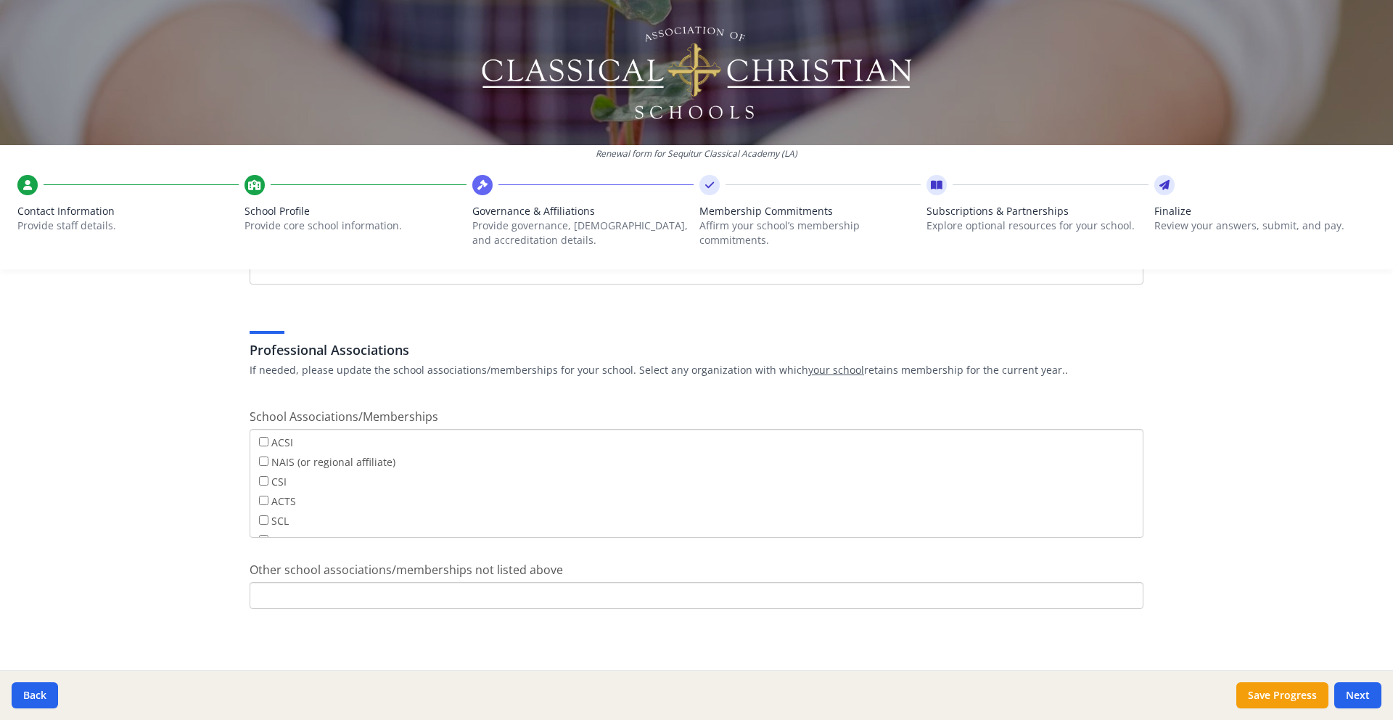
scroll to position [117, 0]
click at [1354, 690] on button "Next" at bounding box center [1357, 695] width 47 height 26
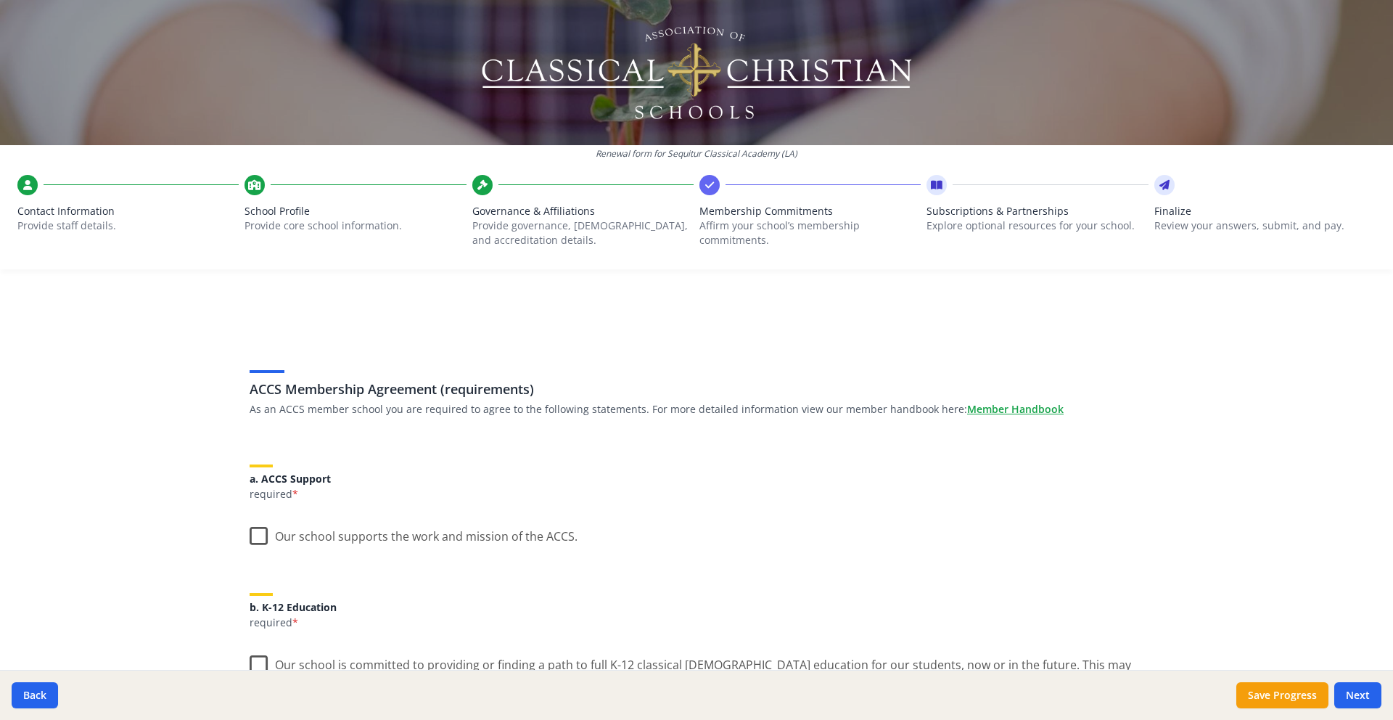
scroll to position [0, 0]
click at [257, 542] on label "Our school supports the work and mission of the ACCS." at bounding box center [414, 536] width 328 height 31
click at [0, 0] on input "Our school supports the work and mission of the ACCS." at bounding box center [0, 0] width 0 height 0
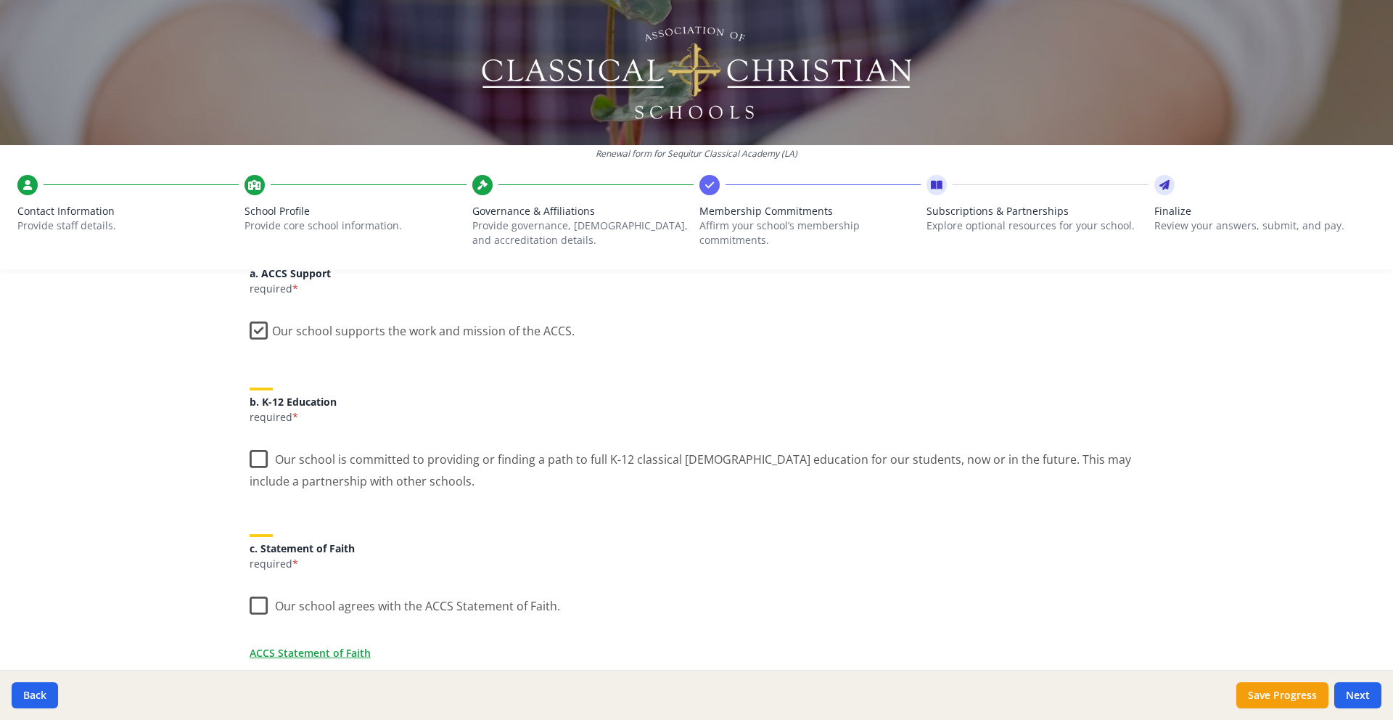
scroll to position [341, 0]
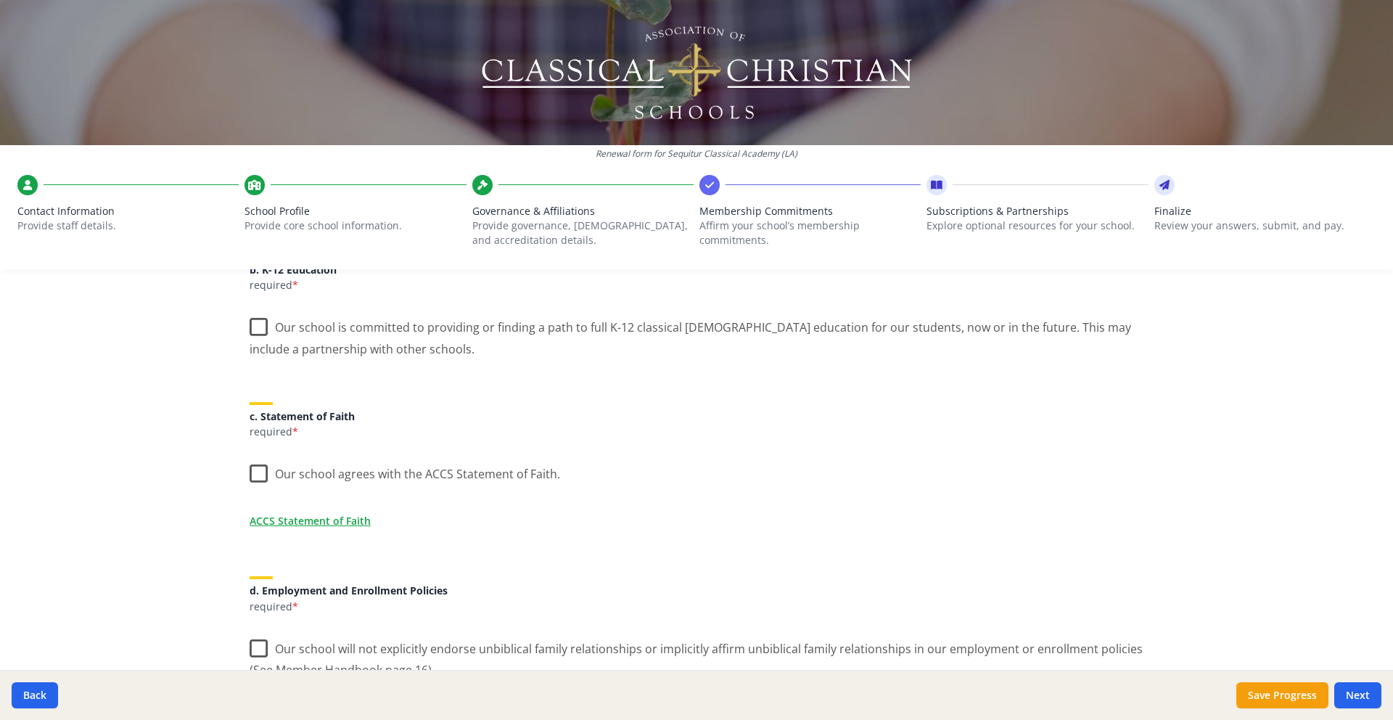
click at [254, 329] on label "Our school is committed to providing or finding a path to full K-12 classical C…" at bounding box center [697, 332] width 894 height 49
click at [0, 0] on input "Our school is committed to providing or finding a path to full K-12 classical C…" at bounding box center [0, 0] width 0 height 0
click at [260, 471] on label "Our school agrees with the ACCS Statement of Faith." at bounding box center [405, 470] width 310 height 31
click at [0, 0] on input "Our school agrees with the ACCS Statement of Faith." at bounding box center [0, 0] width 0 height 0
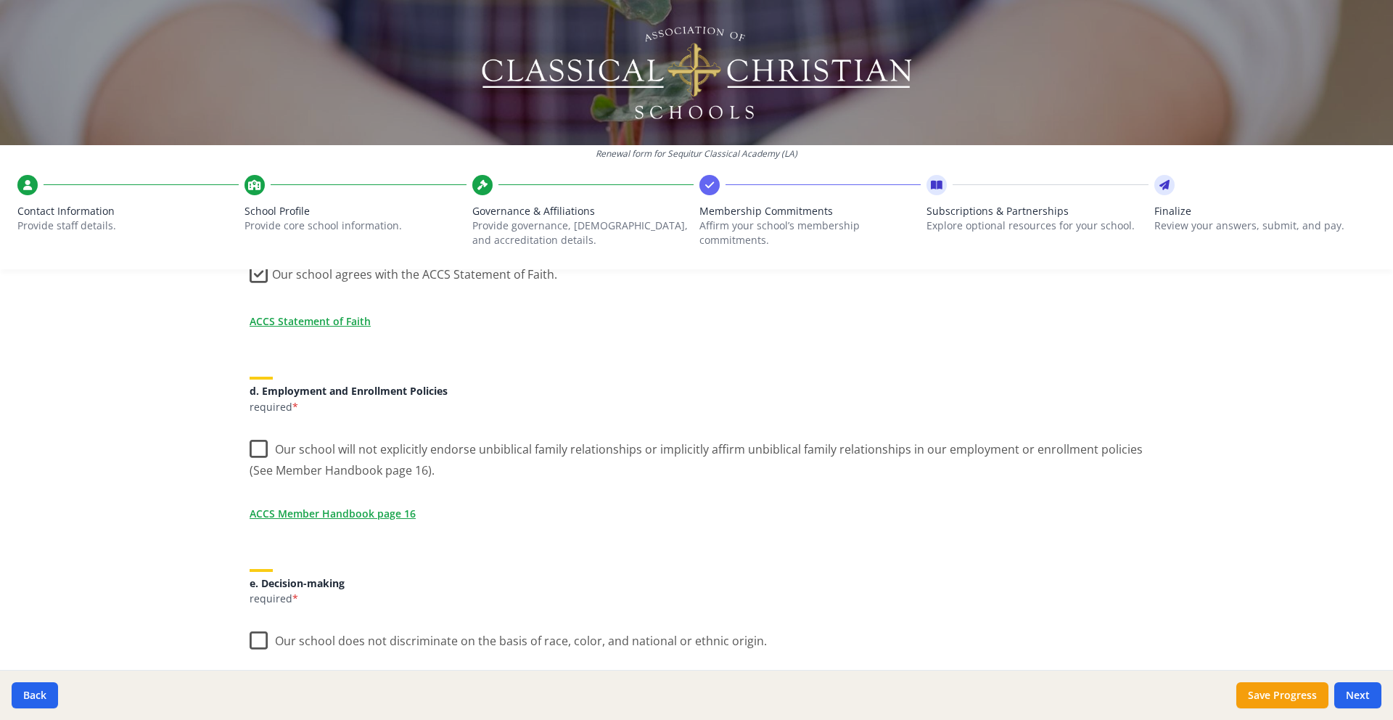
scroll to position [542, 0]
click at [252, 448] on label "Our school will not explicitly endorse unbiblical family relationships or impli…" at bounding box center [697, 453] width 894 height 49
click at [0, 0] on input "Our school will not explicitly endorse unbiblical family relationships or impli…" at bounding box center [0, 0] width 0 height 0
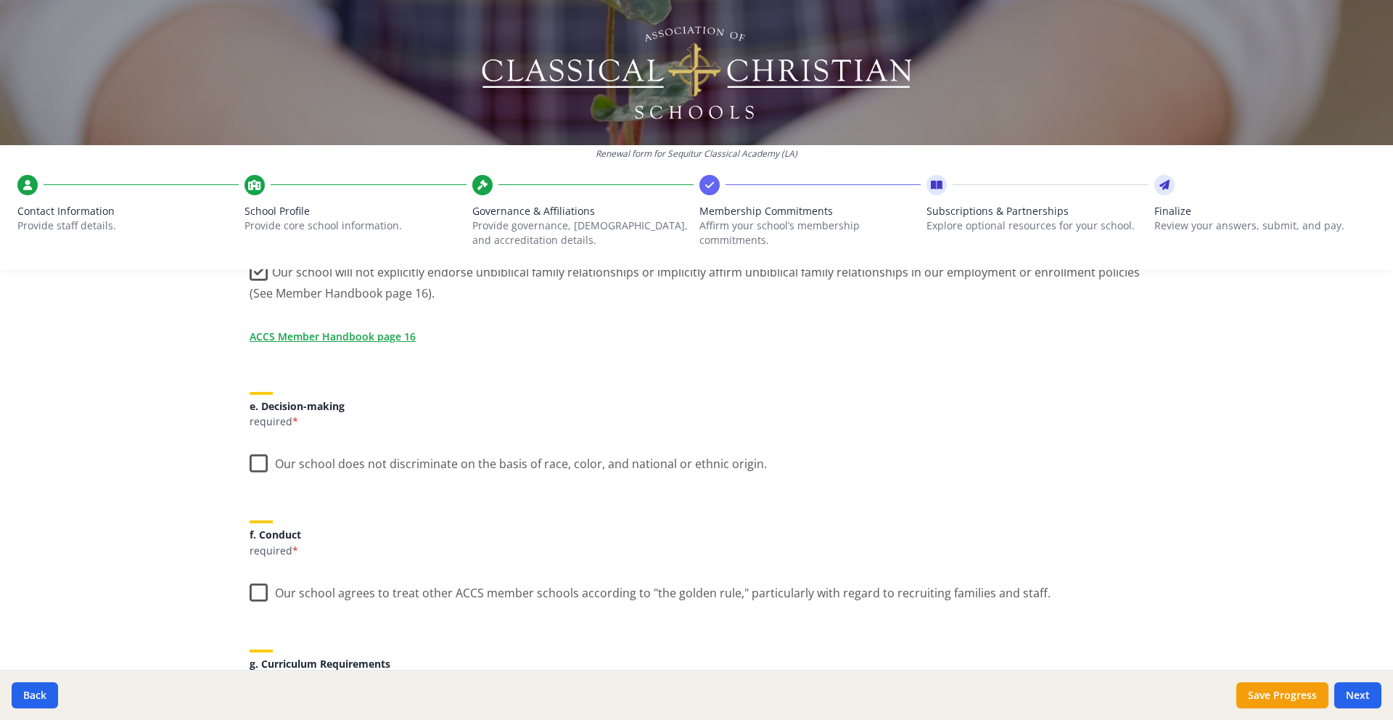
scroll to position [731, 0]
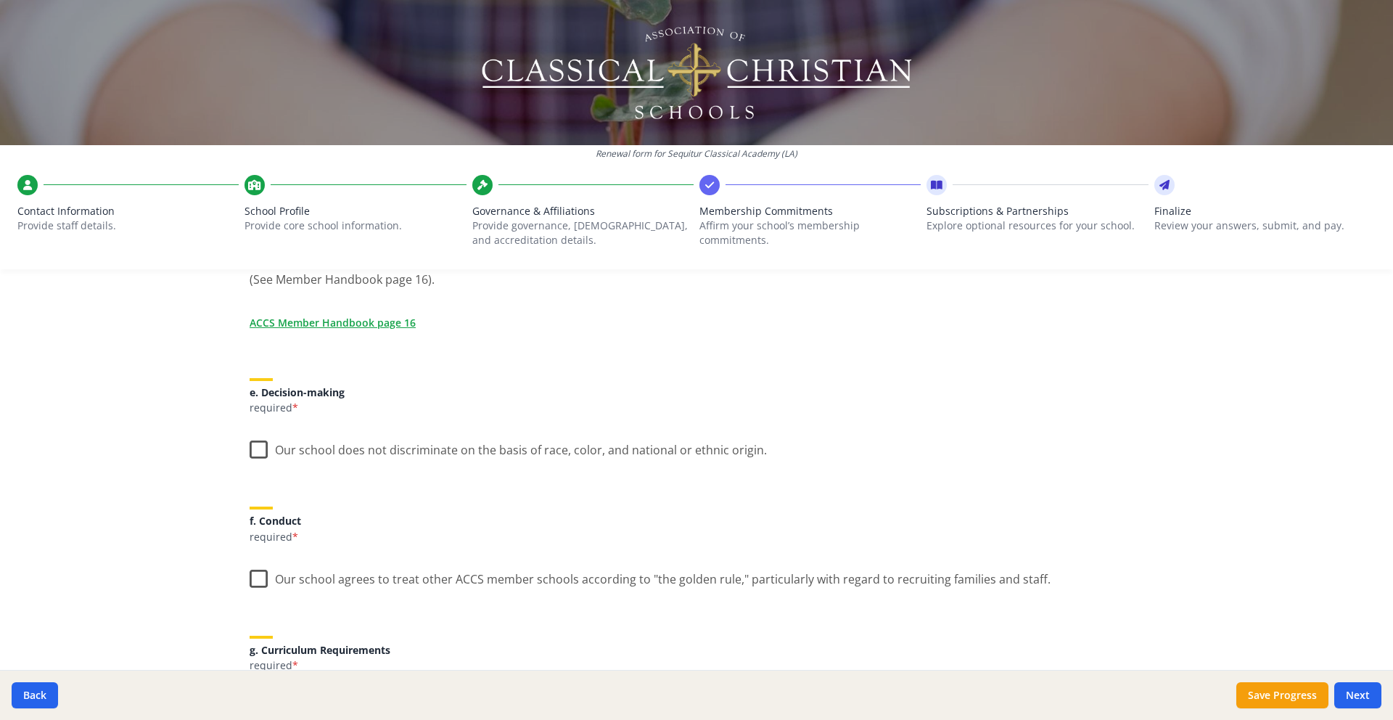
click at [252, 442] on label "Our school does not discriminate on the basis of race, color, and national or e…" at bounding box center [508, 446] width 517 height 31
click at [0, 0] on input "Our school does not discriminate on the basis of race, color, and national or e…" at bounding box center [0, 0] width 0 height 0
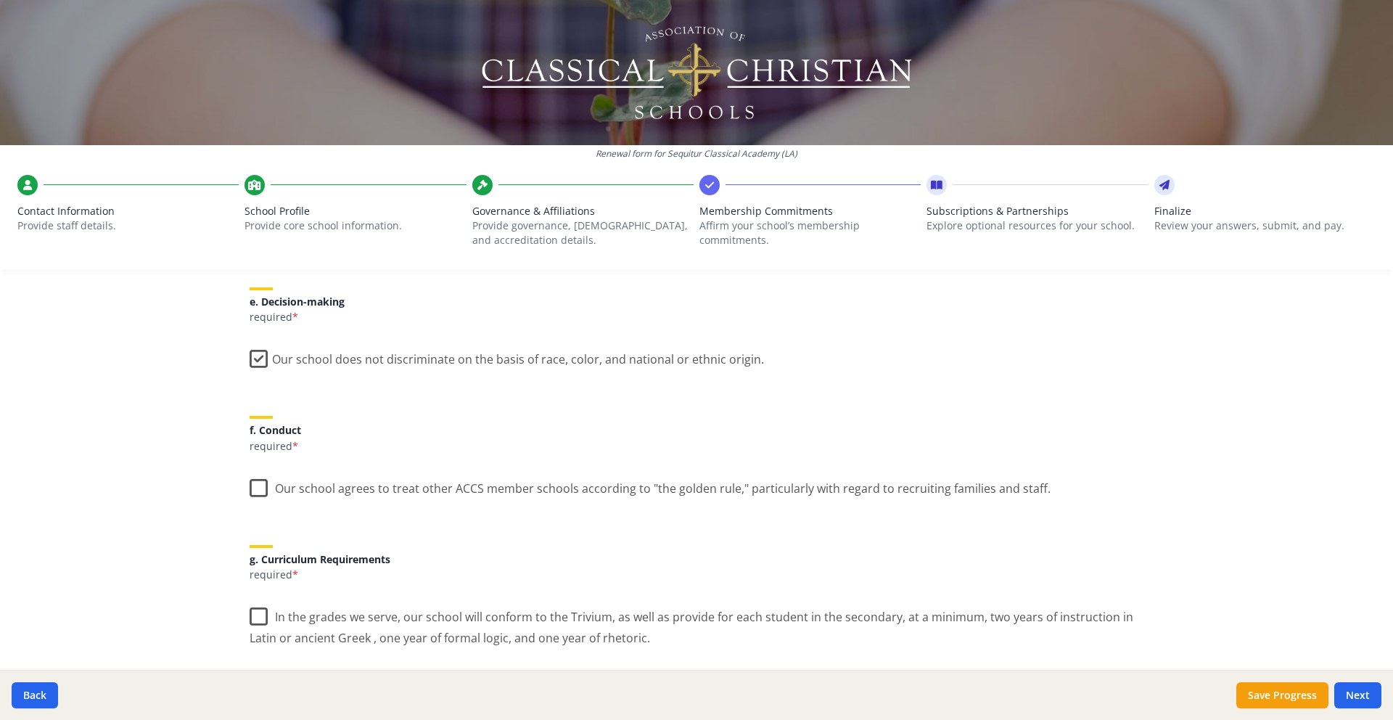
scroll to position [831, 0]
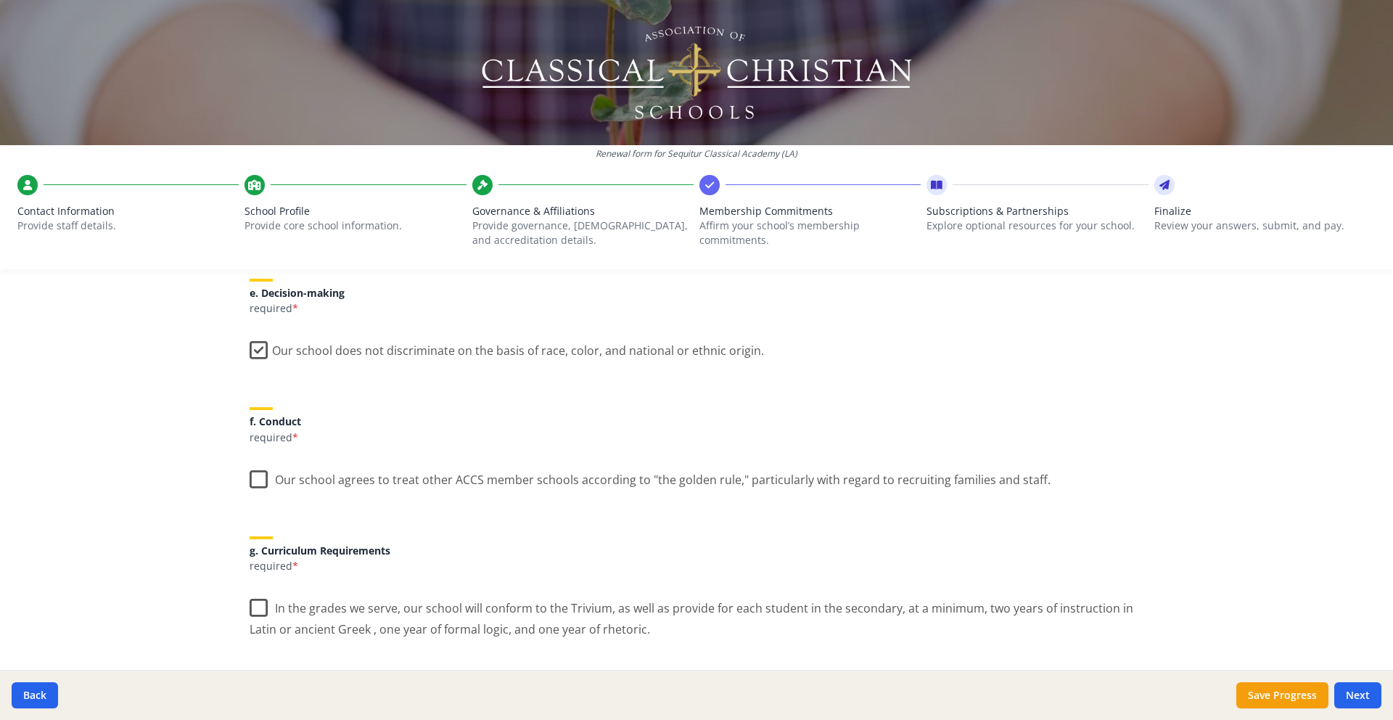
click at [258, 480] on label "Our school agrees to treat other ACCS member schools according to "the golden r…" at bounding box center [650, 476] width 801 height 31
click at [0, 0] on input "Our school agrees to treat other ACCS member schools according to "the golden r…" at bounding box center [0, 0] width 0 height 0
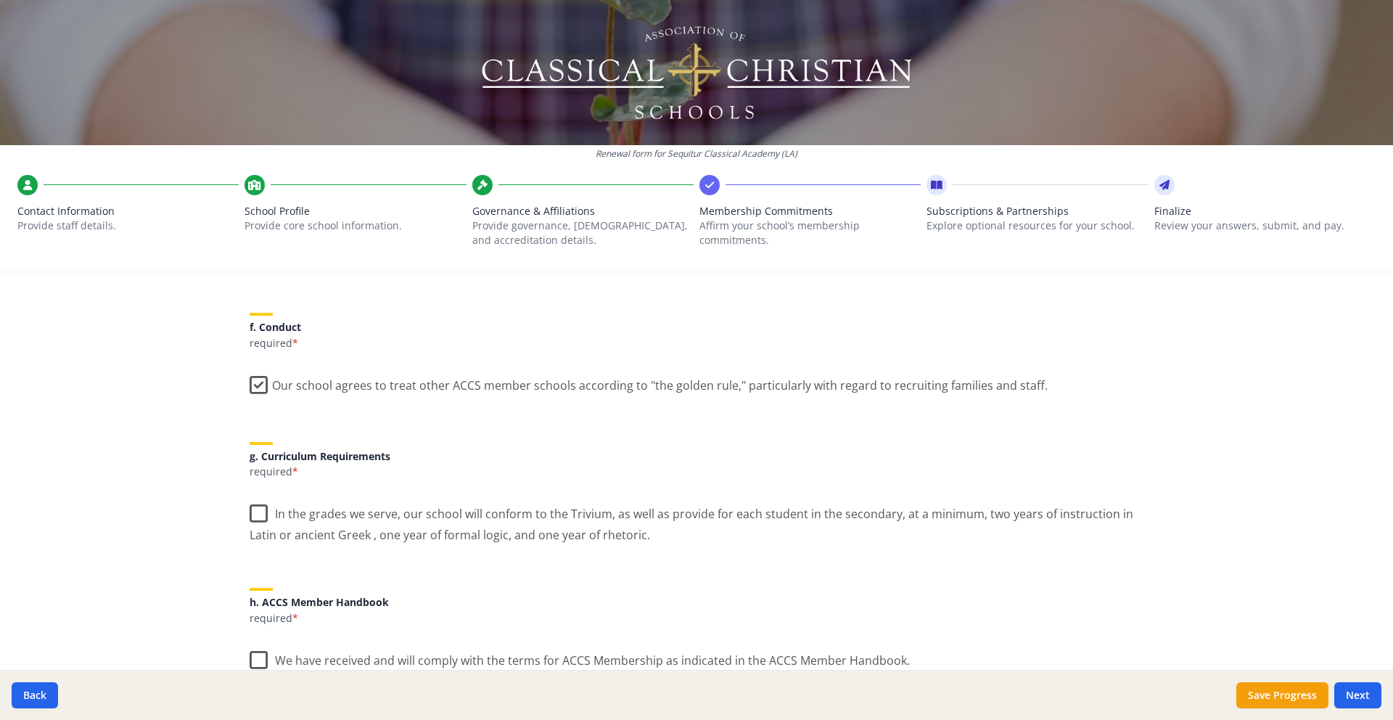
scroll to position [947, 0]
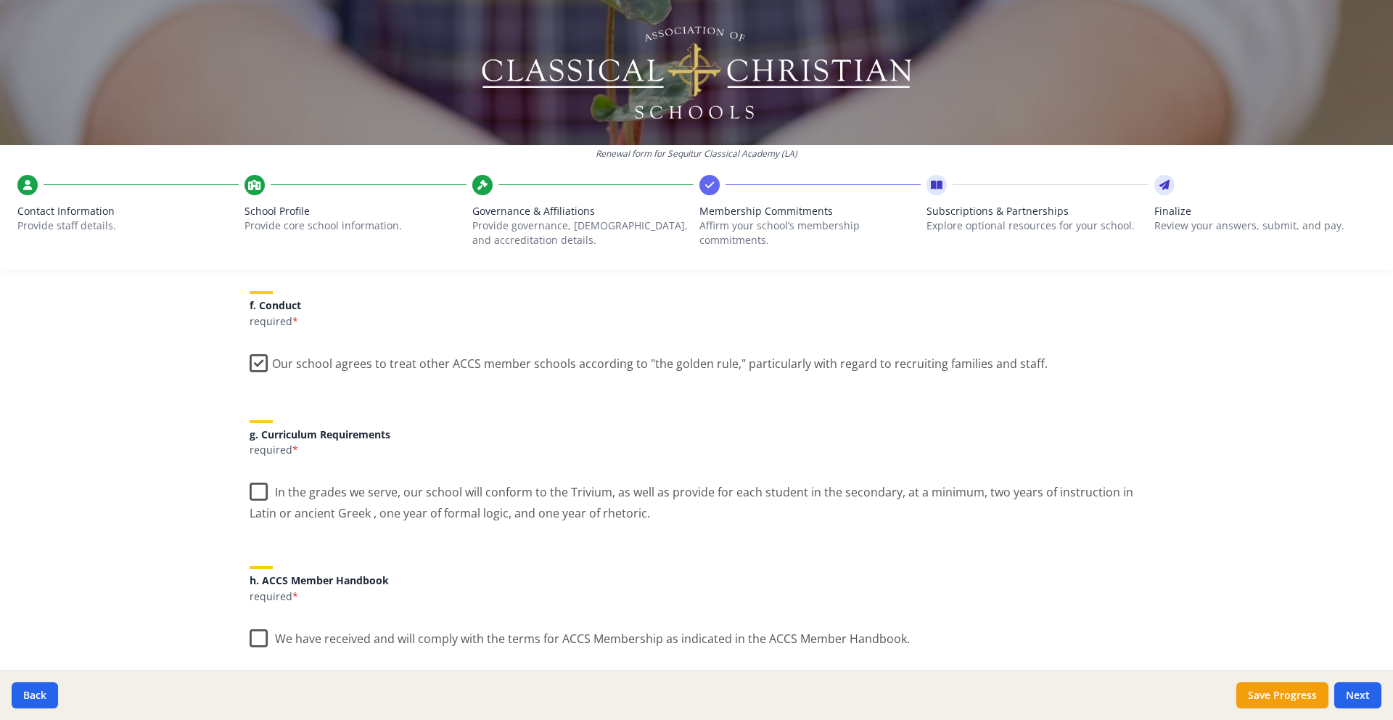
click at [258, 493] on label "In the grades we serve, our school will conform to the Trivium, as well as prov…" at bounding box center [697, 497] width 894 height 49
click at [0, 0] on input "In the grades we serve, our school will conform to the Trivium, as well as prov…" at bounding box center [0, 0] width 0 height 0
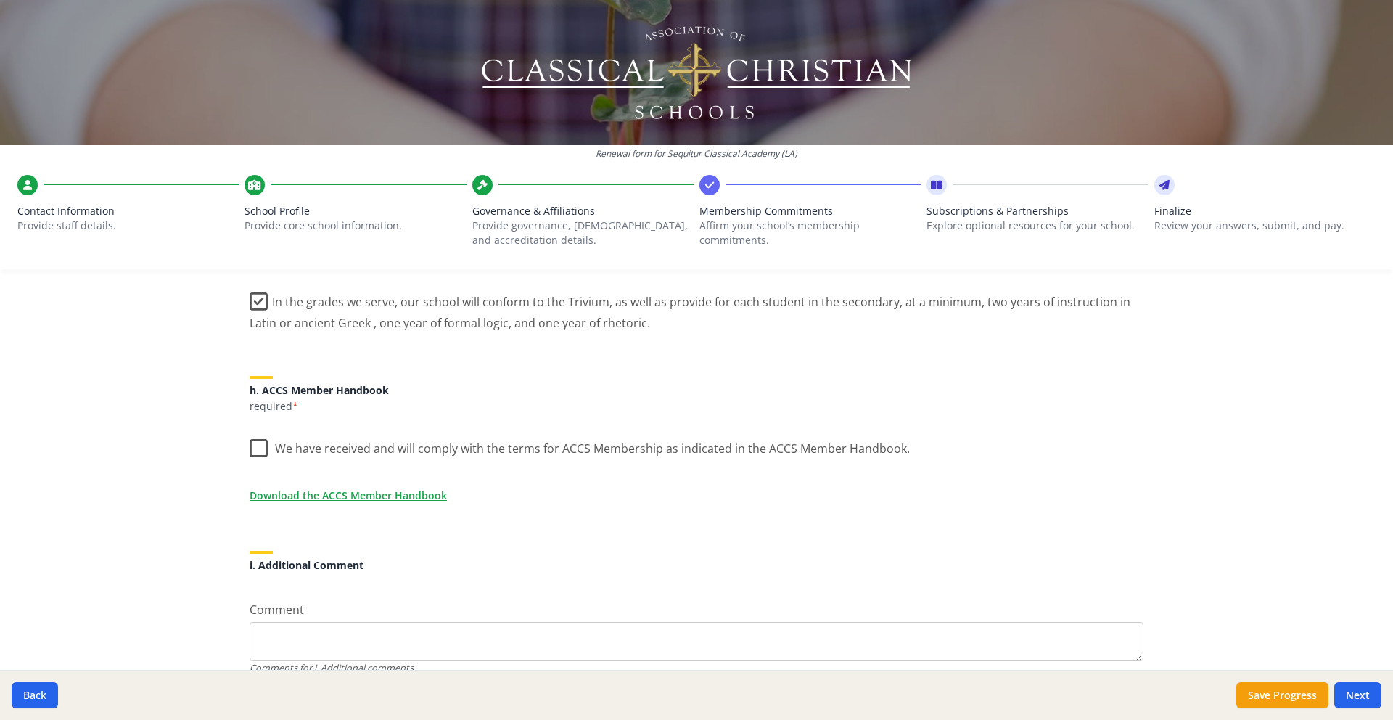
scroll to position [1147, 0]
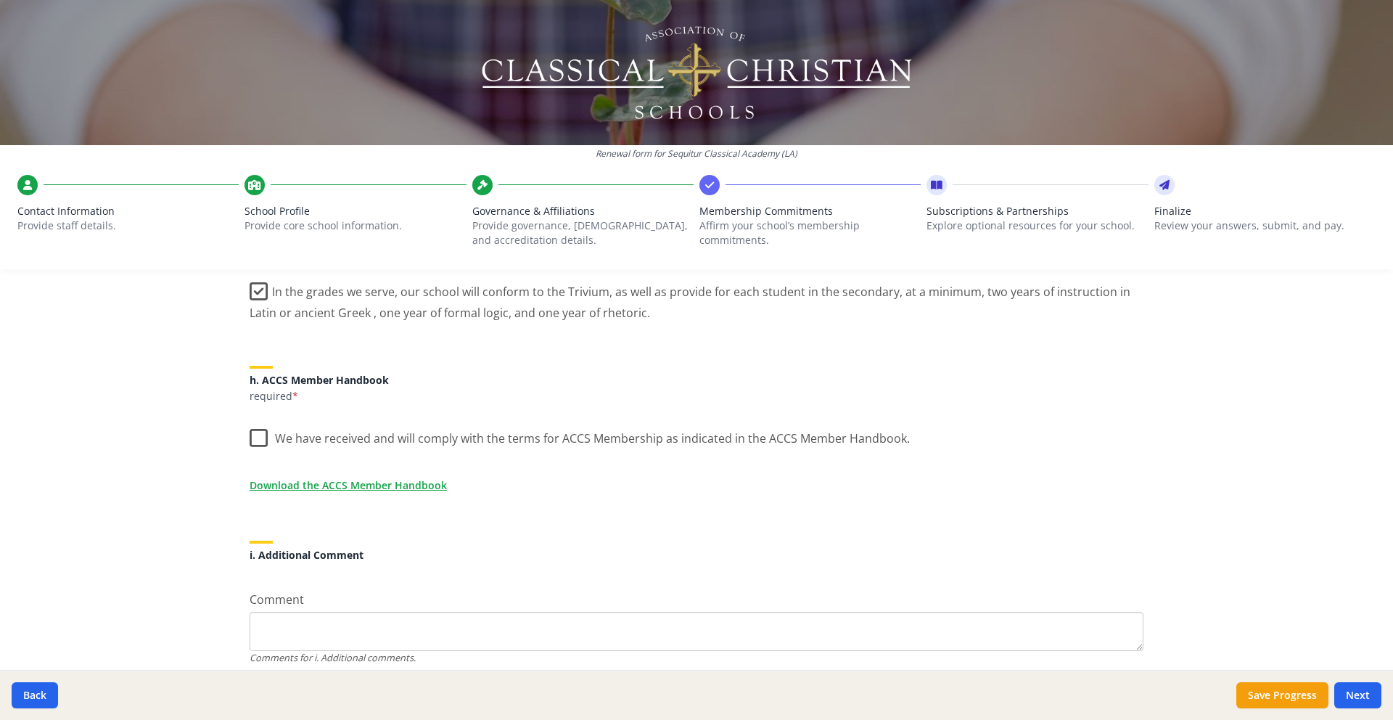
click at [256, 435] on label "We have received and will comply with the terms for ACCS Membership as indicate…" at bounding box center [580, 434] width 660 height 31
click at [0, 0] on input "We have received and will comply with the terms for ACCS Membership as indicate…" at bounding box center [0, 0] width 0 height 0
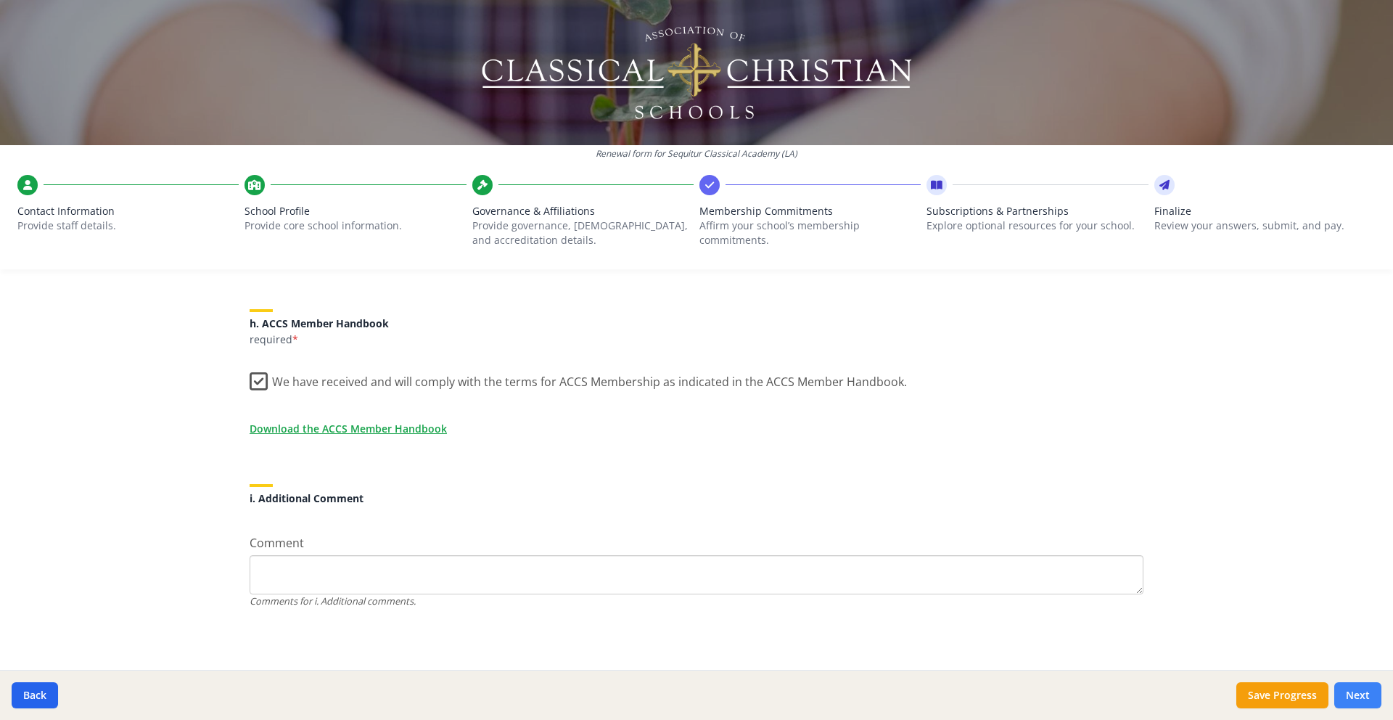
click at [1358, 689] on button "Next" at bounding box center [1357, 695] width 47 height 26
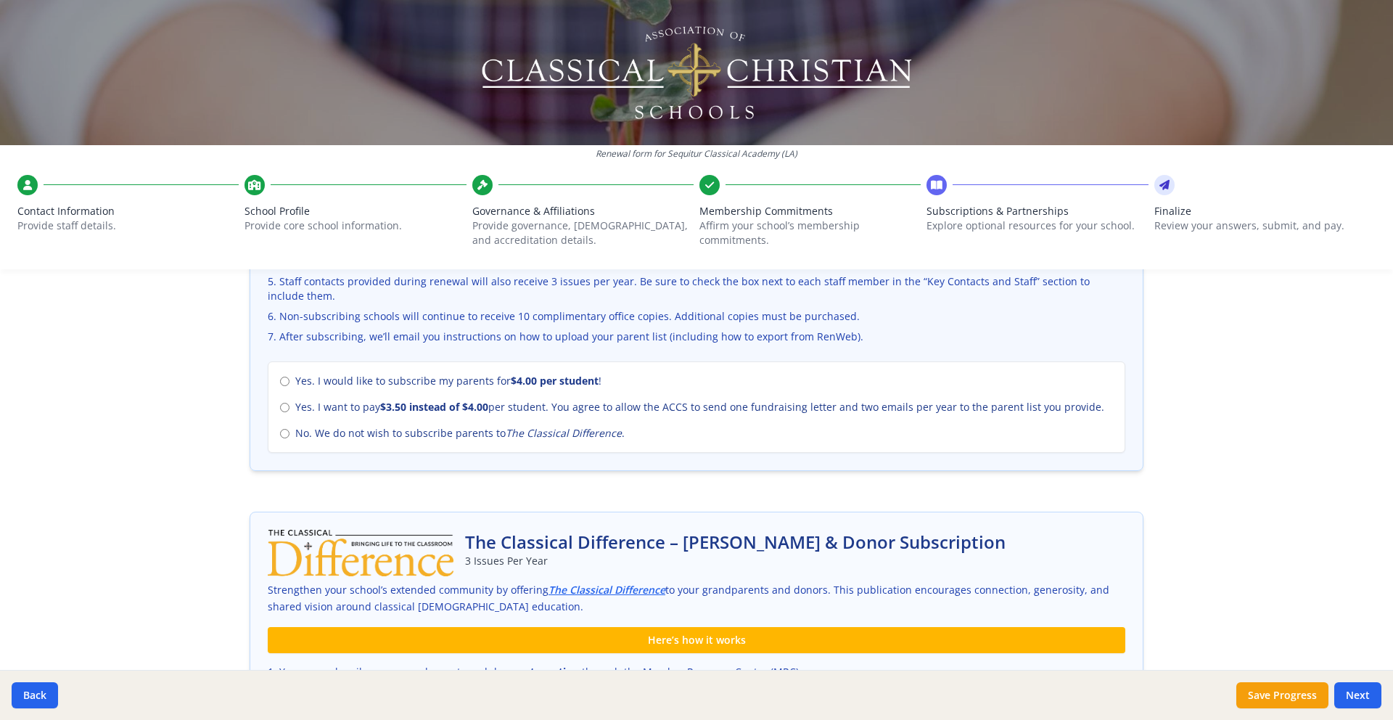
scroll to position [594, 0]
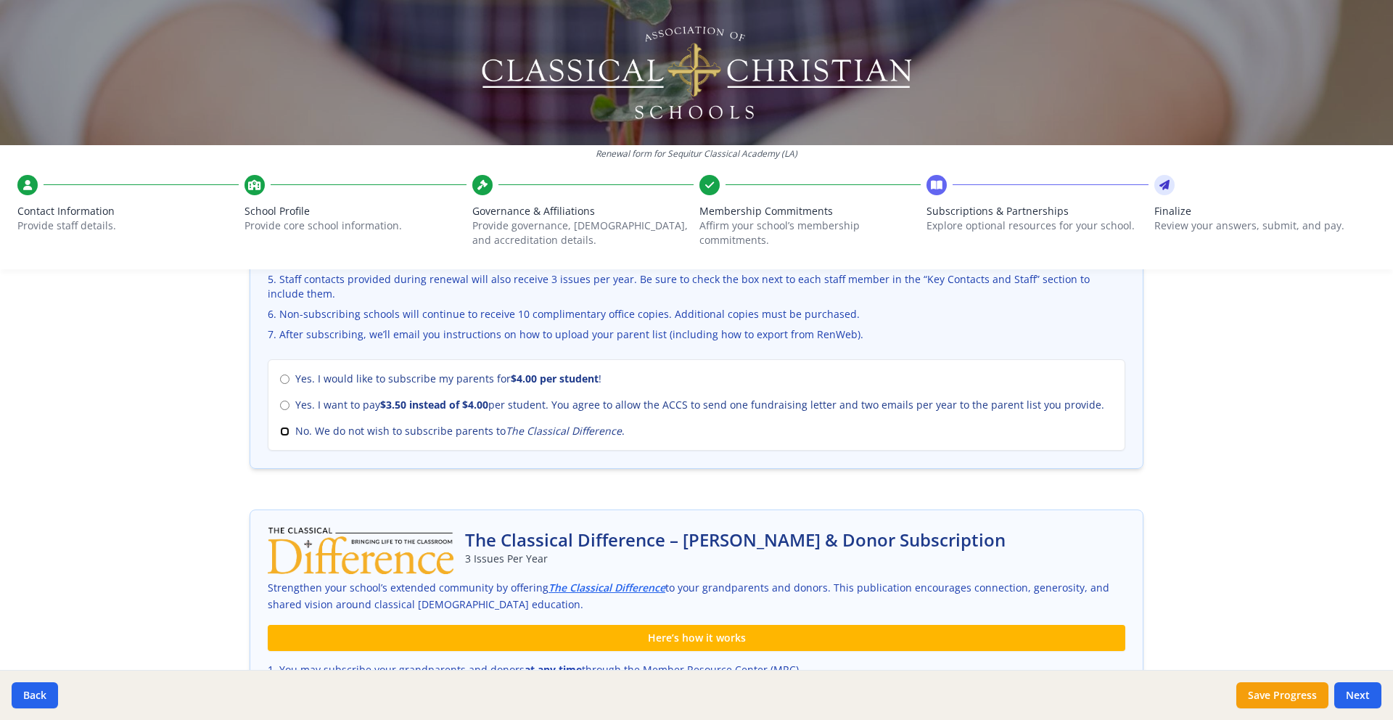
click at [284, 433] on input "No. We do not wish to subscribe parents to The Classical Difference ." at bounding box center [284, 431] width 9 height 9
radio input "true"
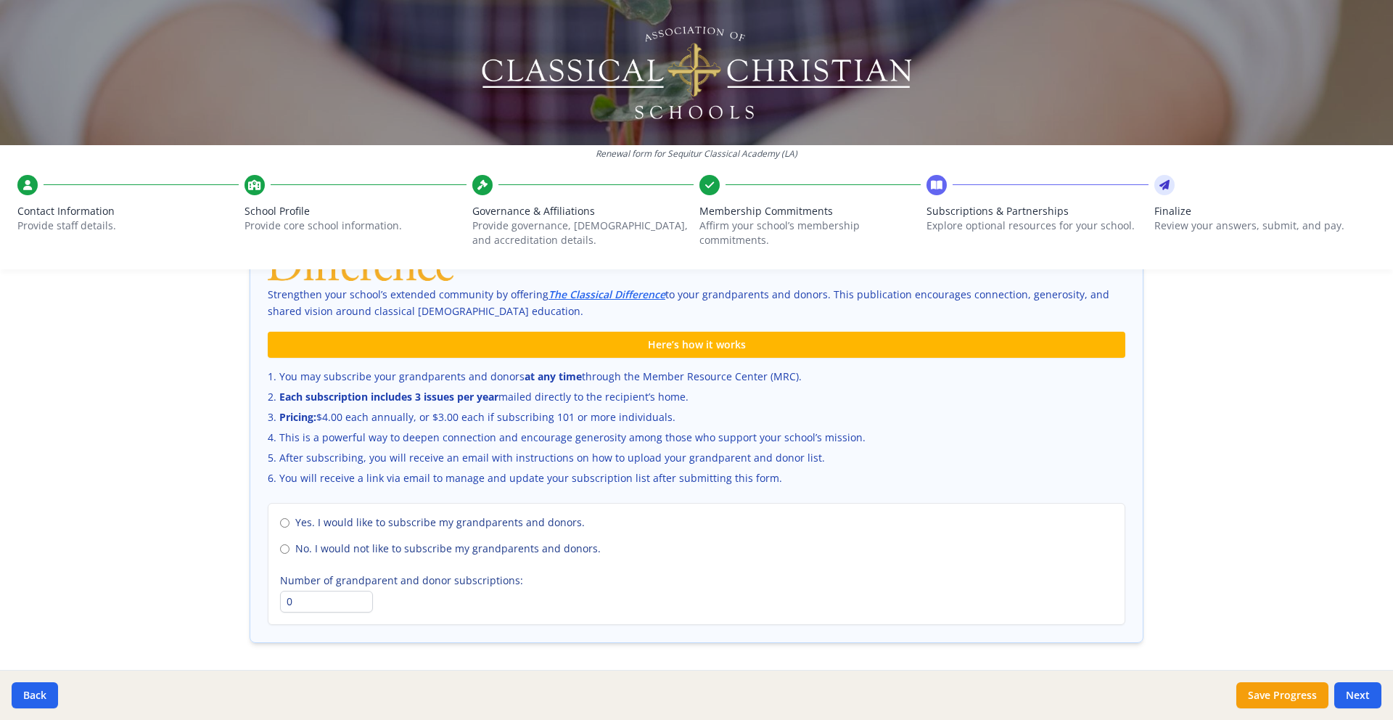
scroll to position [889, 0]
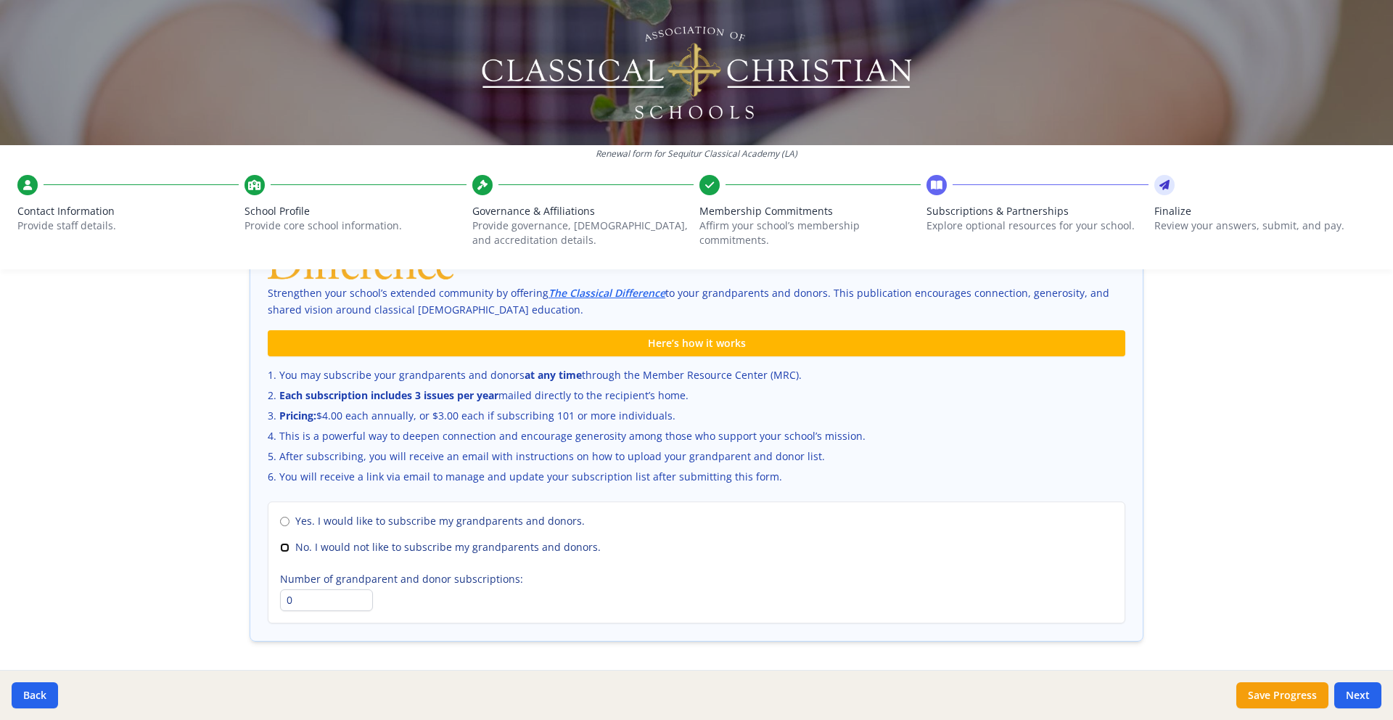
click at [281, 546] on input "No. I would not like to subscribe my grandparents and donors." at bounding box center [284, 547] width 9 height 9
radio input "true"
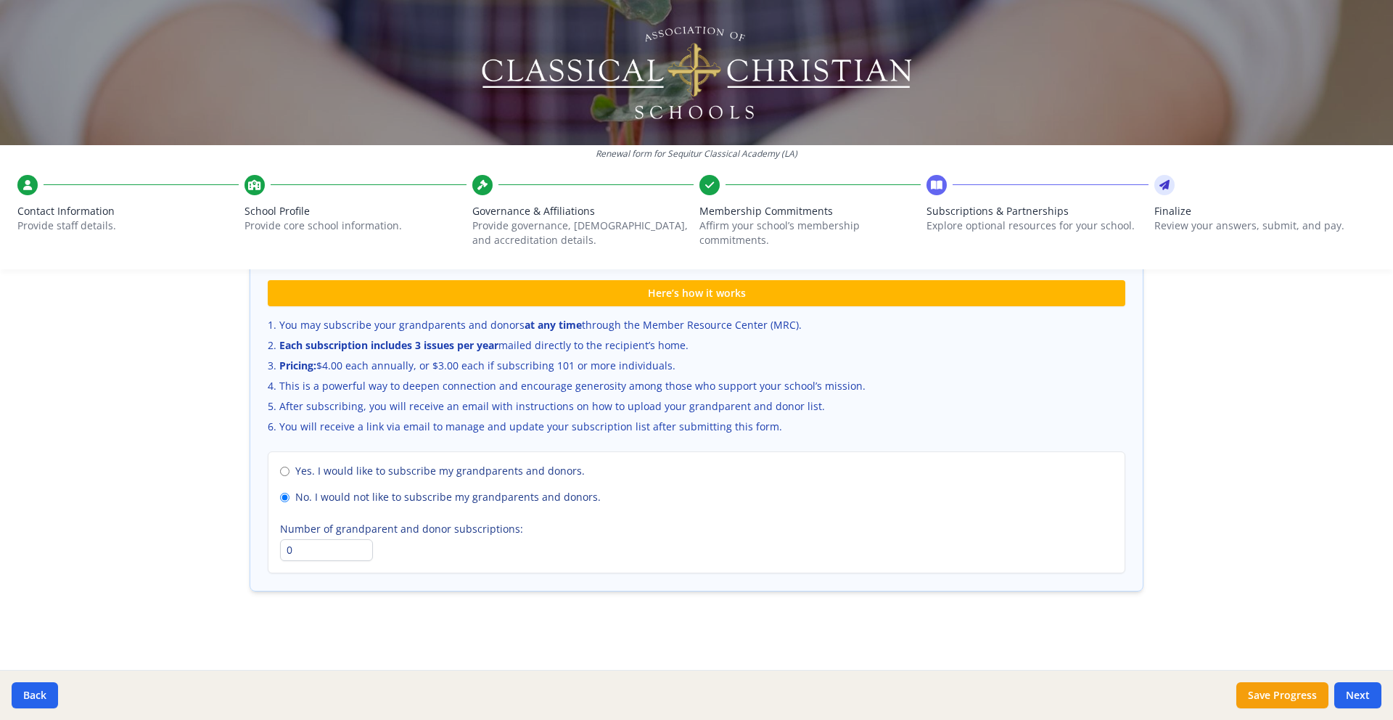
drag, startPoint x: 1367, startPoint y: 695, endPoint x: 1349, endPoint y: 695, distance: 18.1
click at [1362, 696] on button "Next" at bounding box center [1357, 695] width 47 height 26
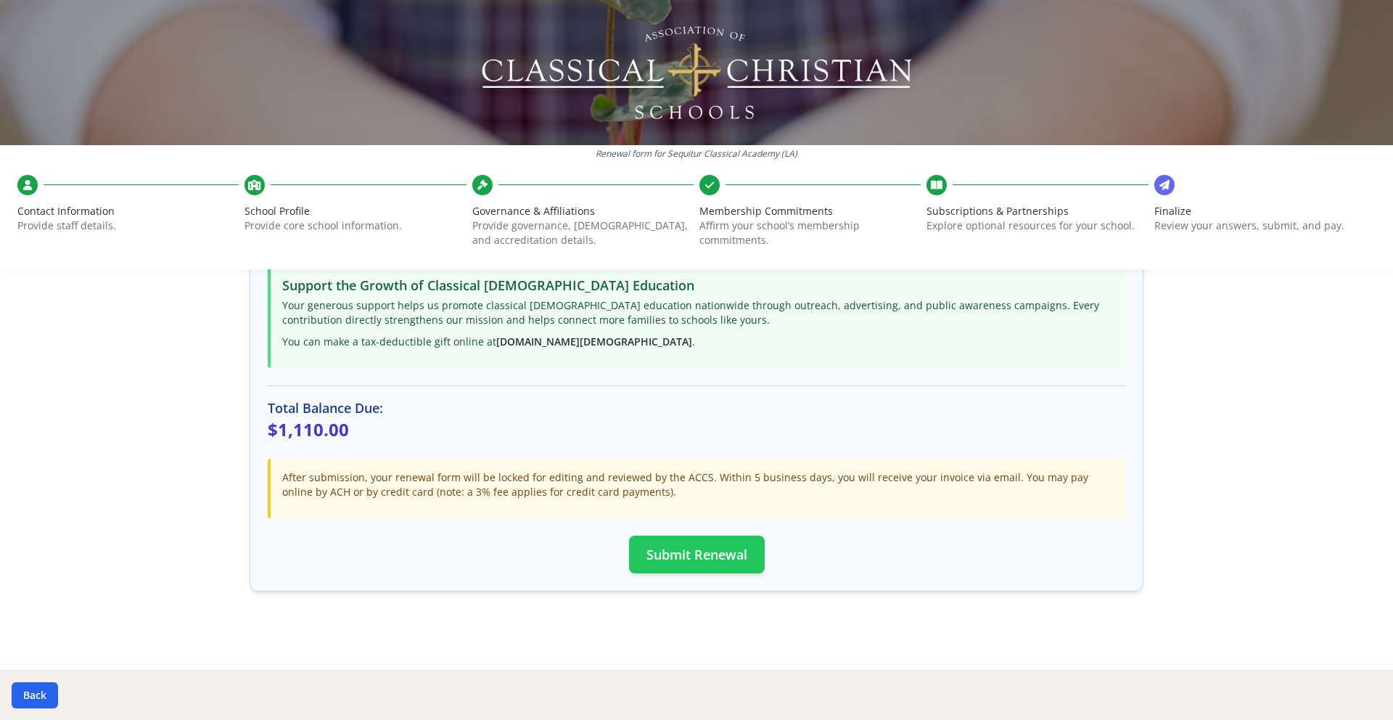
click at [694, 558] on button "Submit Renewal" at bounding box center [697, 554] width 136 height 38
